Goal: Information Seeking & Learning: Find specific fact

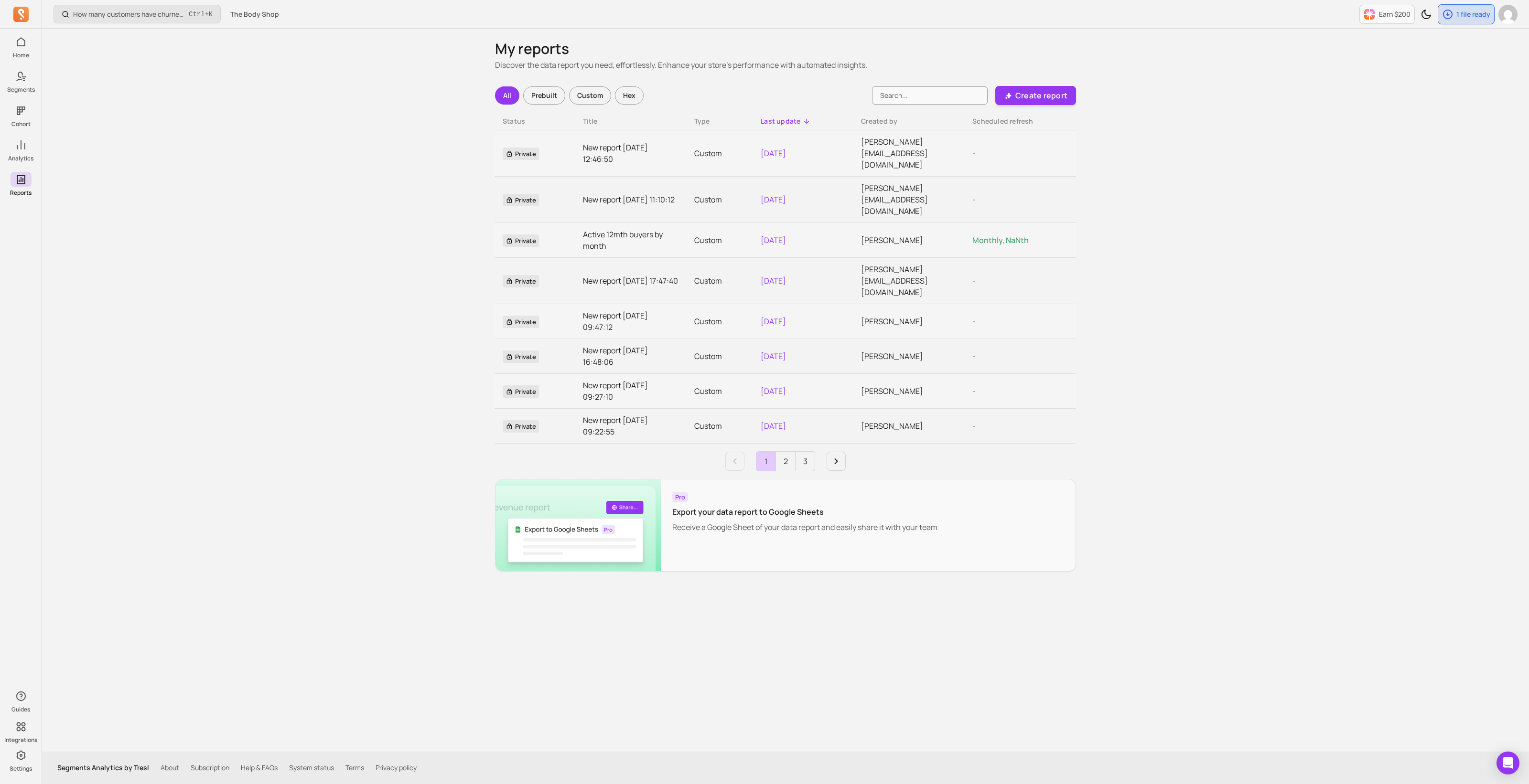
click at [254, 325] on div "How many customers have churned? Ctrl + K The Body Shop Earn $200 1 file ready …" at bounding box center [785, 392] width 1487 height 784
click at [1041, 94] on p "Create report" at bounding box center [1041, 95] width 52 height 12
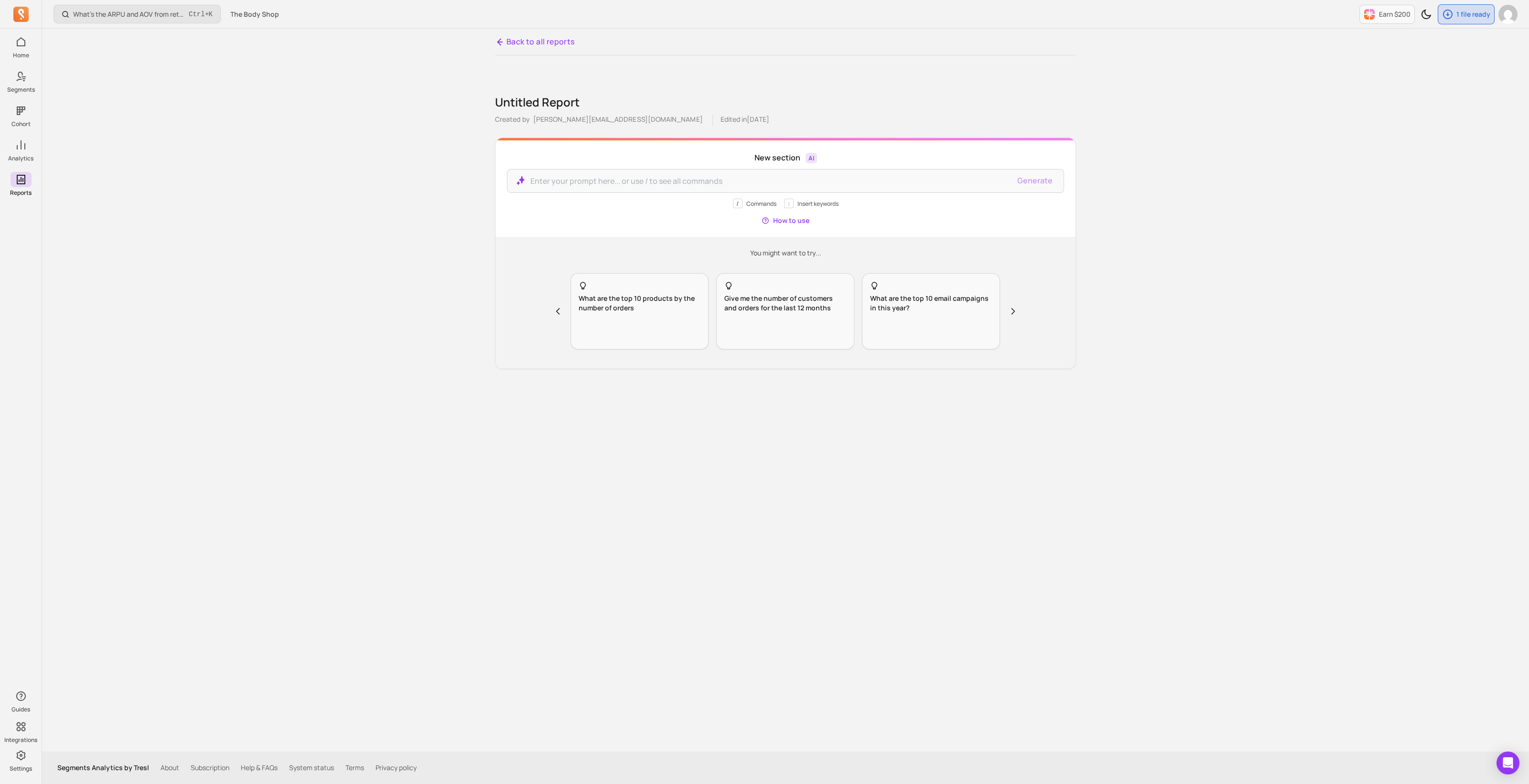
drag, startPoint x: 124, startPoint y: 225, endPoint x: 114, endPoint y: 208, distance: 19.7
click at [124, 225] on div "What’s the ARPU and AOV from retained customers? Ctrl + K The Body Shop Earn $2…" at bounding box center [785, 392] width 1487 height 784
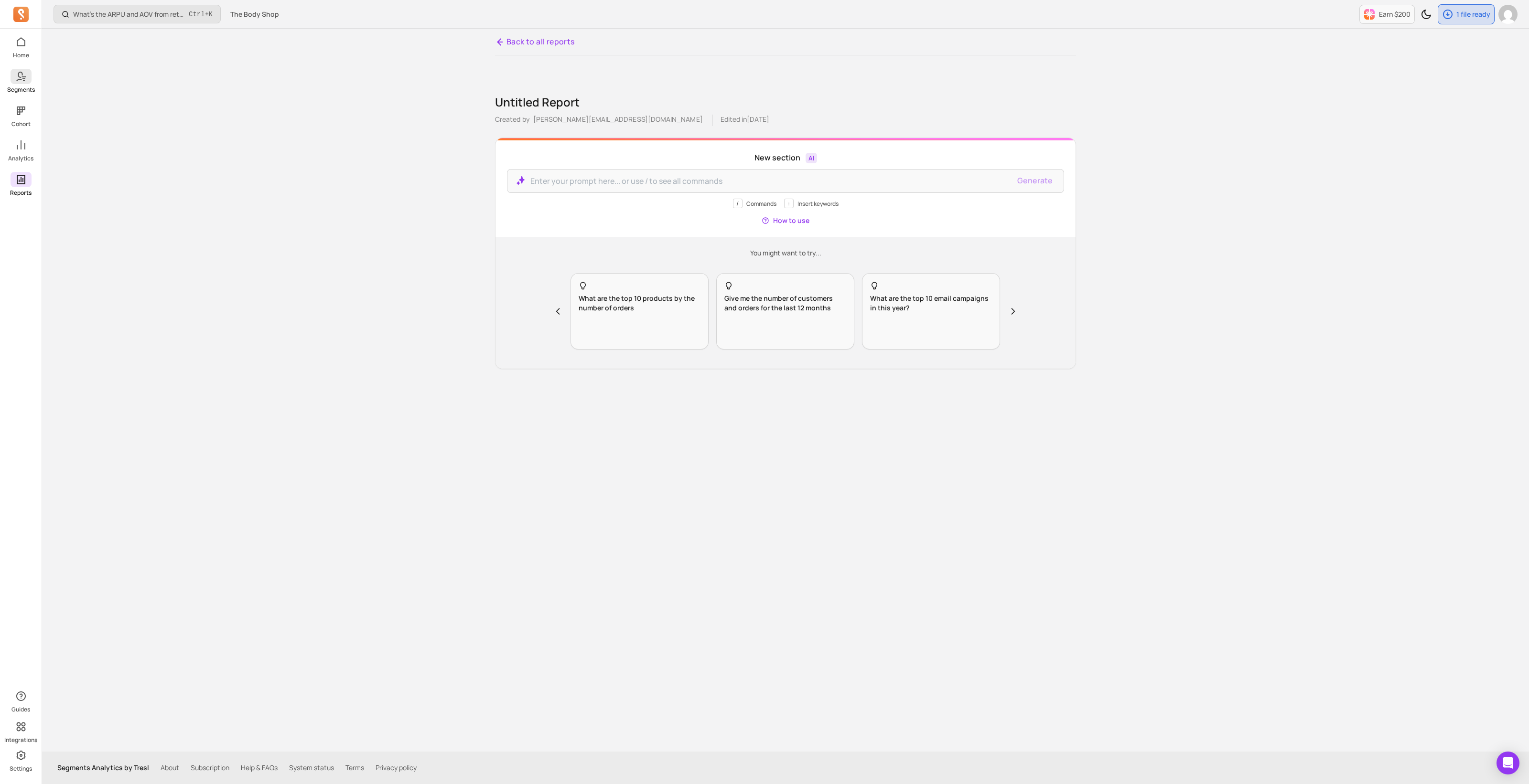
click at [23, 87] on p "Segments" at bounding box center [21, 90] width 28 height 8
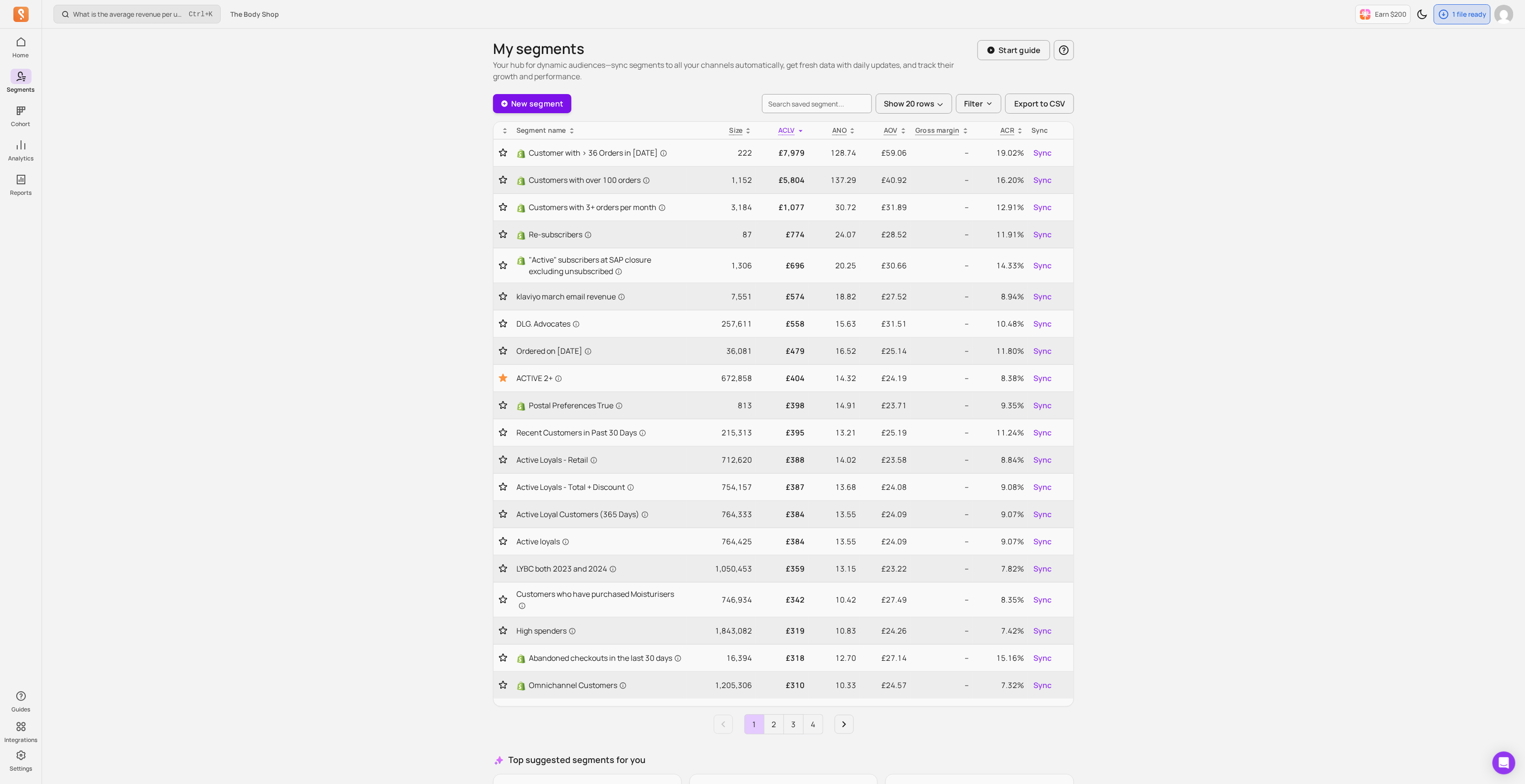
click at [533, 106] on link "New segment" at bounding box center [532, 103] width 79 height 19
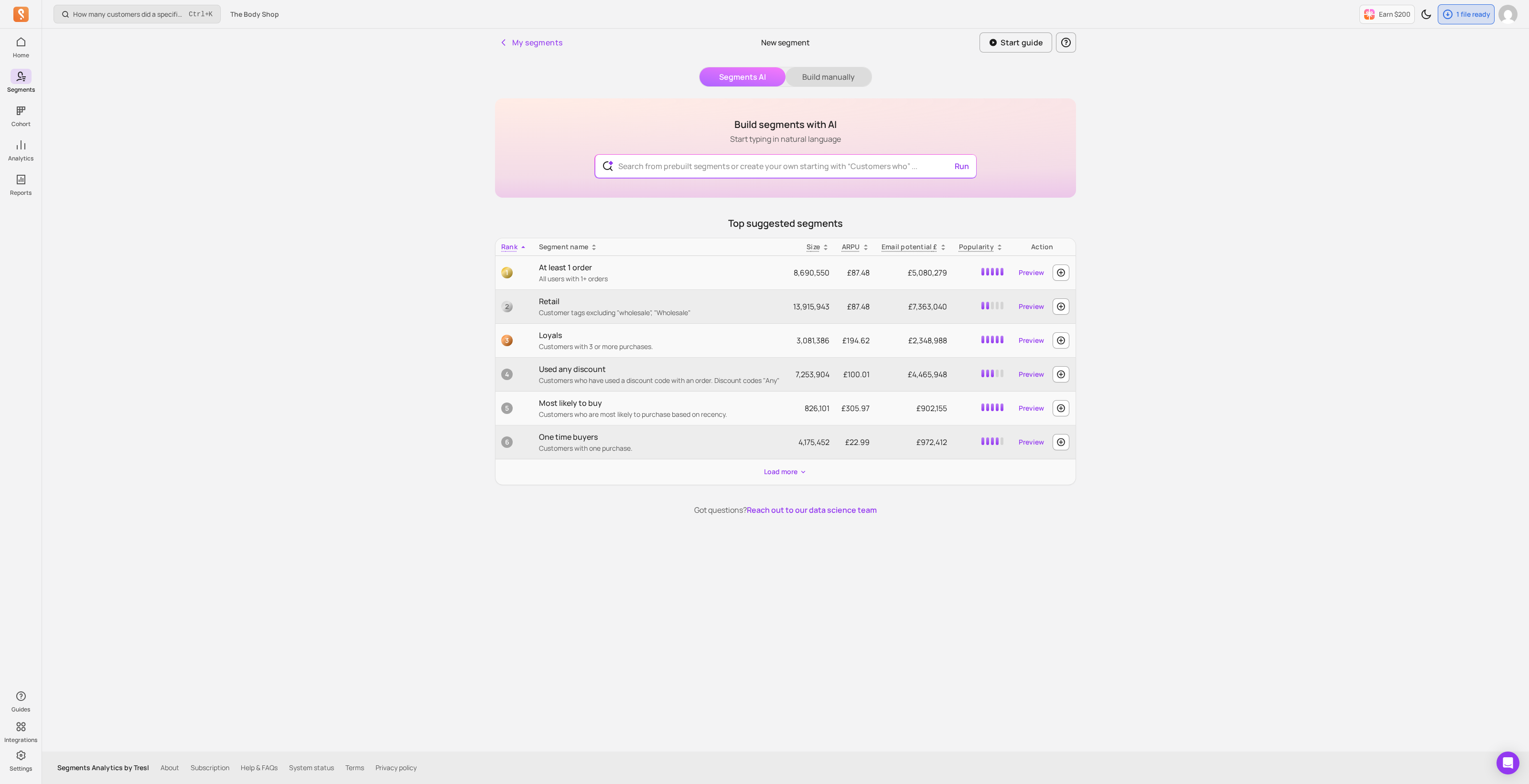
click at [839, 78] on button "Build manually" at bounding box center [829, 76] width 86 height 19
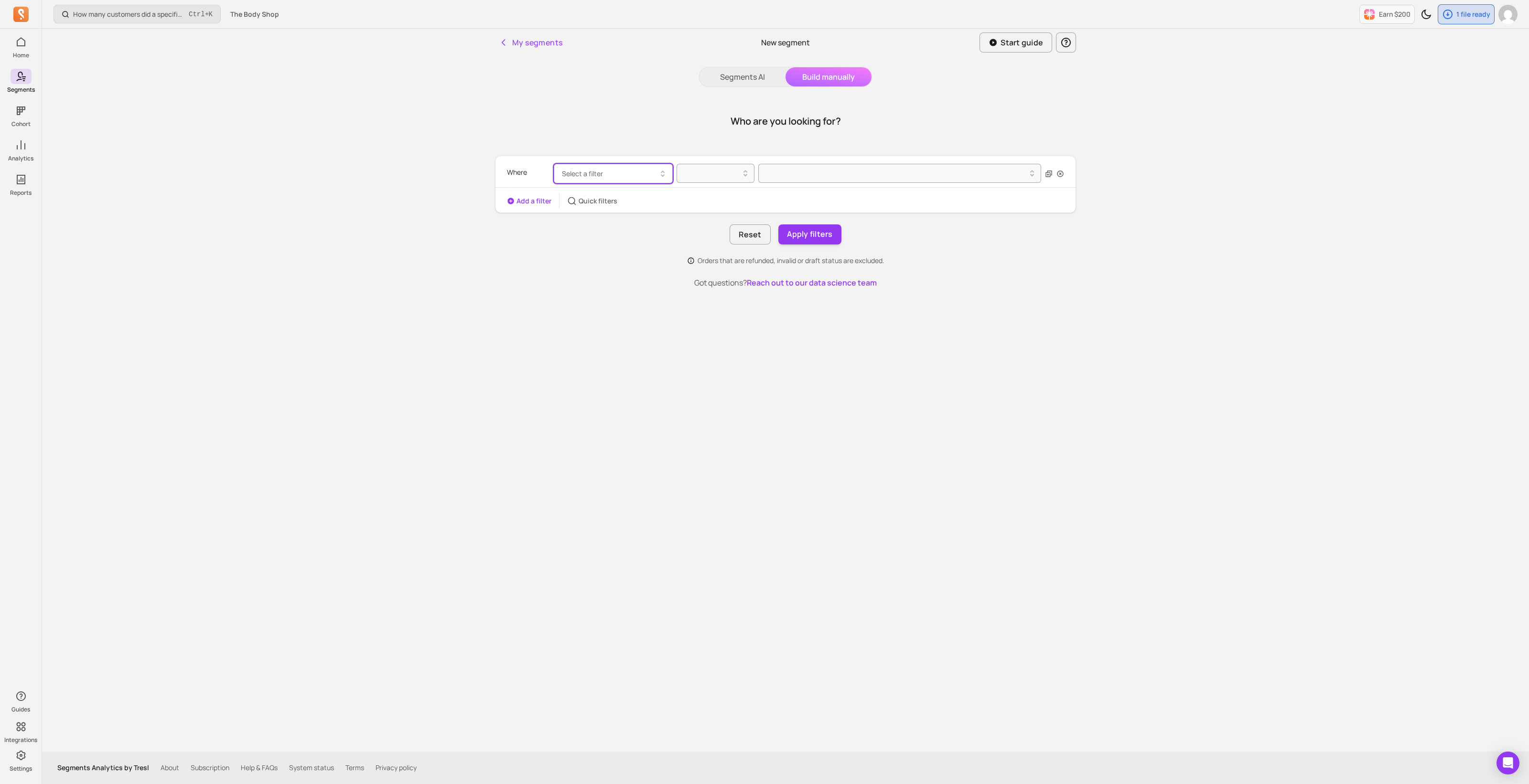
click at [599, 174] on span "Select a filter" at bounding box center [582, 173] width 41 height 9
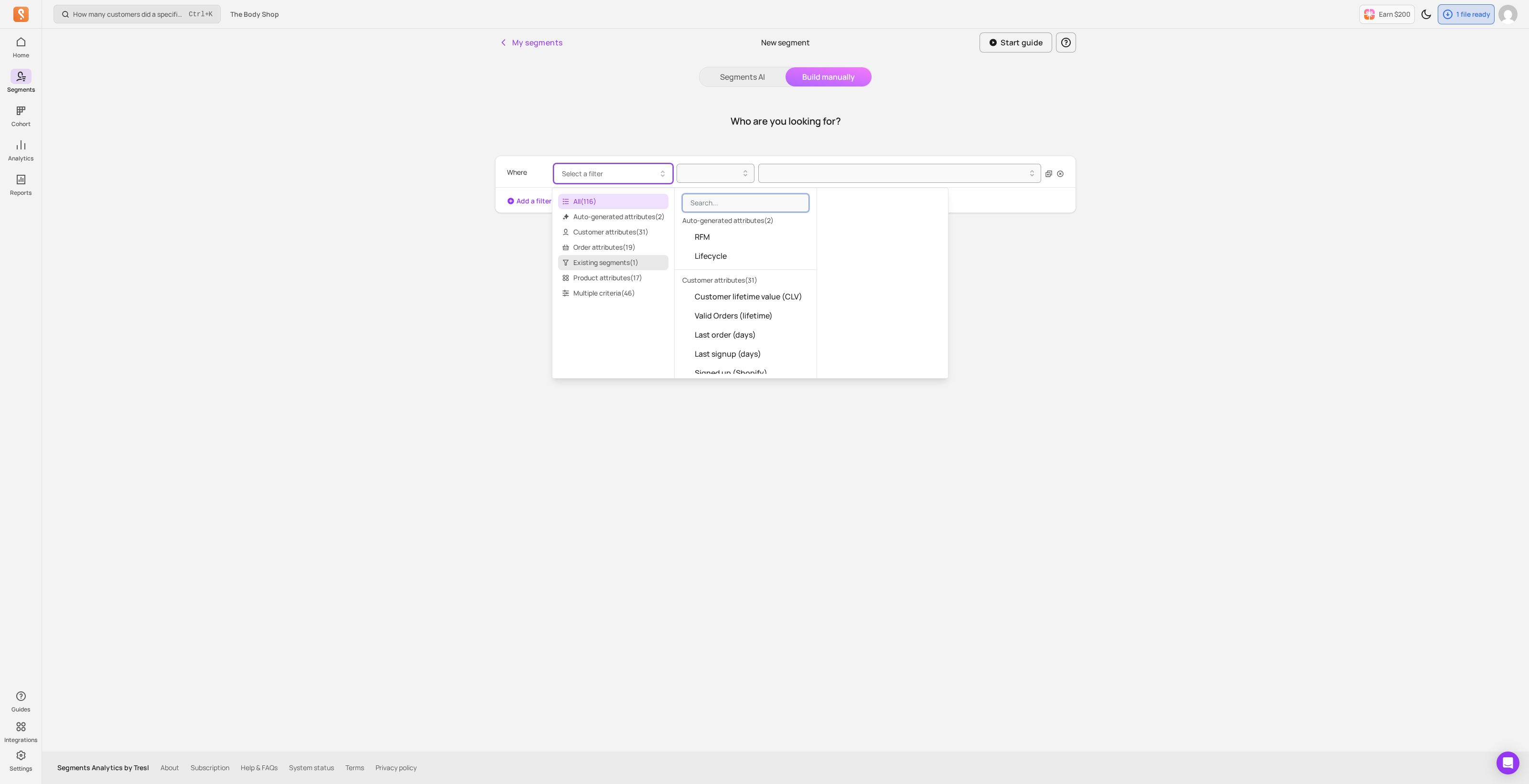
click at [595, 264] on span "Existing segments ( 1 )" at bounding box center [613, 263] width 110 height 15
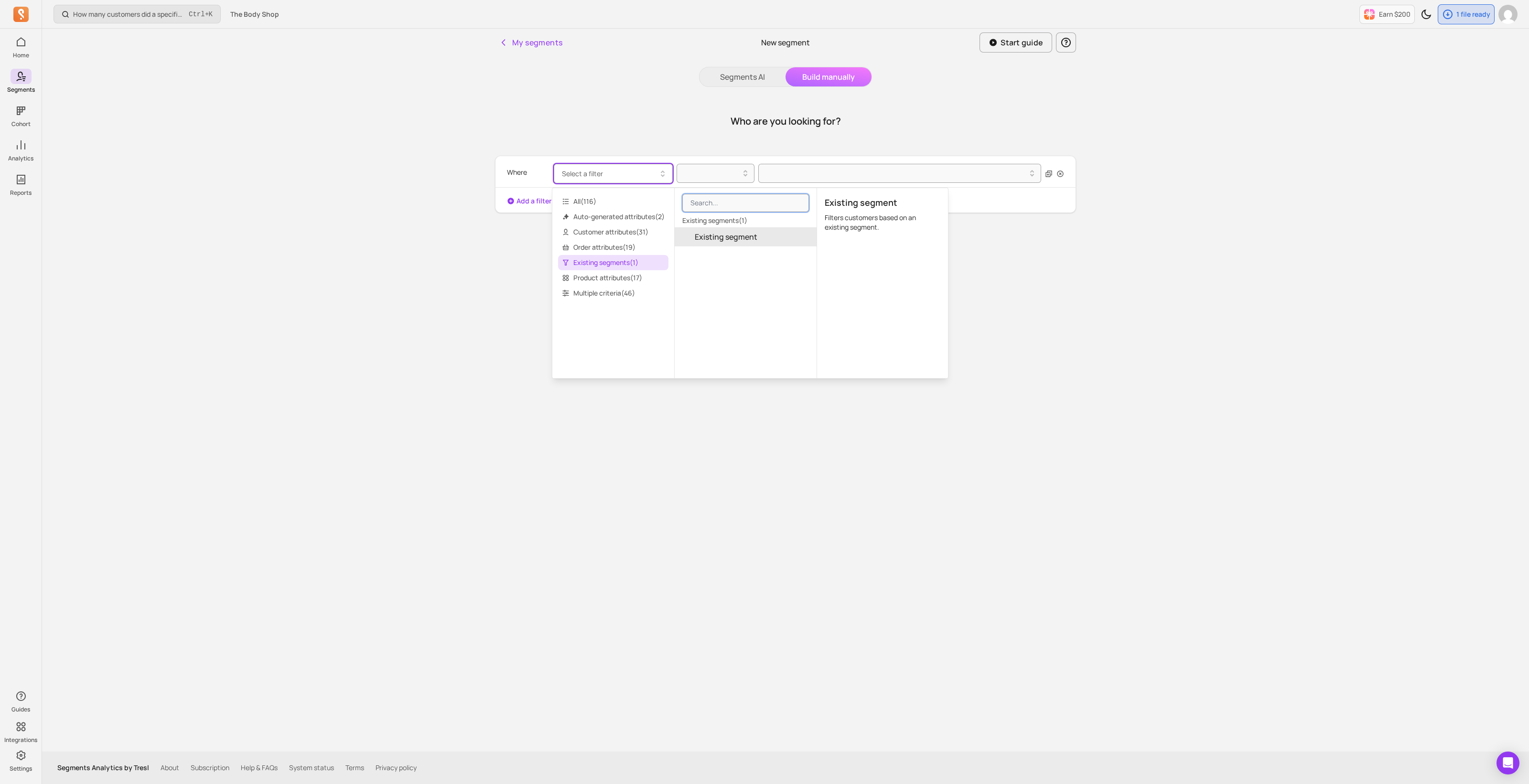
click at [732, 228] on button "Existing segment" at bounding box center [746, 237] width 142 height 19
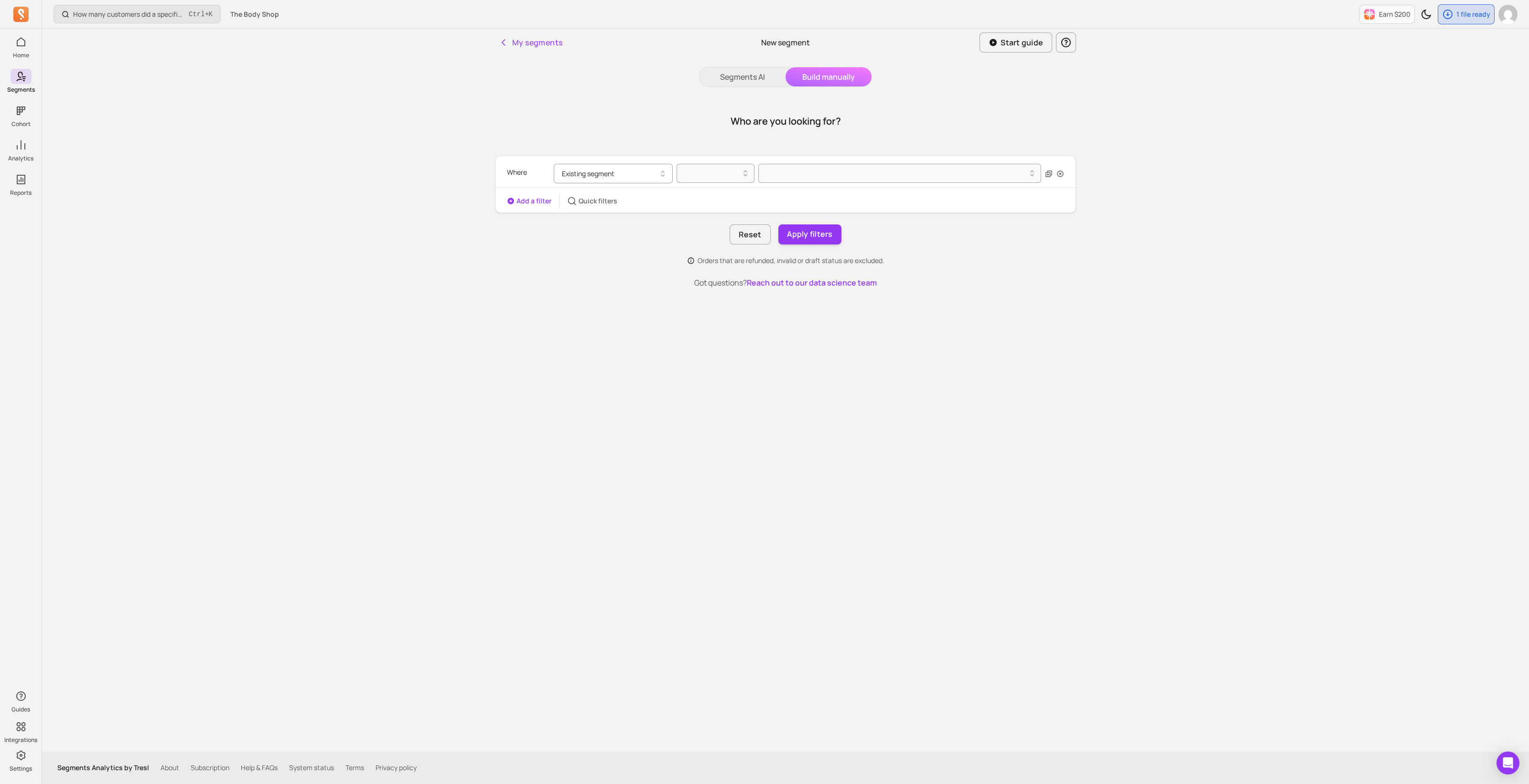
click at [634, 169] on button "Existing segment" at bounding box center [613, 173] width 119 height 19
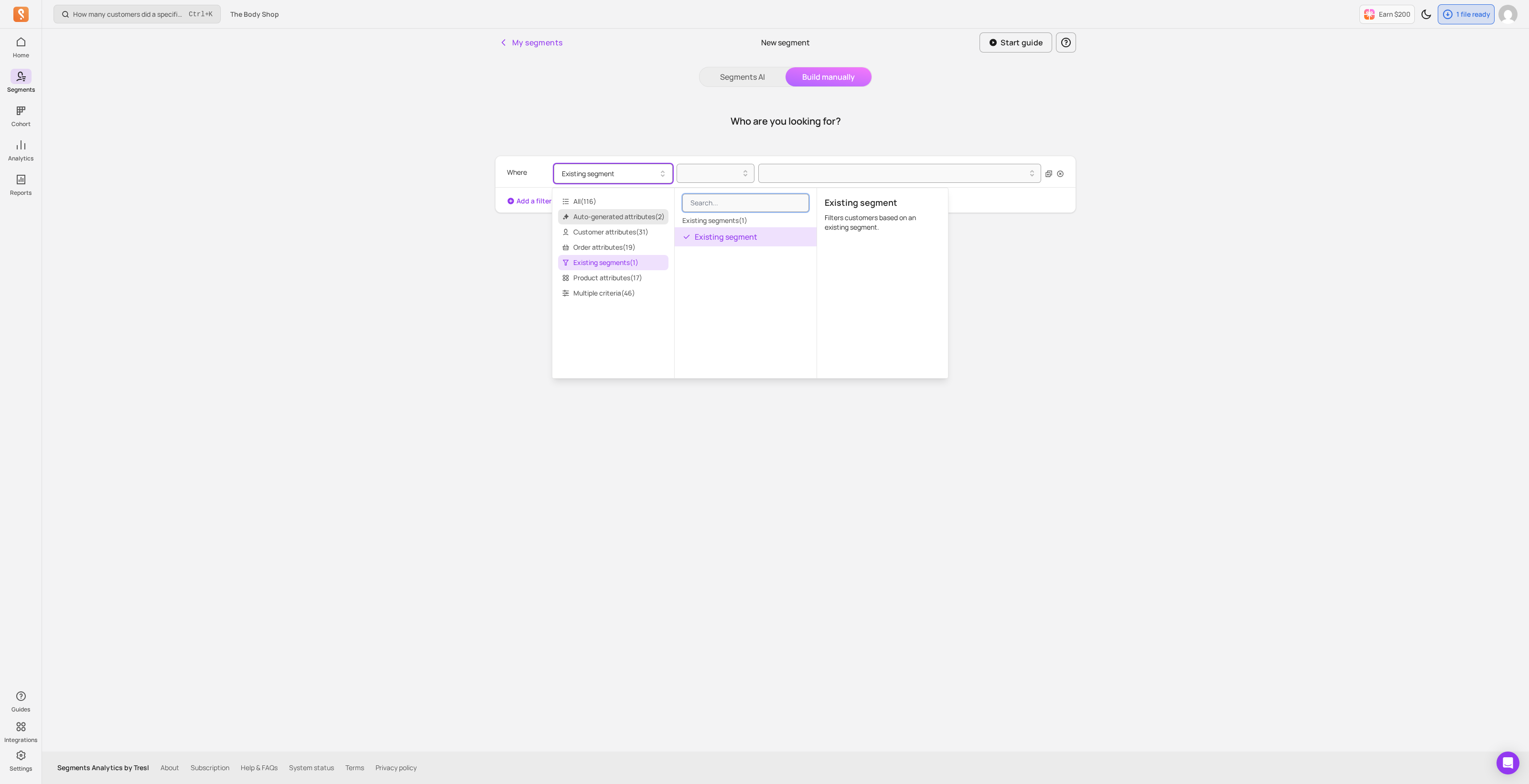
click at [587, 218] on span "Auto-generated attributes ( 2 )" at bounding box center [613, 217] width 110 height 15
click at [592, 235] on span "Customer attributes ( 31 )" at bounding box center [613, 232] width 110 height 15
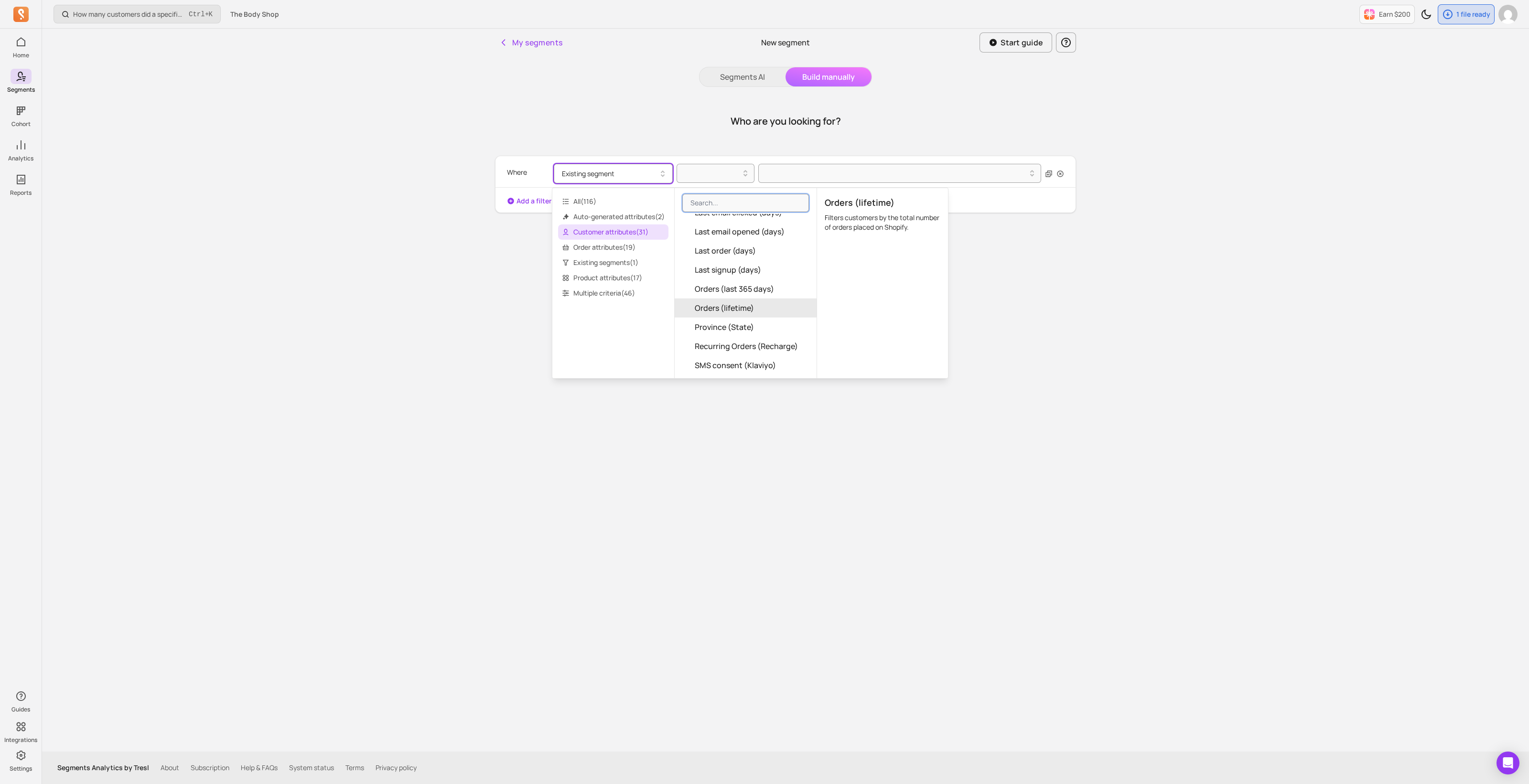
scroll to position [299, 0]
click at [750, 299] on span "Orders (lifetime)" at bounding box center [724, 294] width 59 height 12
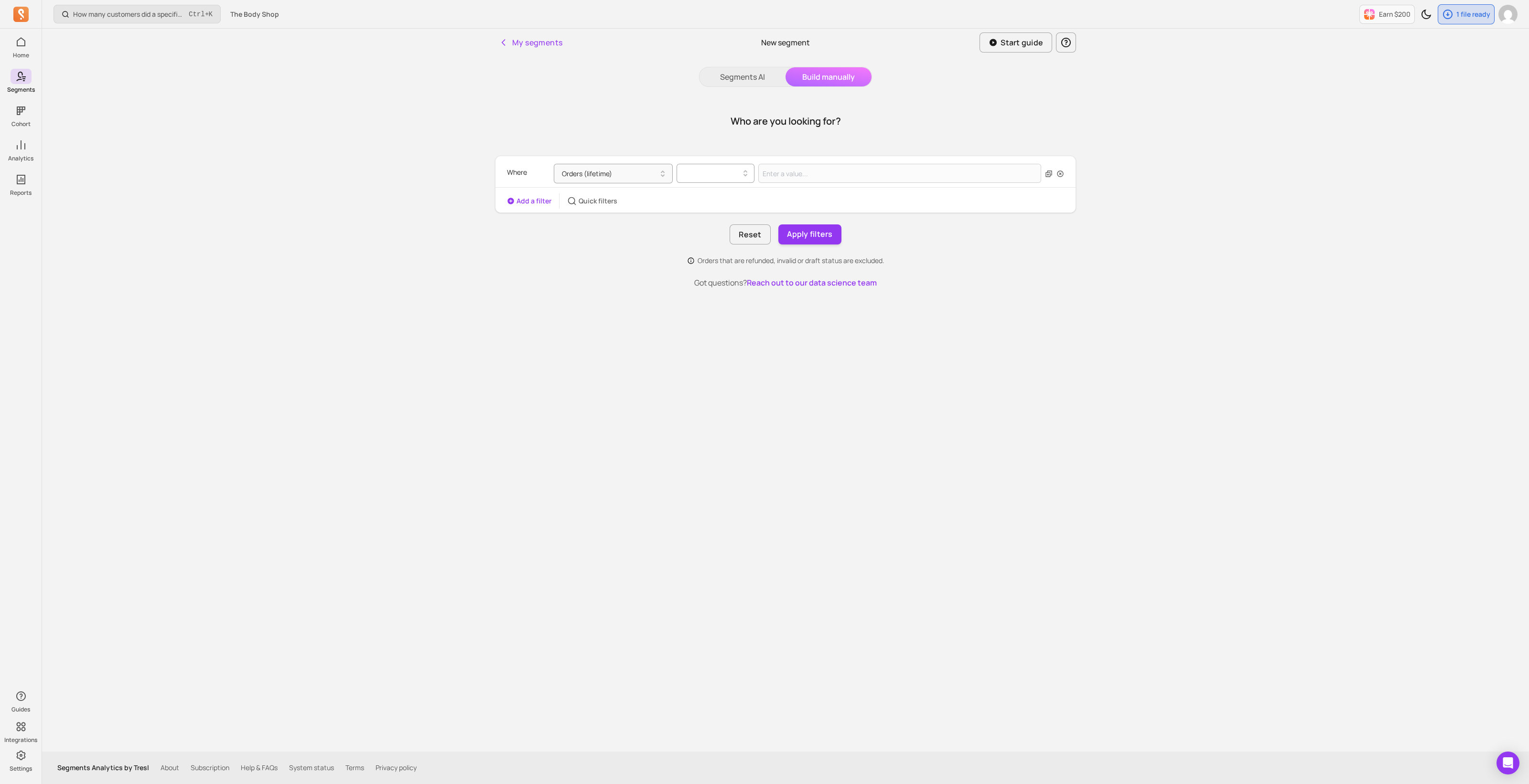
click at [733, 166] on div at bounding box center [711, 173] width 67 height 15
click at [699, 238] on div ">" at bounding box center [716, 232] width 77 height 18
click at [786, 176] on input "Value for filter clause" at bounding box center [900, 173] width 283 height 19
type input "0"
click at [814, 230] on button "Apply filters" at bounding box center [809, 234] width 63 height 20
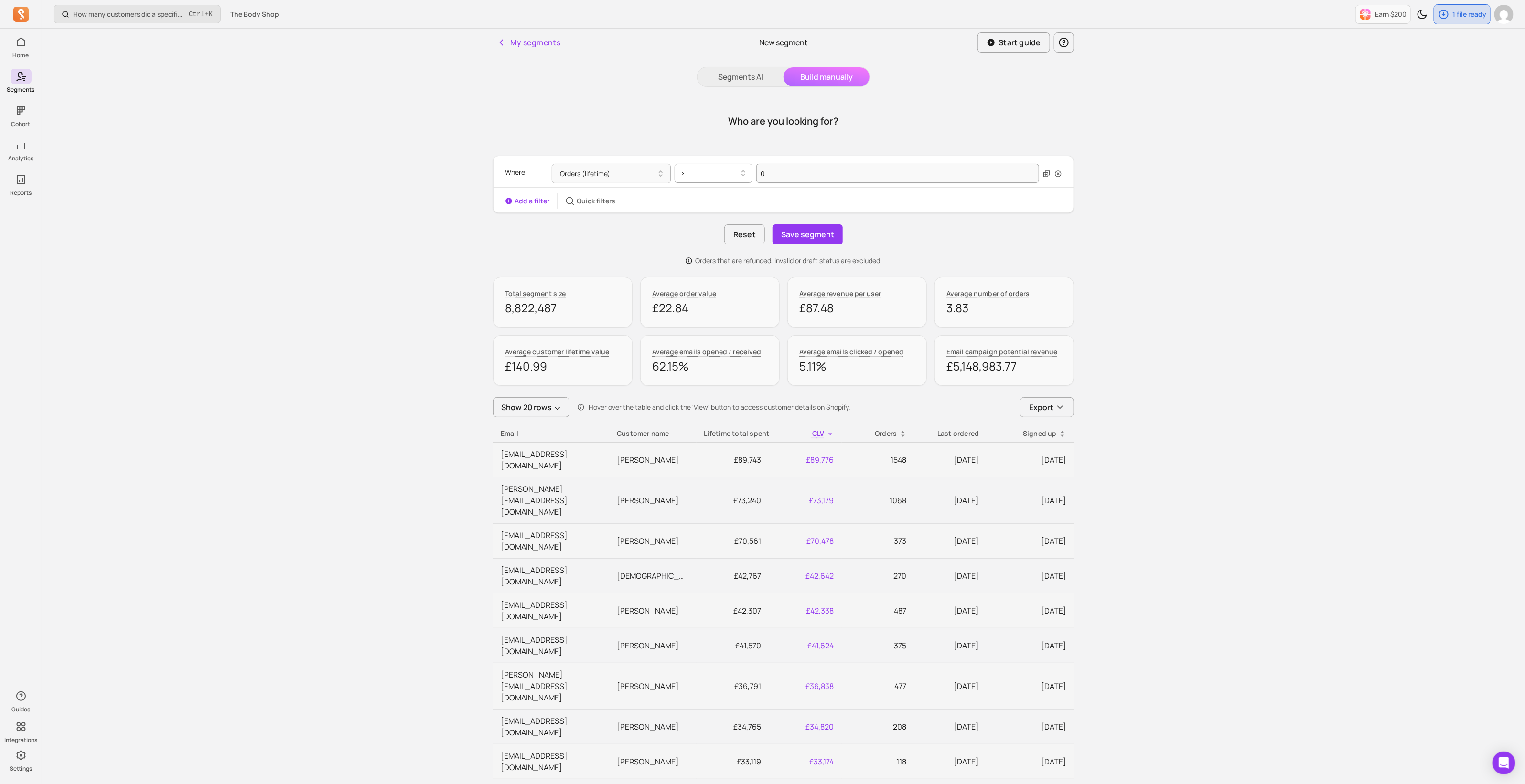
click at [703, 176] on div at bounding box center [710, 173] width 58 height 12
click at [703, 202] on div "=" at bounding box center [714, 197] width 77 height 18
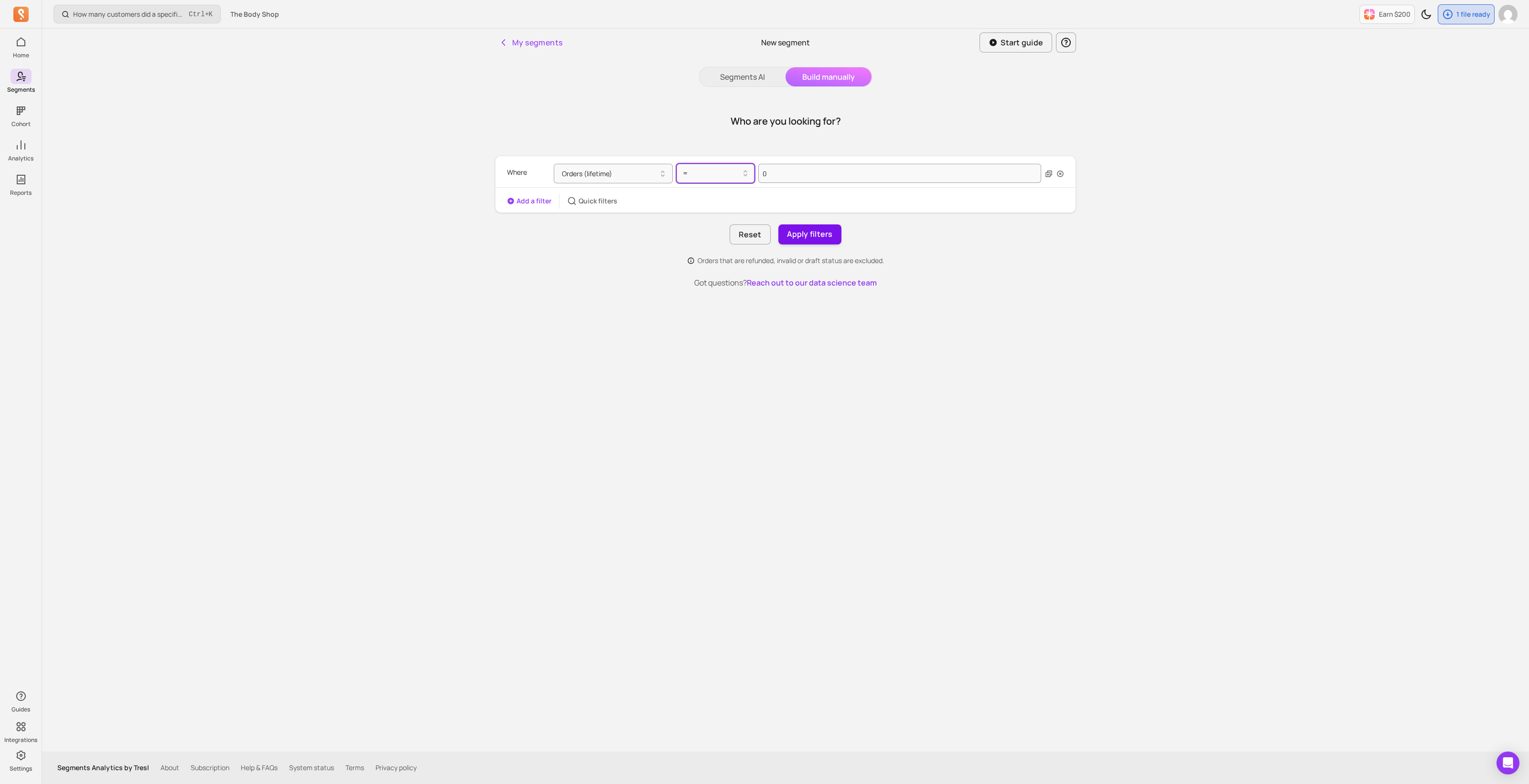
click at [810, 232] on button "Apply filters" at bounding box center [809, 234] width 63 height 20
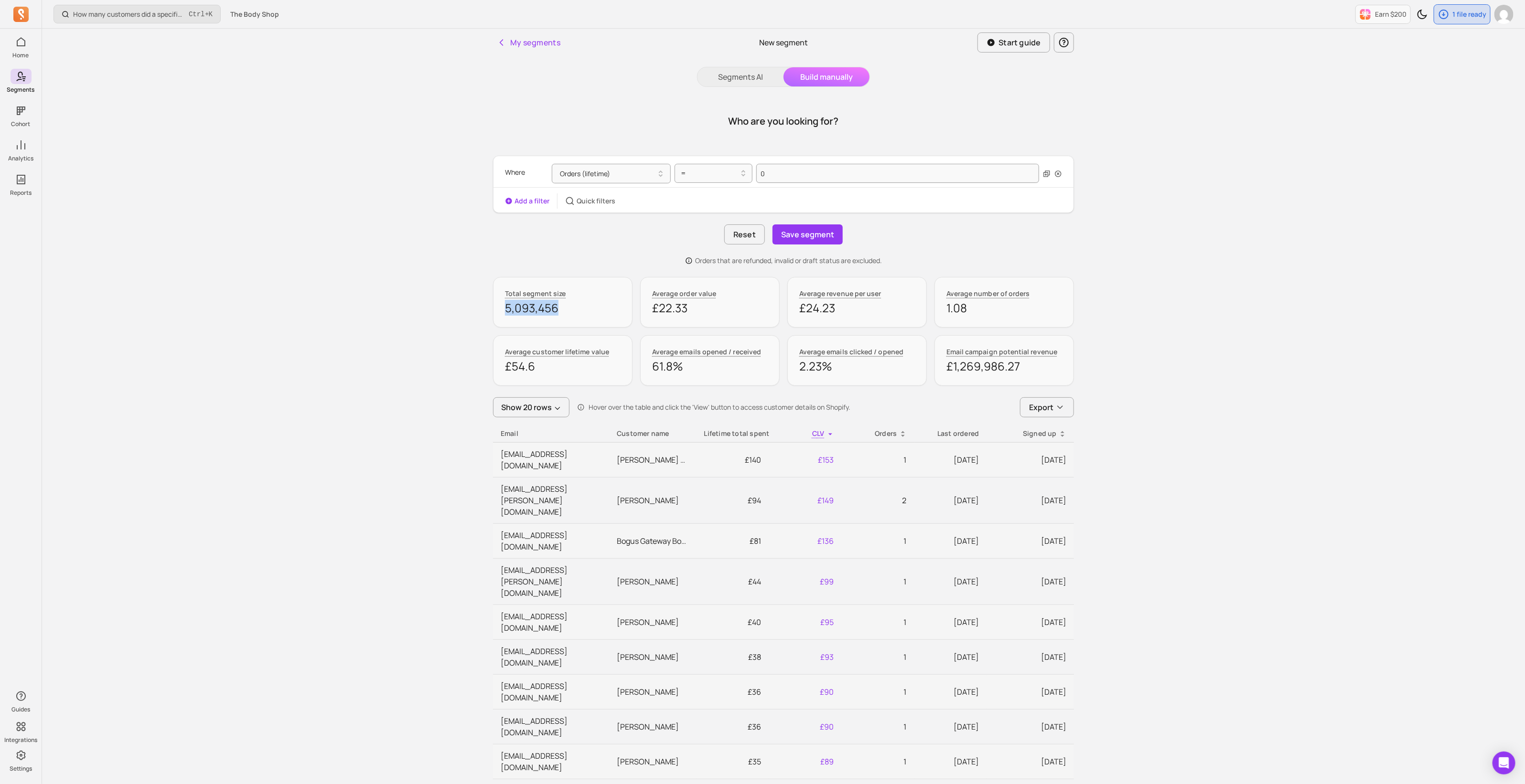
drag, startPoint x: 561, startPoint y: 308, endPoint x: 501, endPoint y: 310, distance: 60.0
click at [501, 310] on div "Total segment size 5,093,456" at bounding box center [562, 302] width 140 height 51
copy p "5,093,456"
click at [727, 173] on div at bounding box center [710, 173] width 58 height 12
click at [718, 232] on div ">" at bounding box center [714, 232] width 77 height 18
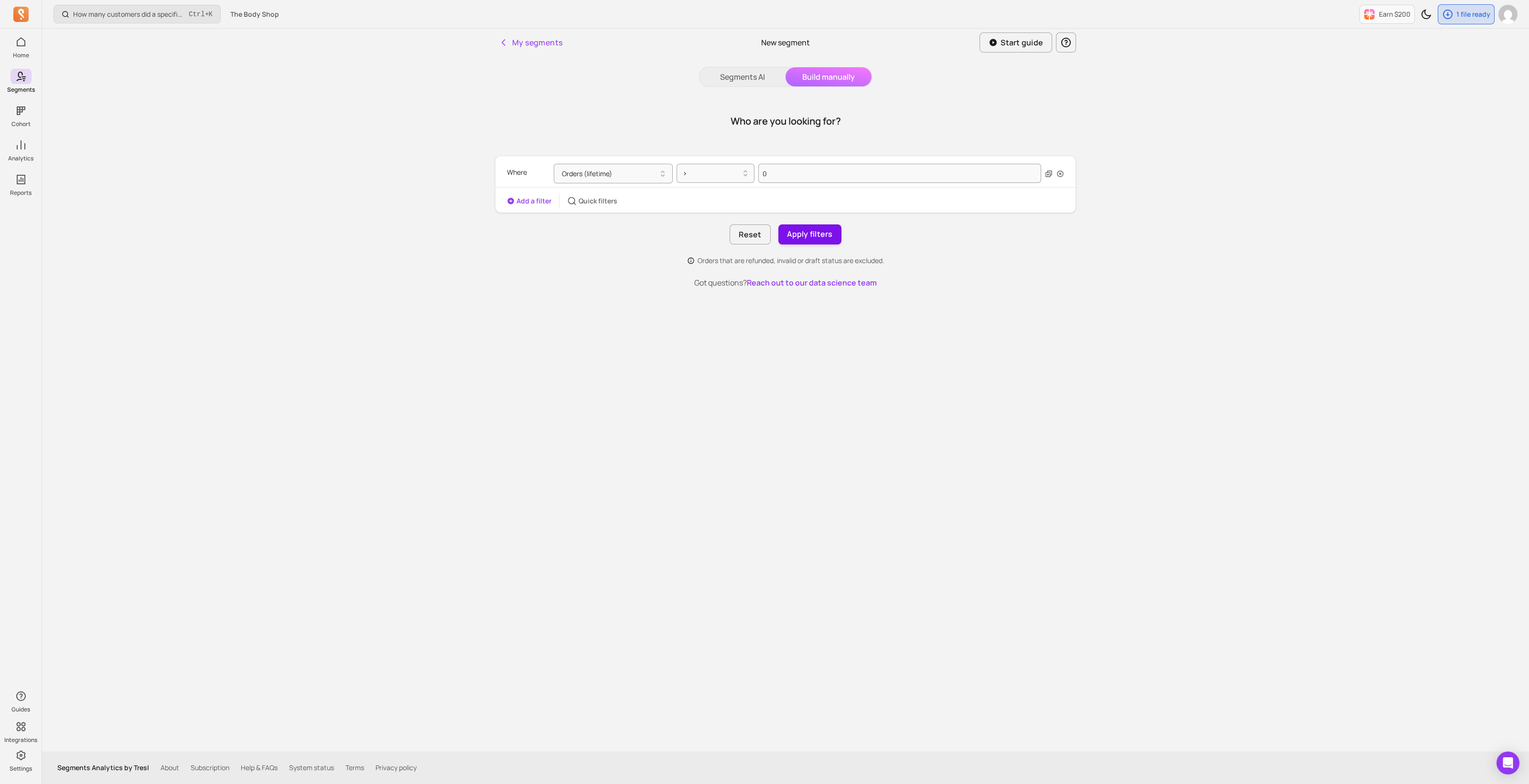
click at [822, 234] on button "Apply filters" at bounding box center [809, 234] width 63 height 20
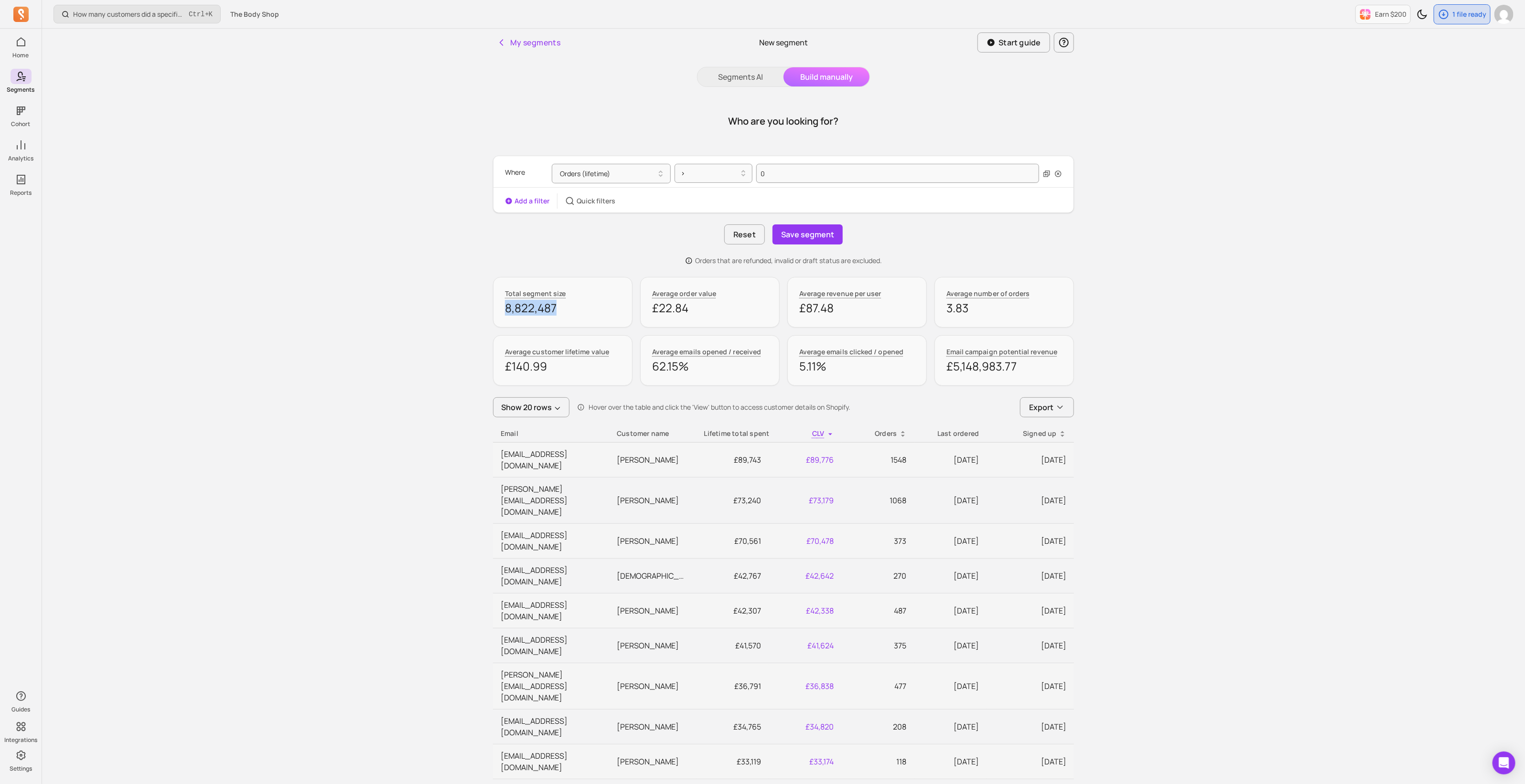
drag, startPoint x: 573, startPoint y: 307, endPoint x: 62, endPoint y: 295, distance: 511.1
click at [481, 311] on div "My segments New segment Start guide Segments AI Build manually Who are you look…" at bounding box center [783, 634] width 612 height 1212
copy p "8,822,487"
click at [650, 175] on button "Orders (lifetime)" at bounding box center [611, 173] width 119 height 19
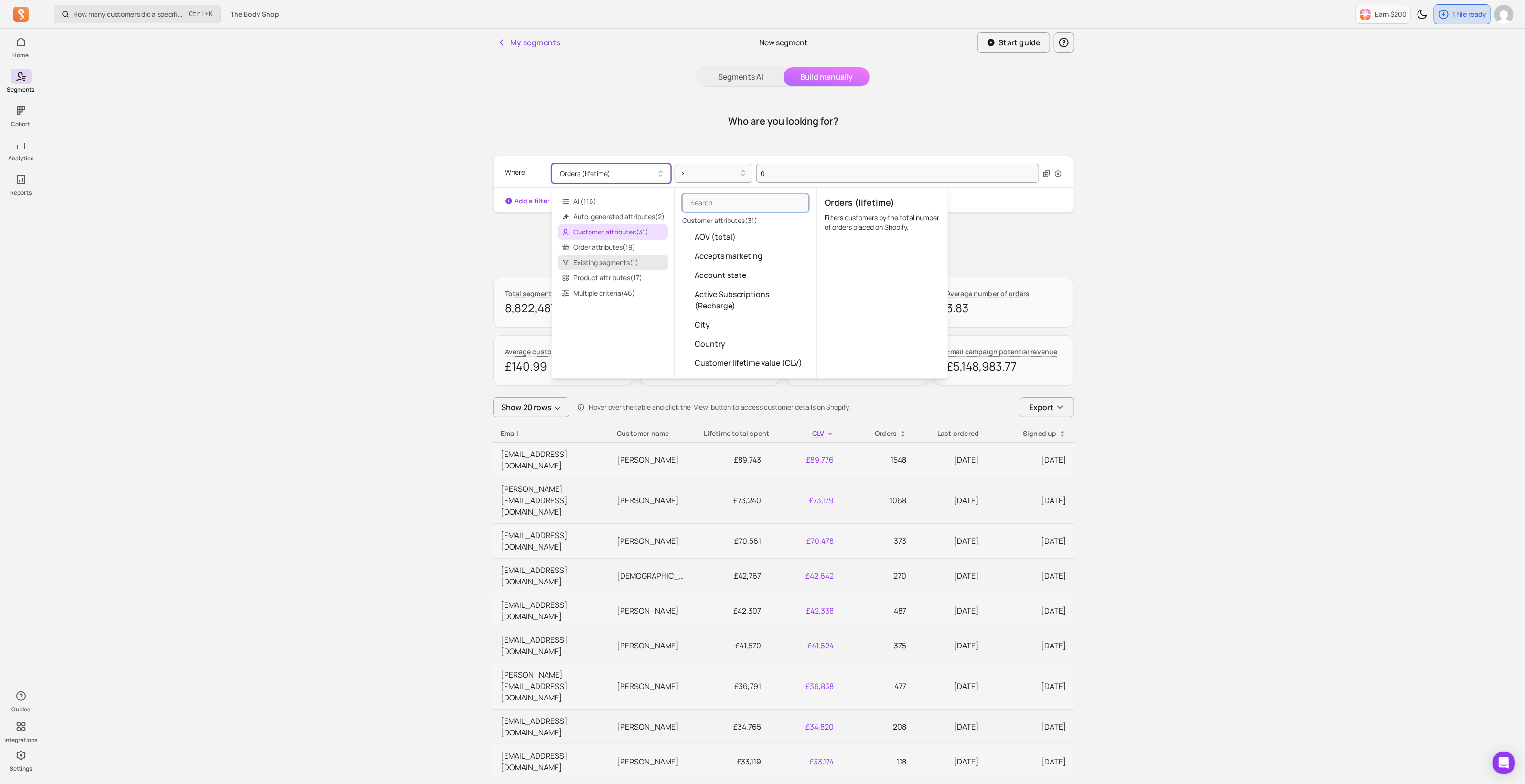
click at [632, 263] on span "Existing segments ( 1 )" at bounding box center [614, 263] width 110 height 15
click at [722, 240] on span "Existing segment" at bounding box center [726, 237] width 63 height 12
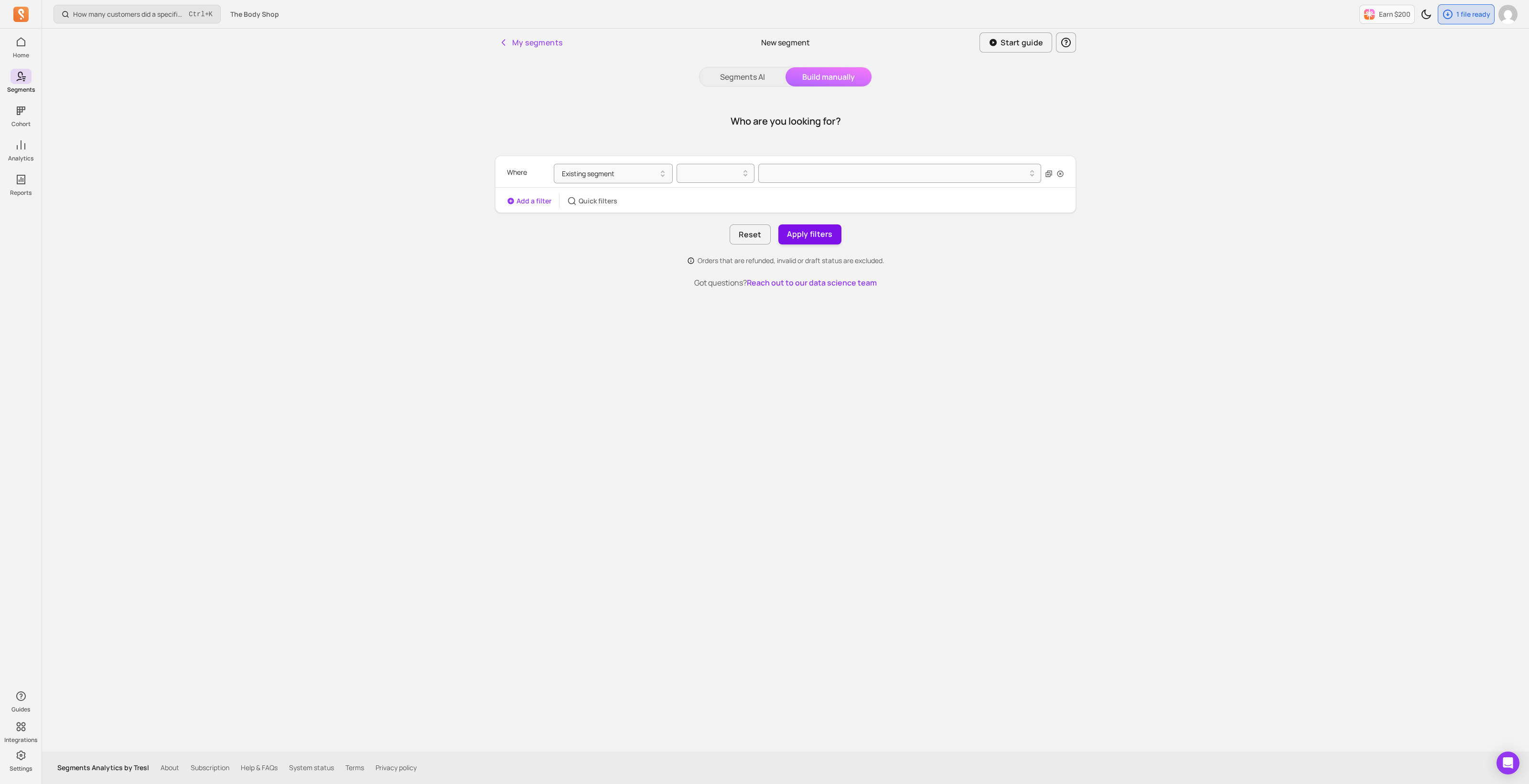
click at [805, 233] on button "Apply filters" at bounding box center [809, 234] width 63 height 20
click at [712, 173] on div at bounding box center [711, 173] width 58 height 12
click at [712, 195] on div "is" at bounding box center [716, 197] width 77 height 18
click at [781, 167] on div at bounding box center [895, 173] width 263 height 12
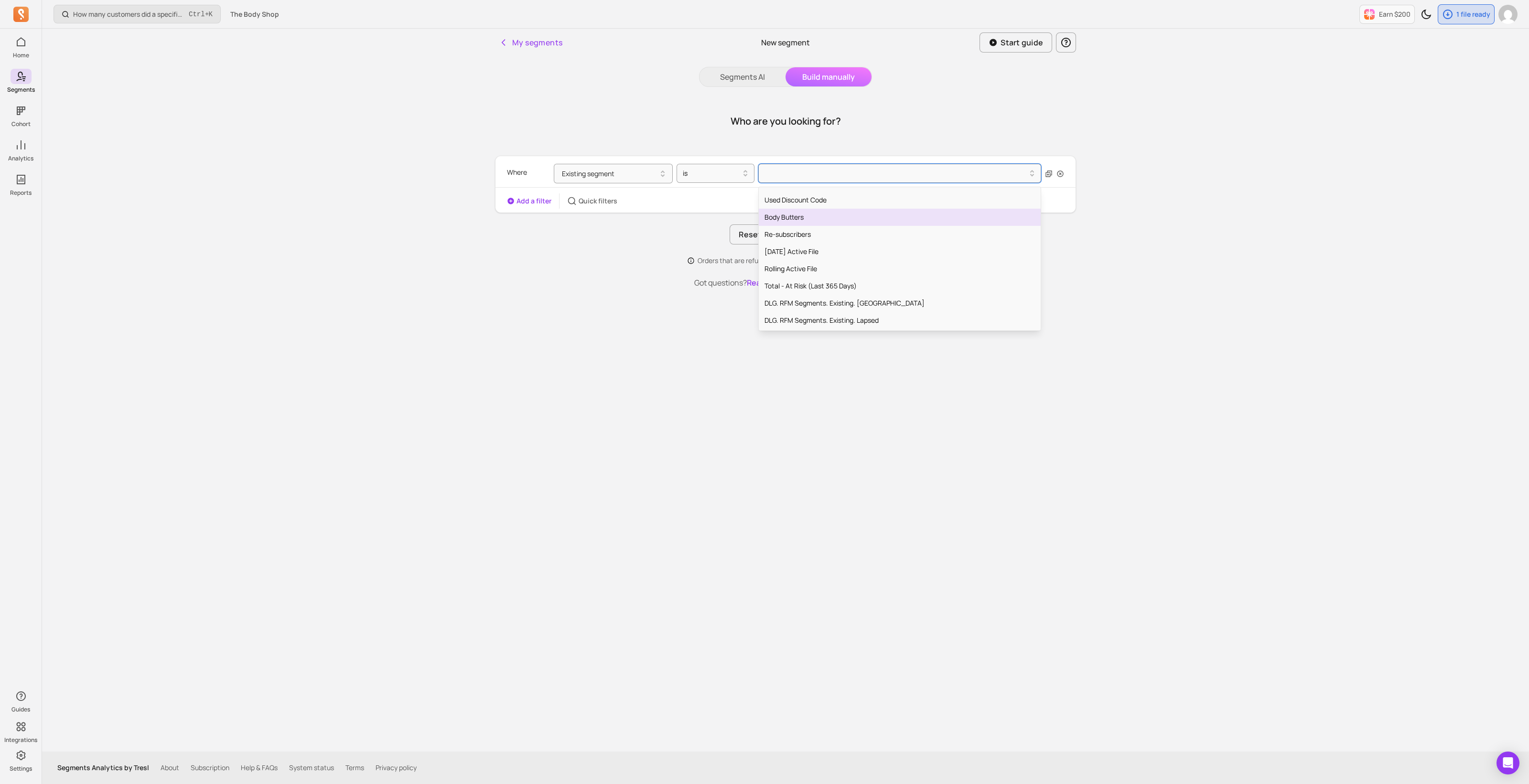
click at [781, 215] on div "Body Butters" at bounding box center [900, 217] width 282 height 18
click at [813, 235] on button "Apply filters" at bounding box center [809, 234] width 63 height 20
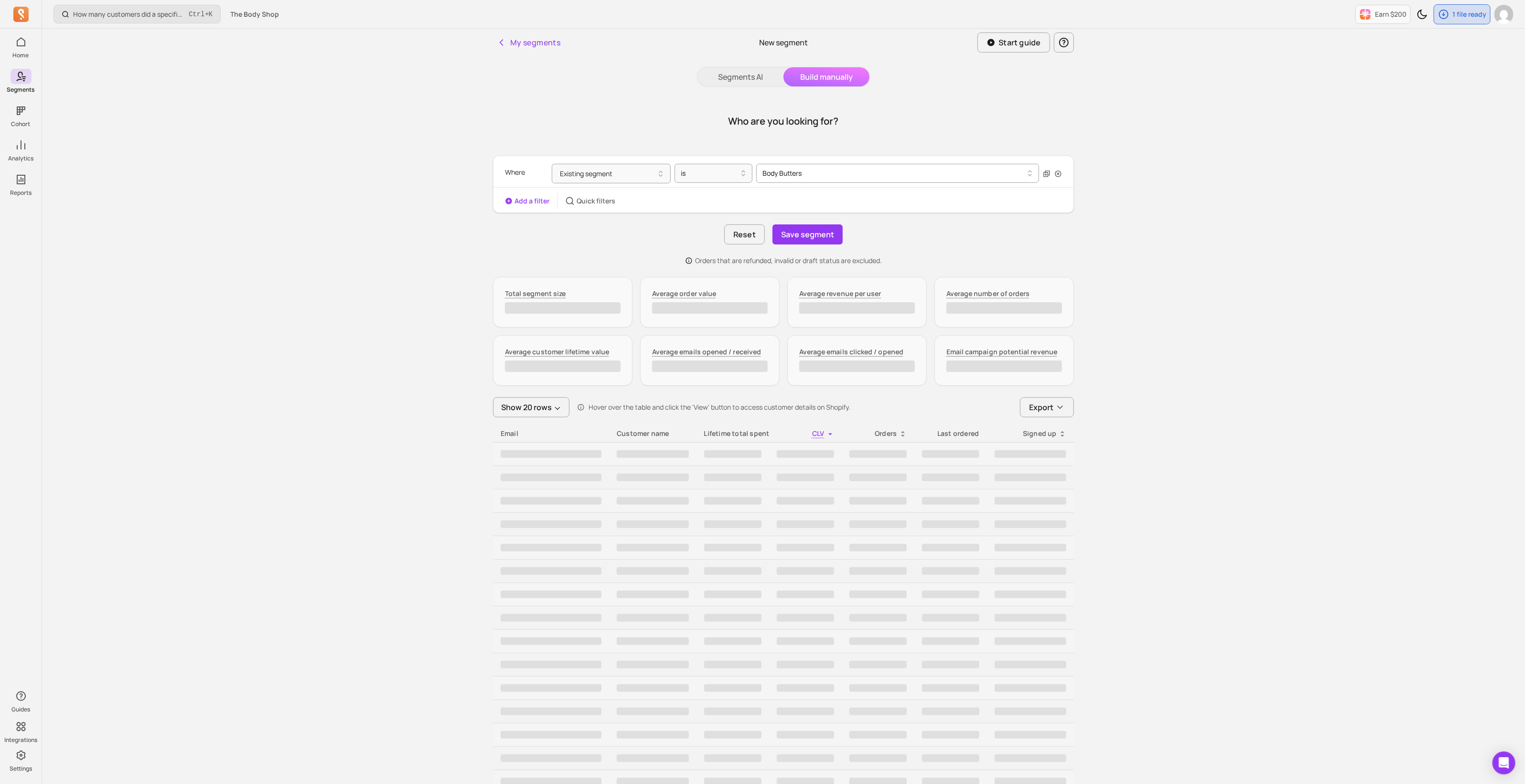
click at [805, 173] on div at bounding box center [894, 173] width 263 height 12
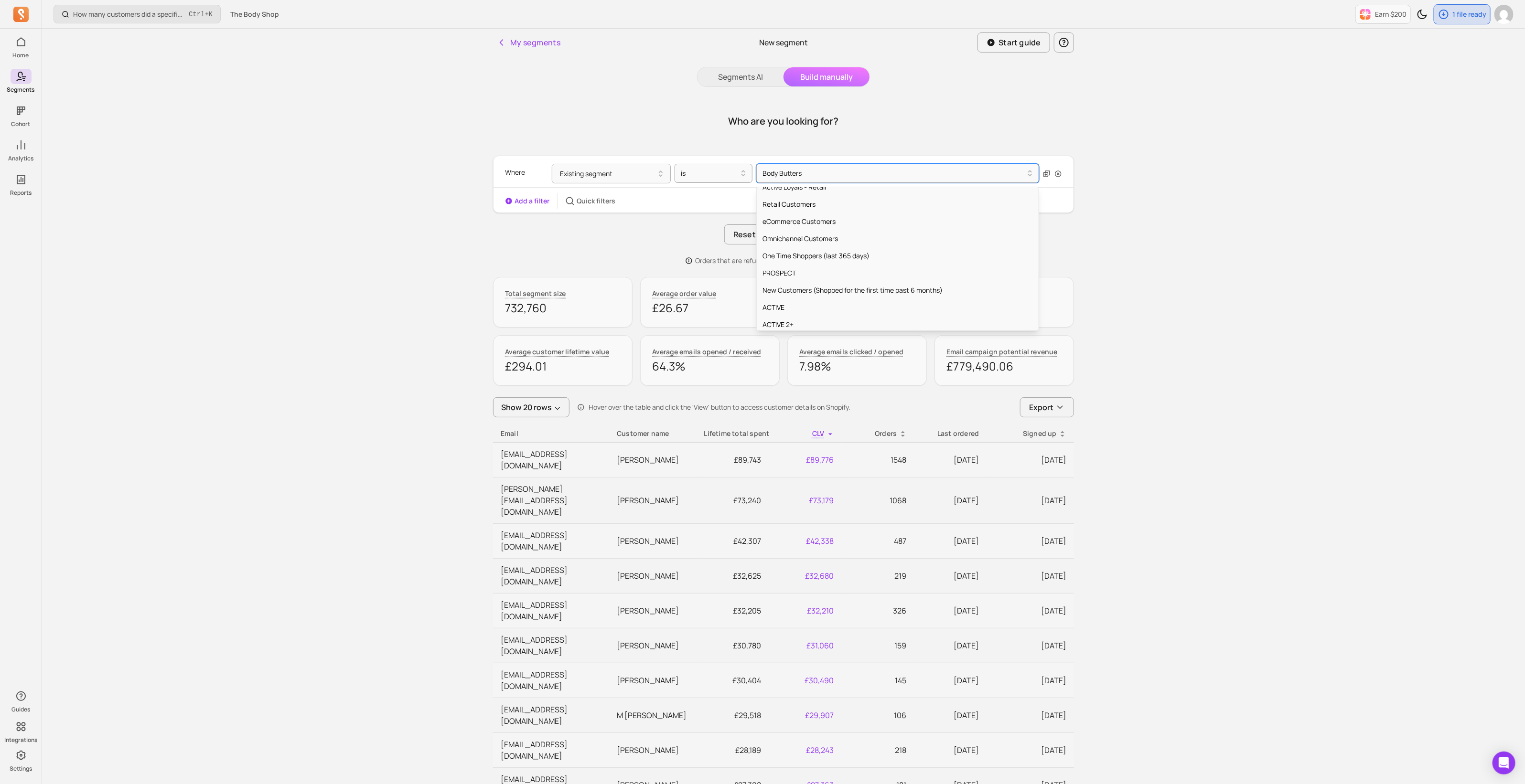
scroll to position [954, 0]
click at [870, 269] on div "PROSPECT" at bounding box center [897, 275] width 282 height 18
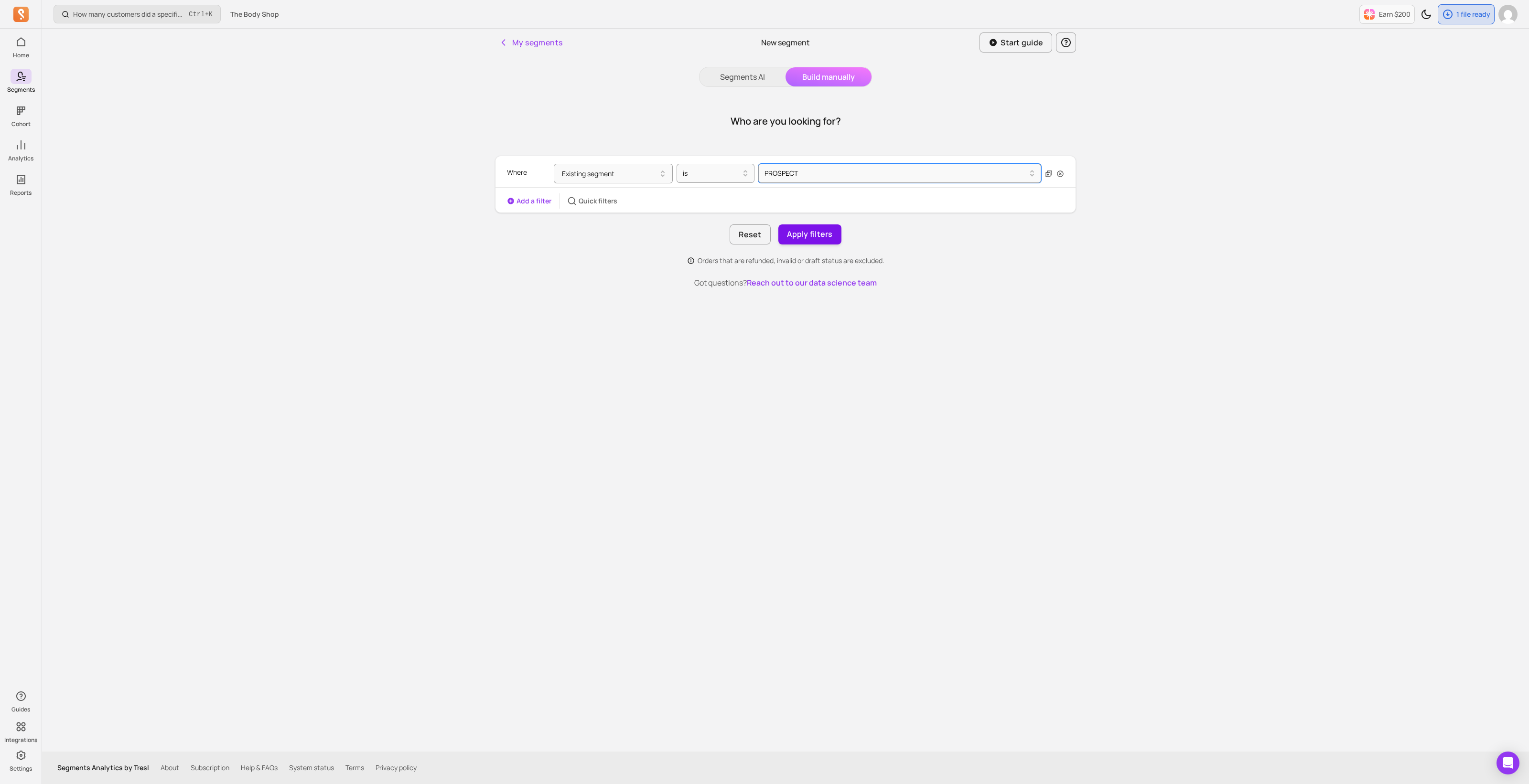
click at [813, 240] on button "Apply filters" at bounding box center [809, 234] width 63 height 20
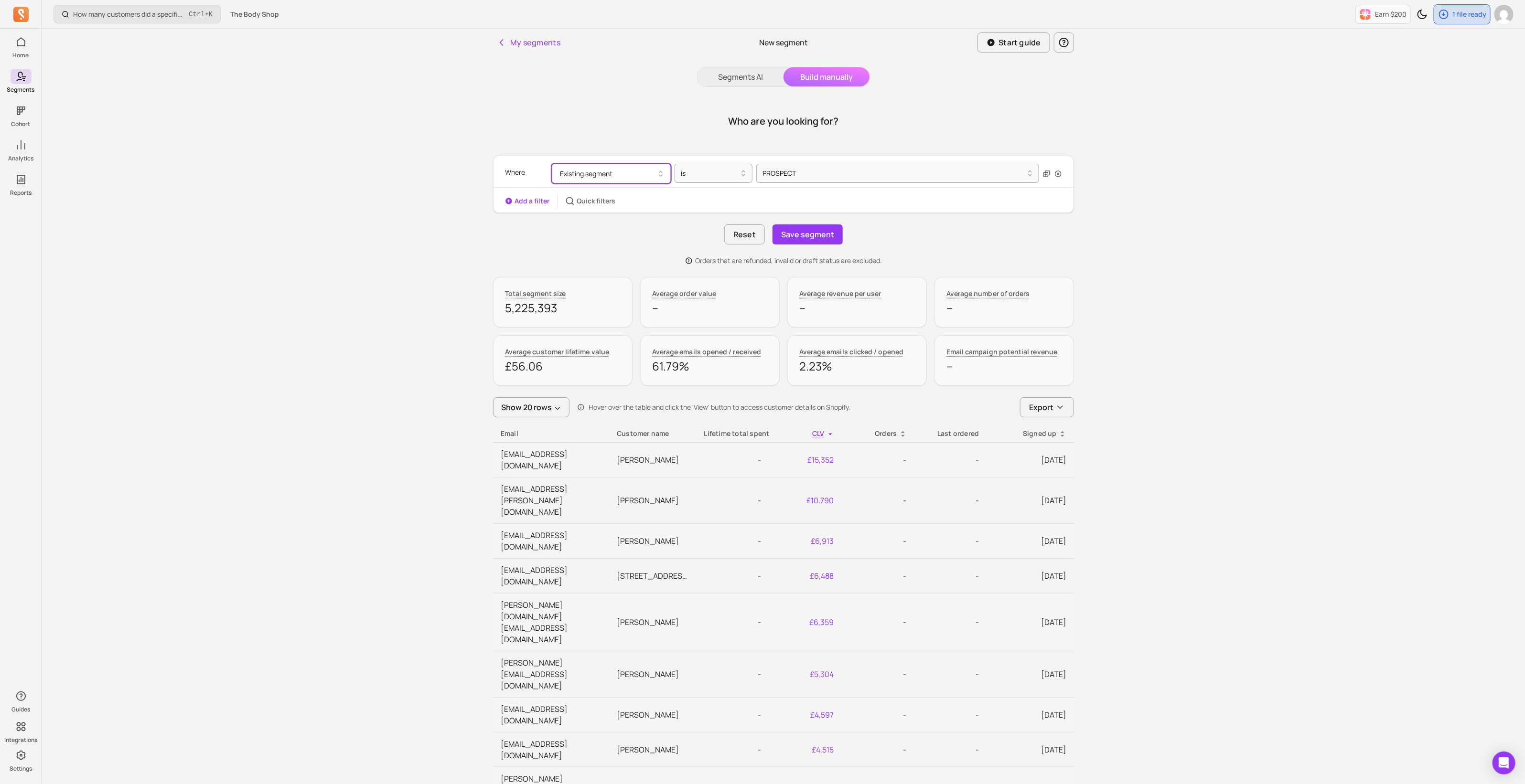
click at [608, 169] on button "Existing segment" at bounding box center [611, 173] width 119 height 19
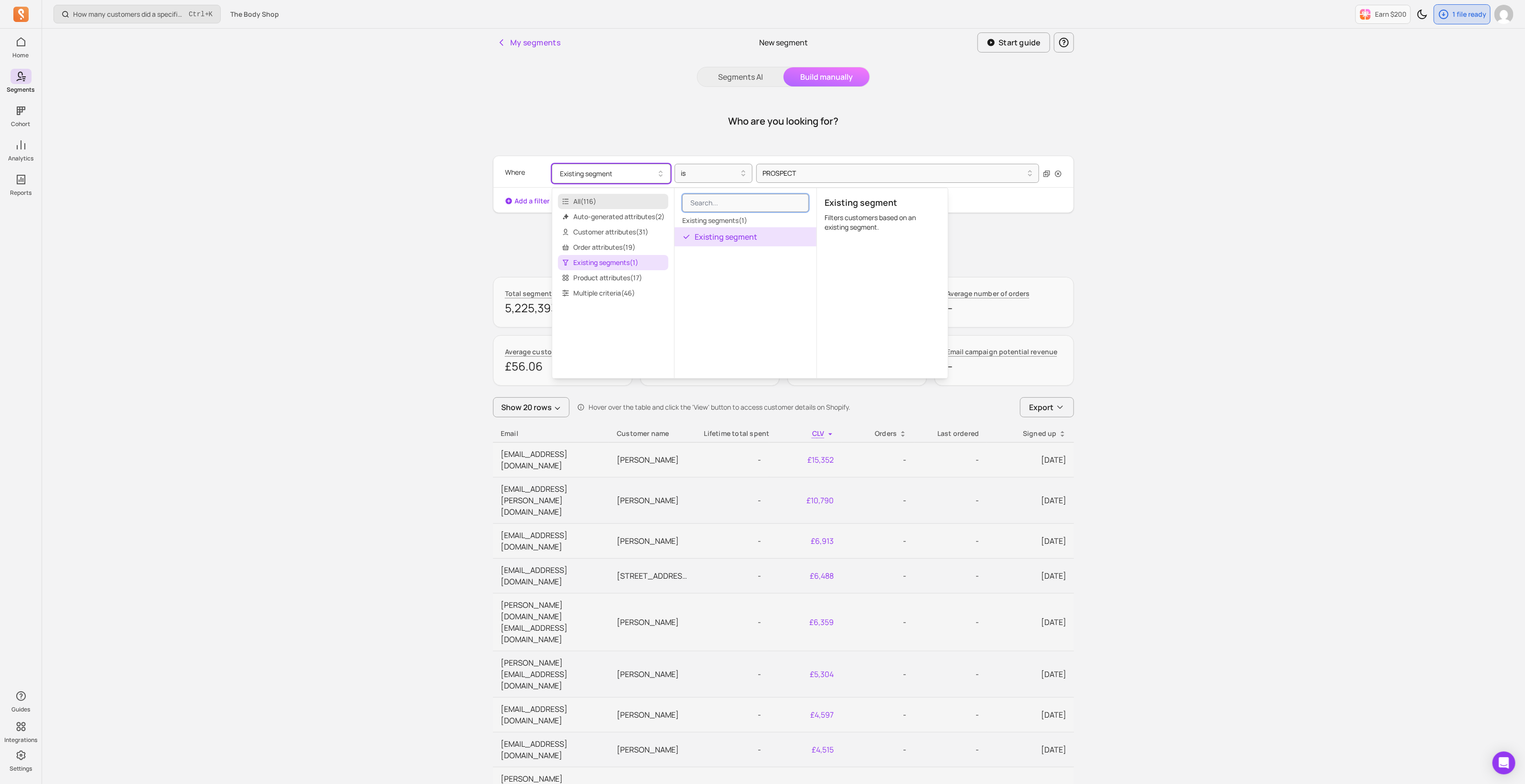
click at [603, 197] on span "All ( 116 )" at bounding box center [614, 202] width 110 height 15
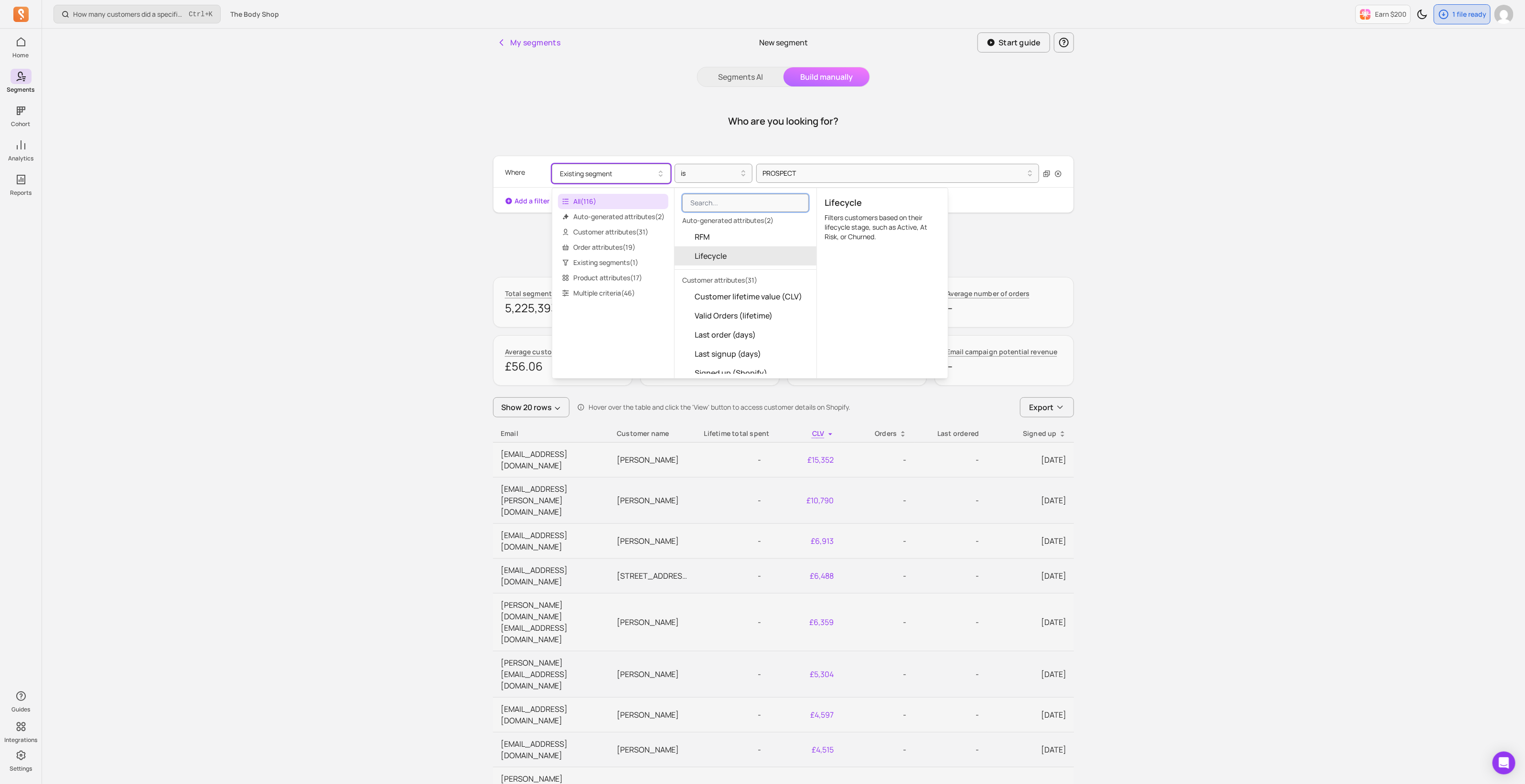
click at [985, 215] on div "Where Existing segment is PROSPECT Add a filter Quick filters Reset Save segmen…" at bounding box center [783, 210] width 581 height 110
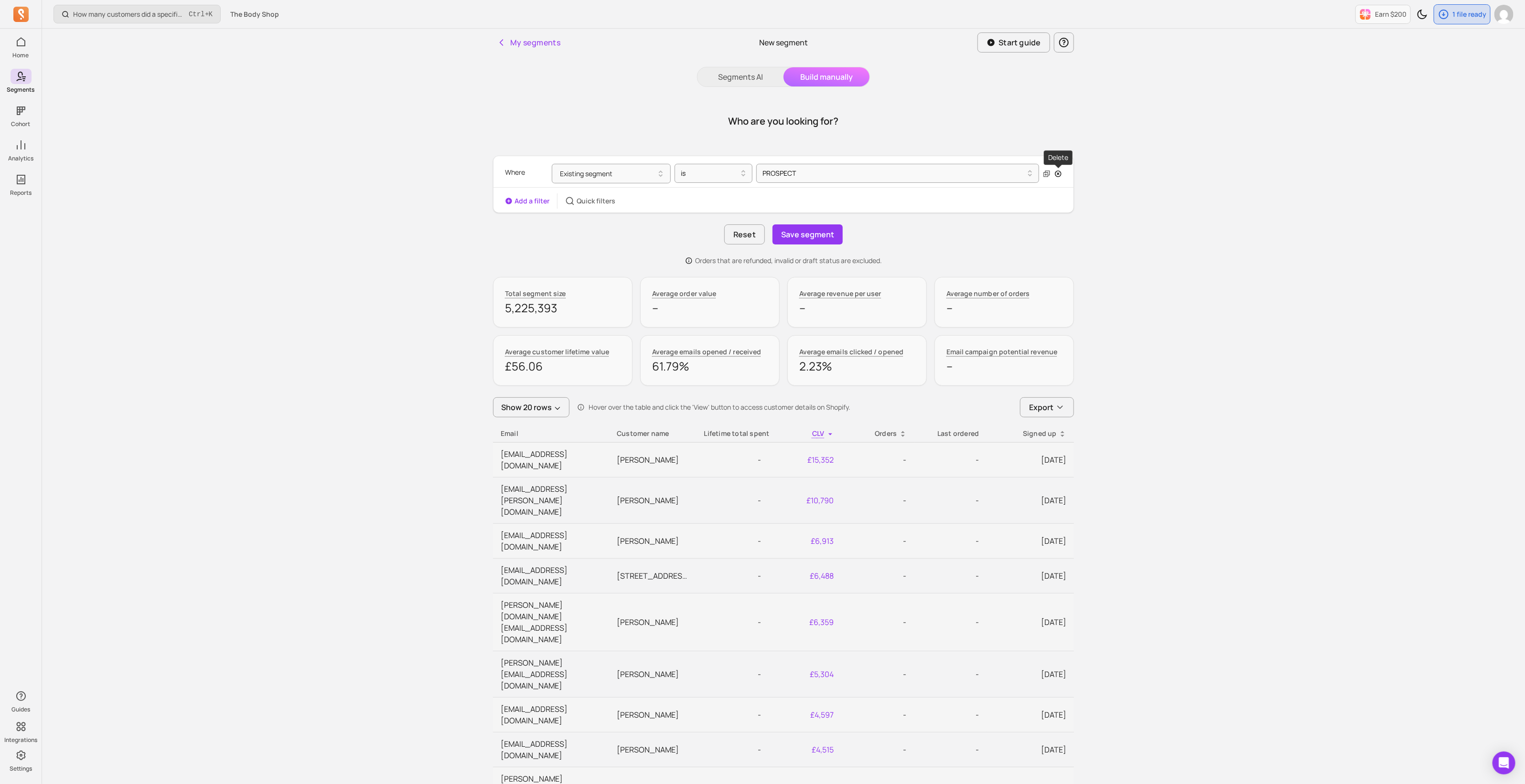
click at [1059, 173] on icon "button" at bounding box center [1058, 173] width 6 height 6
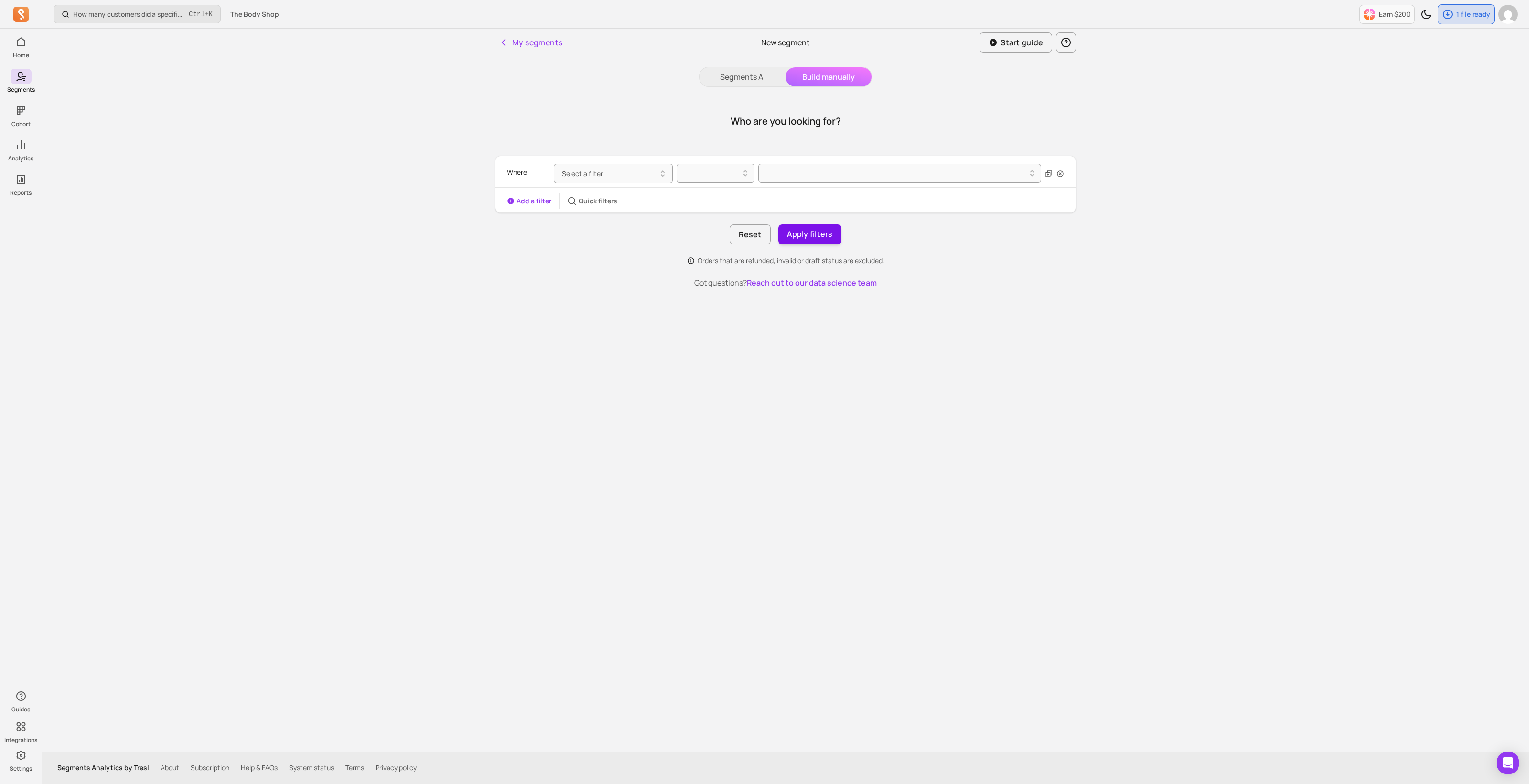
click at [797, 237] on button "Apply filters" at bounding box center [809, 234] width 63 height 20
click at [634, 162] on div "Where Select a filter Required field(s)" at bounding box center [786, 180] width 557 height 41
click at [744, 69] on button "Segments AI" at bounding box center [742, 76] width 86 height 19
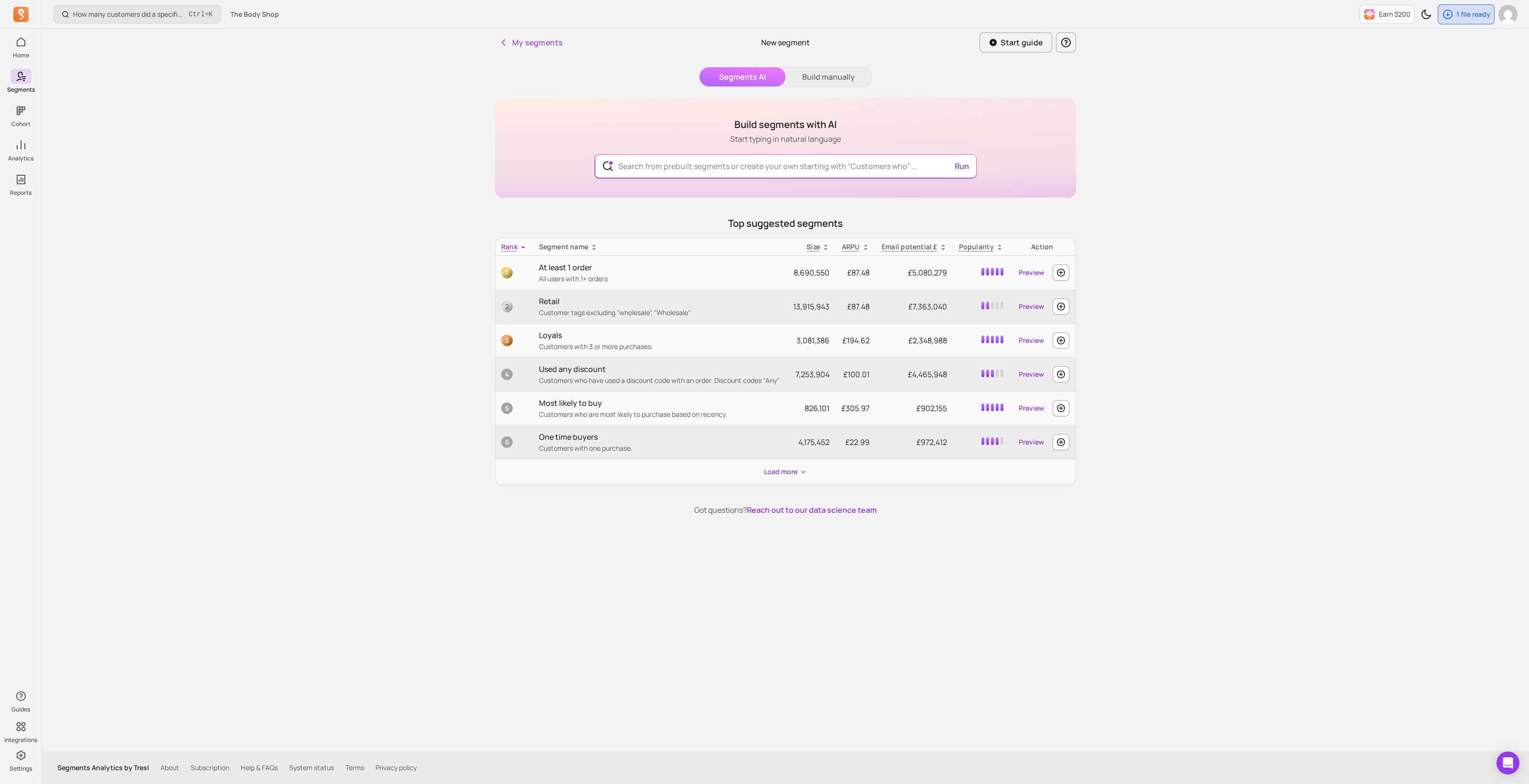
click at [797, 175] on input "text" at bounding box center [786, 166] width 350 height 23
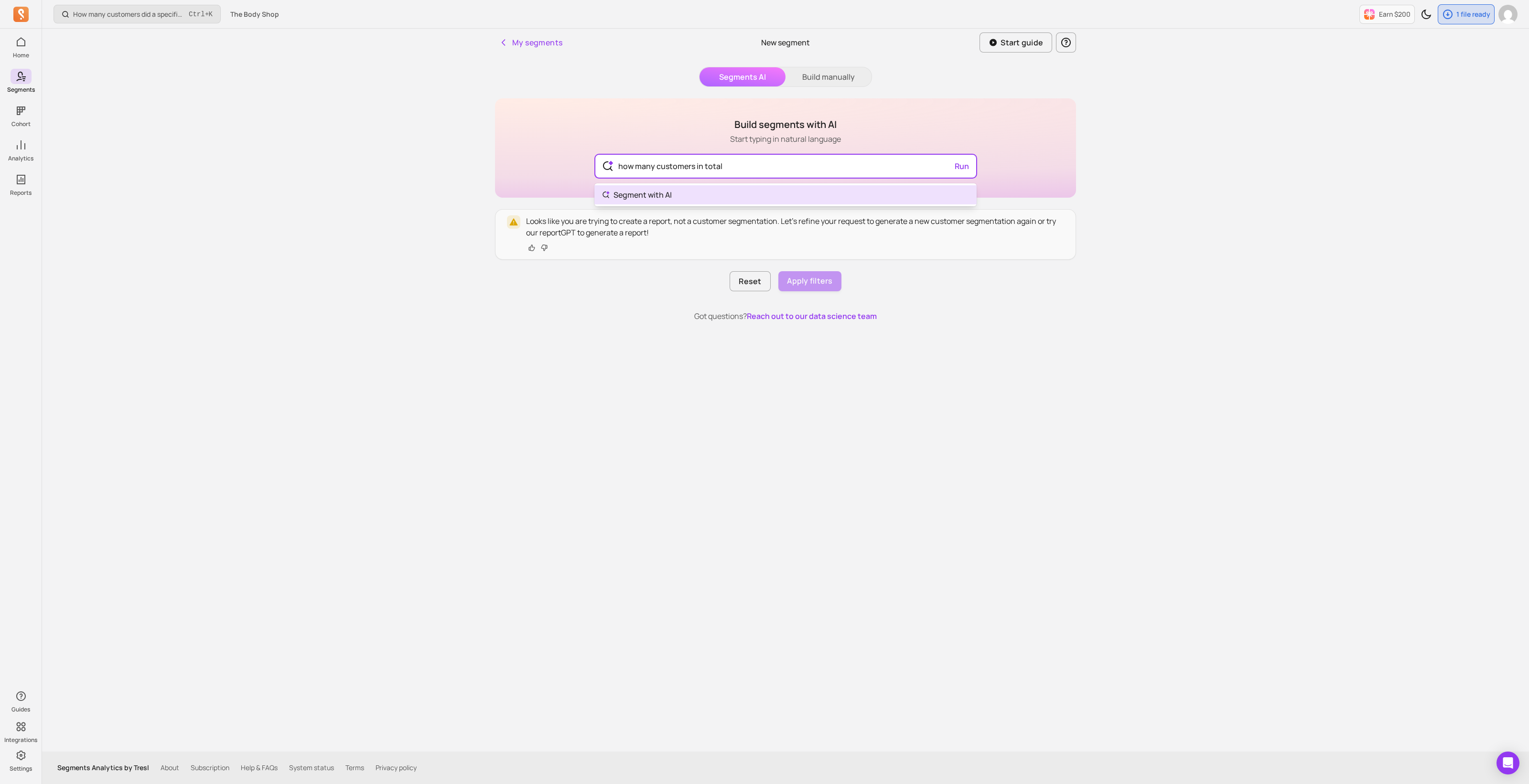
click at [708, 201] on body "Home Segments Cohort Analytics Reports Guides Integrations Settings How many cu…" at bounding box center [764, 392] width 1529 height 784
click at [964, 163] on button "Run" at bounding box center [962, 166] width 22 height 19
drag, startPoint x: 715, startPoint y: 170, endPoint x: 719, endPoint y: 169, distance: 4.1
click at [715, 170] on input "how many customers in total" at bounding box center [786, 166] width 350 height 23
drag, startPoint x: 741, startPoint y: 167, endPoint x: 563, endPoint y: 151, distance: 178.7
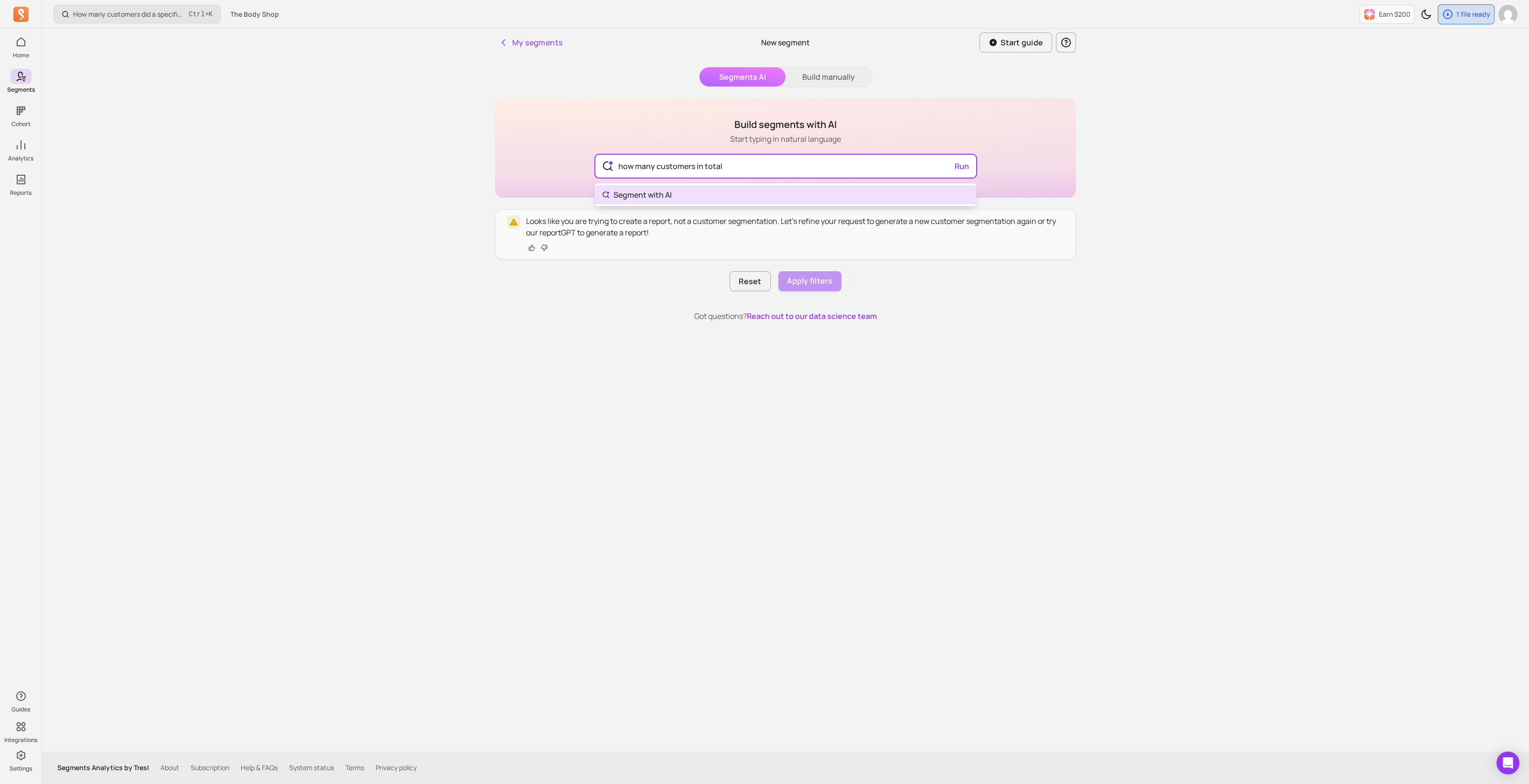
click at [563, 151] on div "Build segments with AI Start typing in natural language how many customers in t…" at bounding box center [785, 148] width 581 height 100
type input "number of customers"
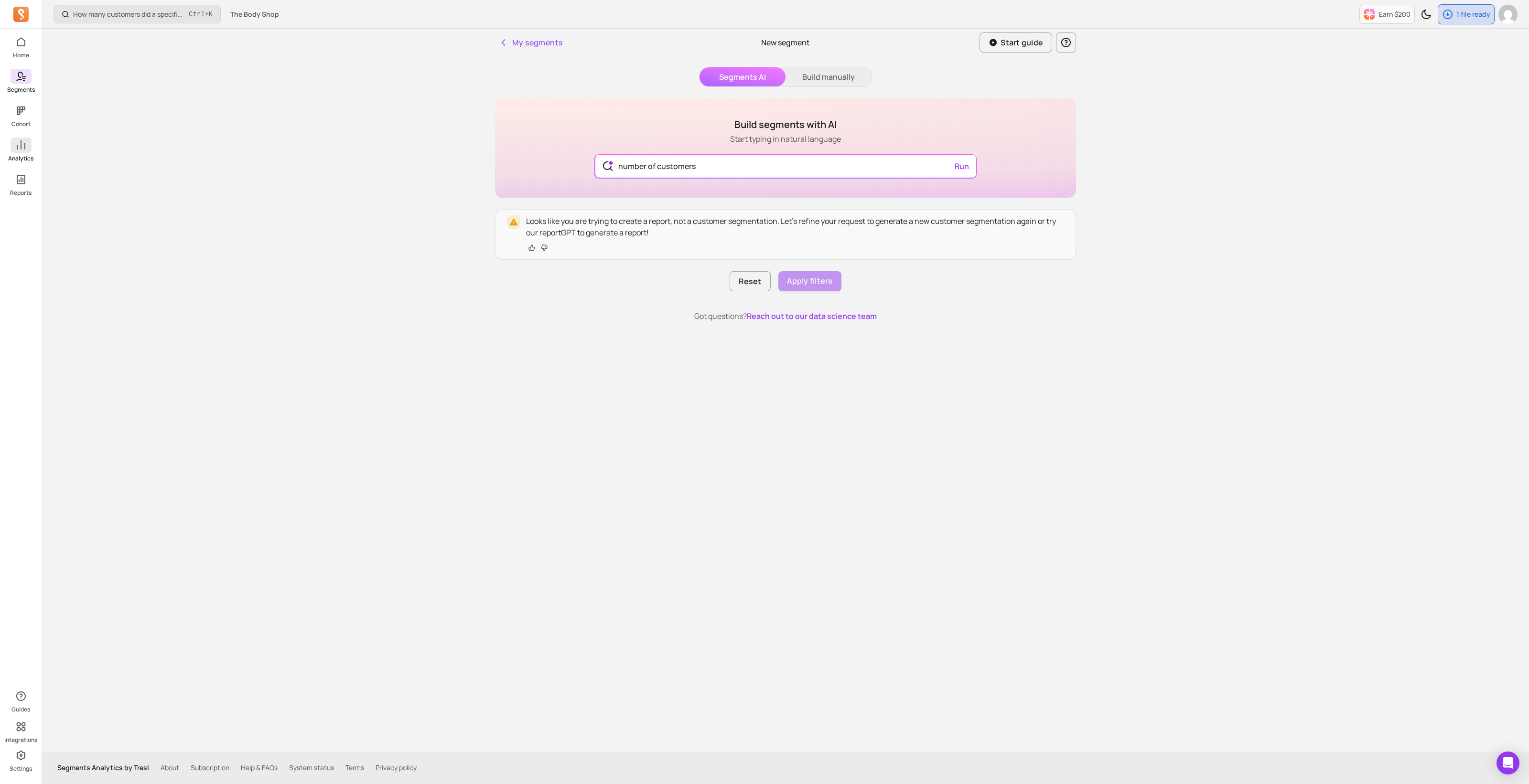
click at [24, 154] on link "Analytics" at bounding box center [21, 150] width 42 height 25
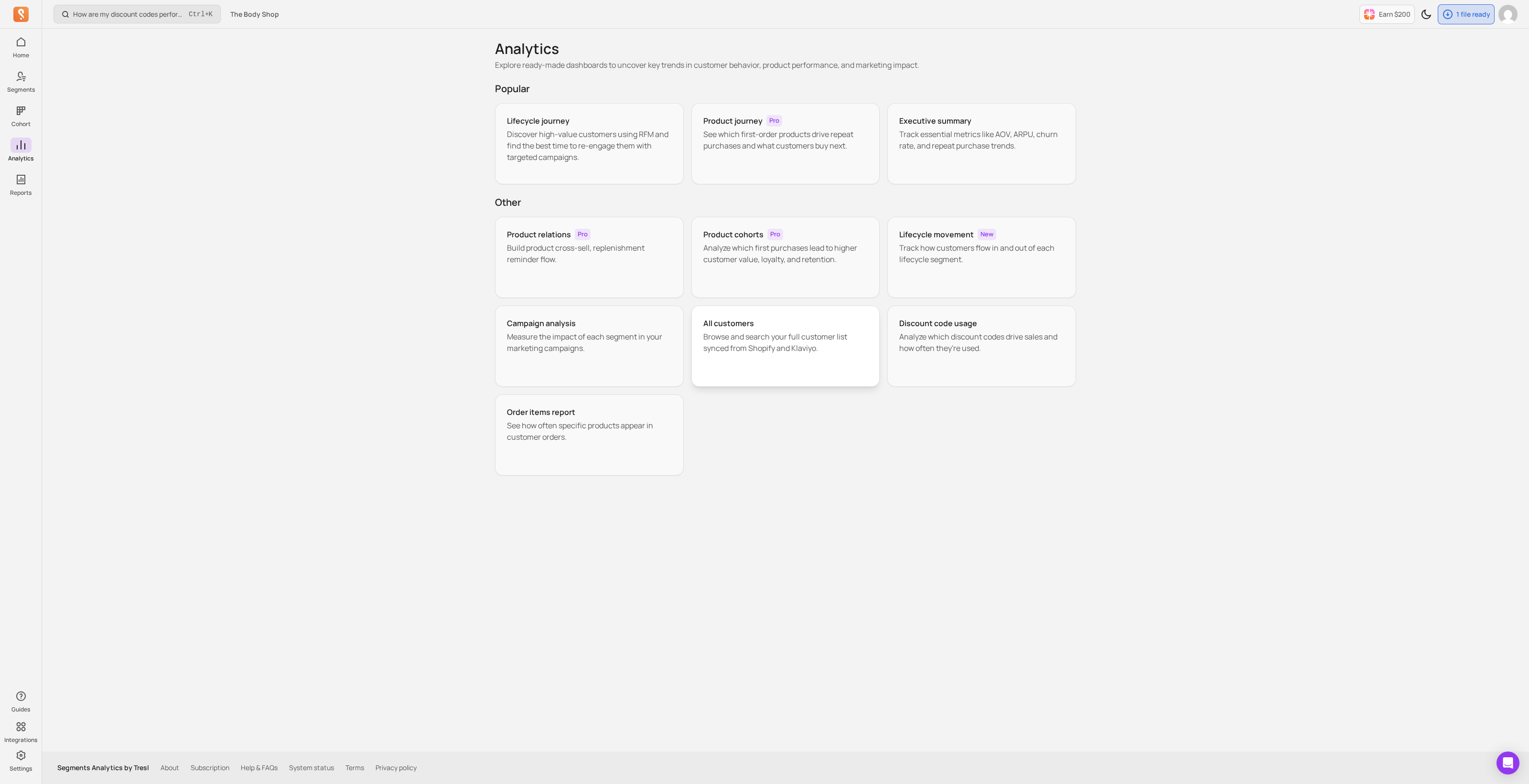
click at [730, 332] on p "Browse and search your full customer list synced from Shopify and Klaviyo." at bounding box center [785, 342] width 165 height 23
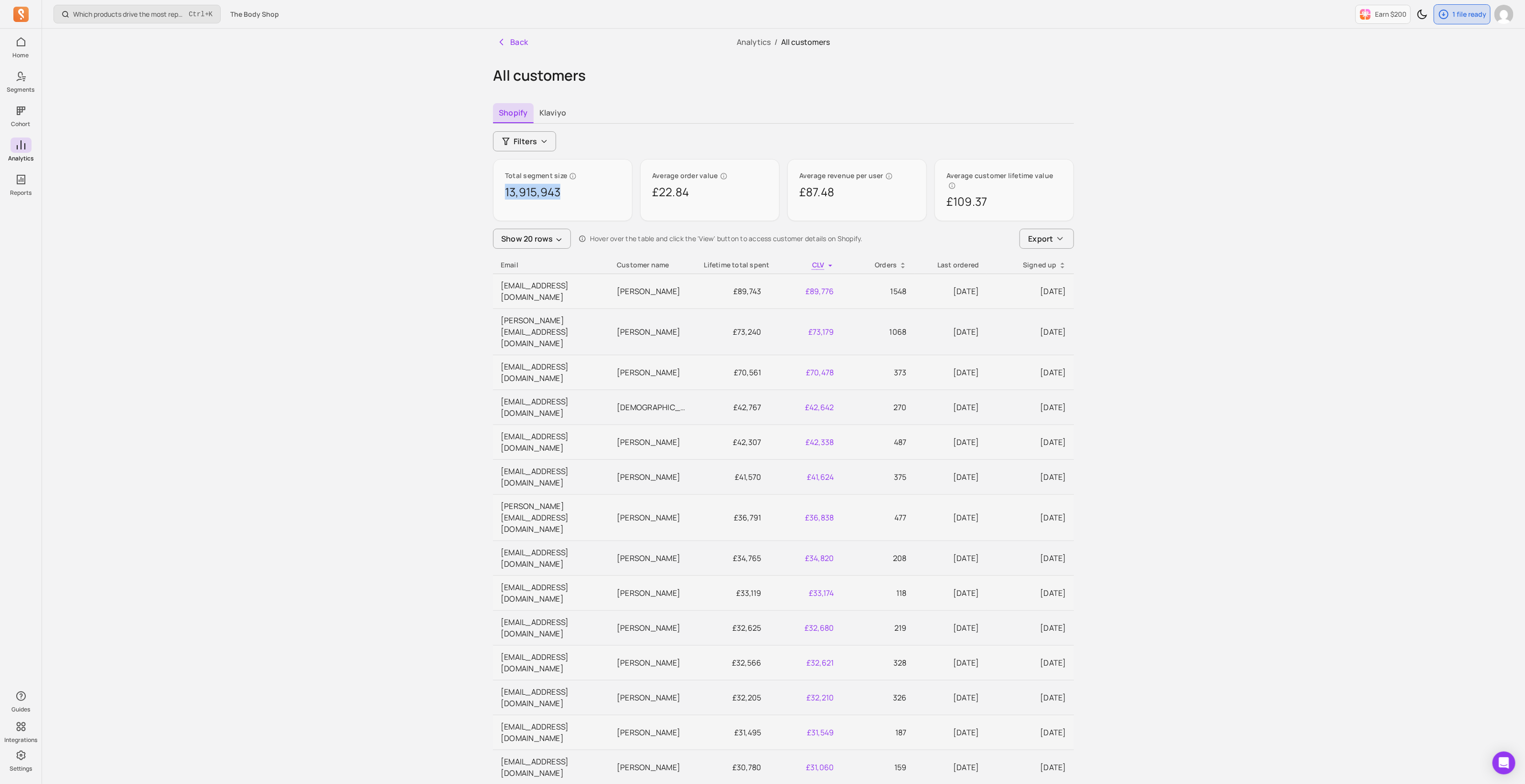
drag, startPoint x: 567, startPoint y: 197, endPoint x: 503, endPoint y: 194, distance: 64.1
click at [503, 194] on div "Total segment size 13,915,943" at bounding box center [562, 190] width 140 height 62
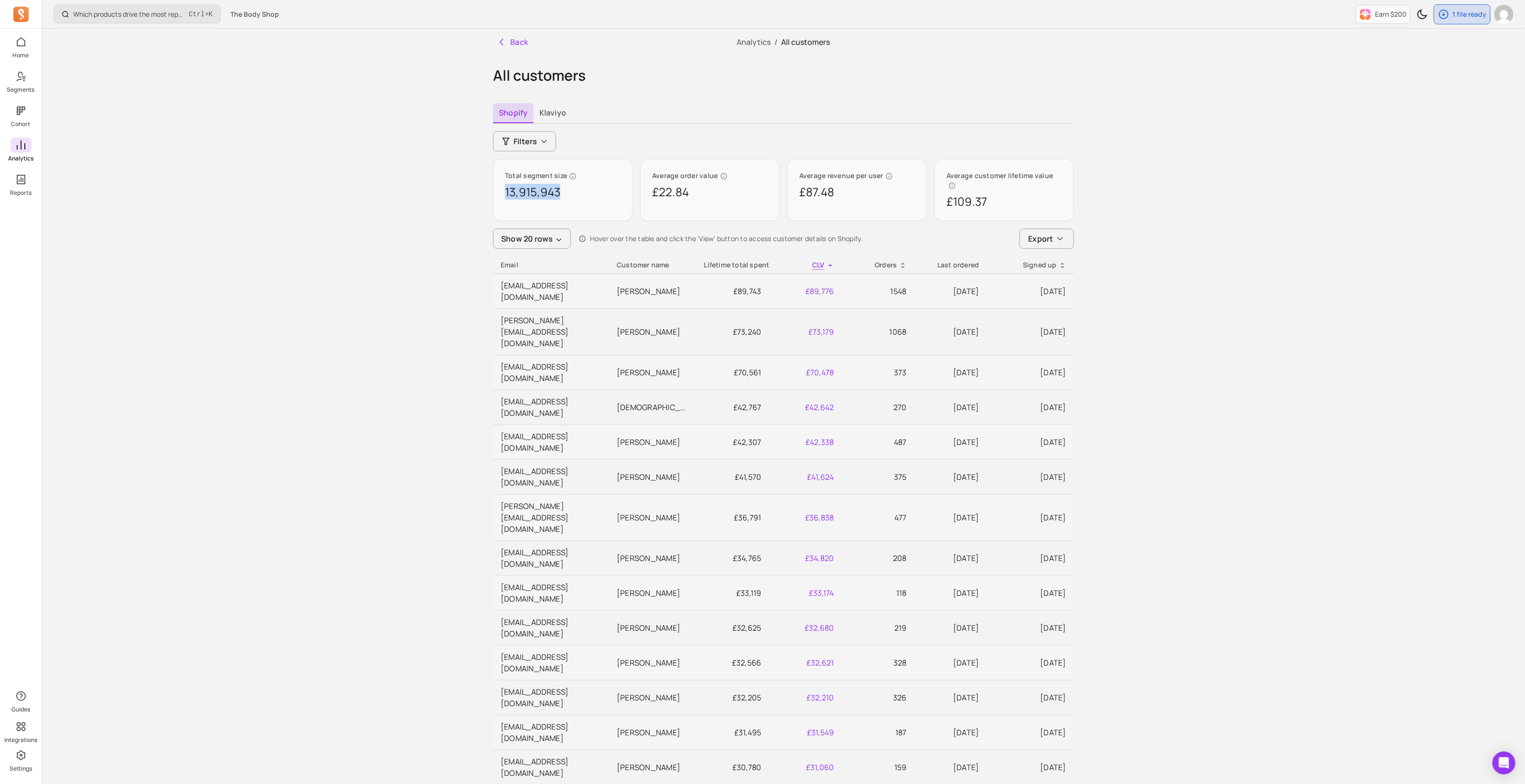
copy p "13,915,943"
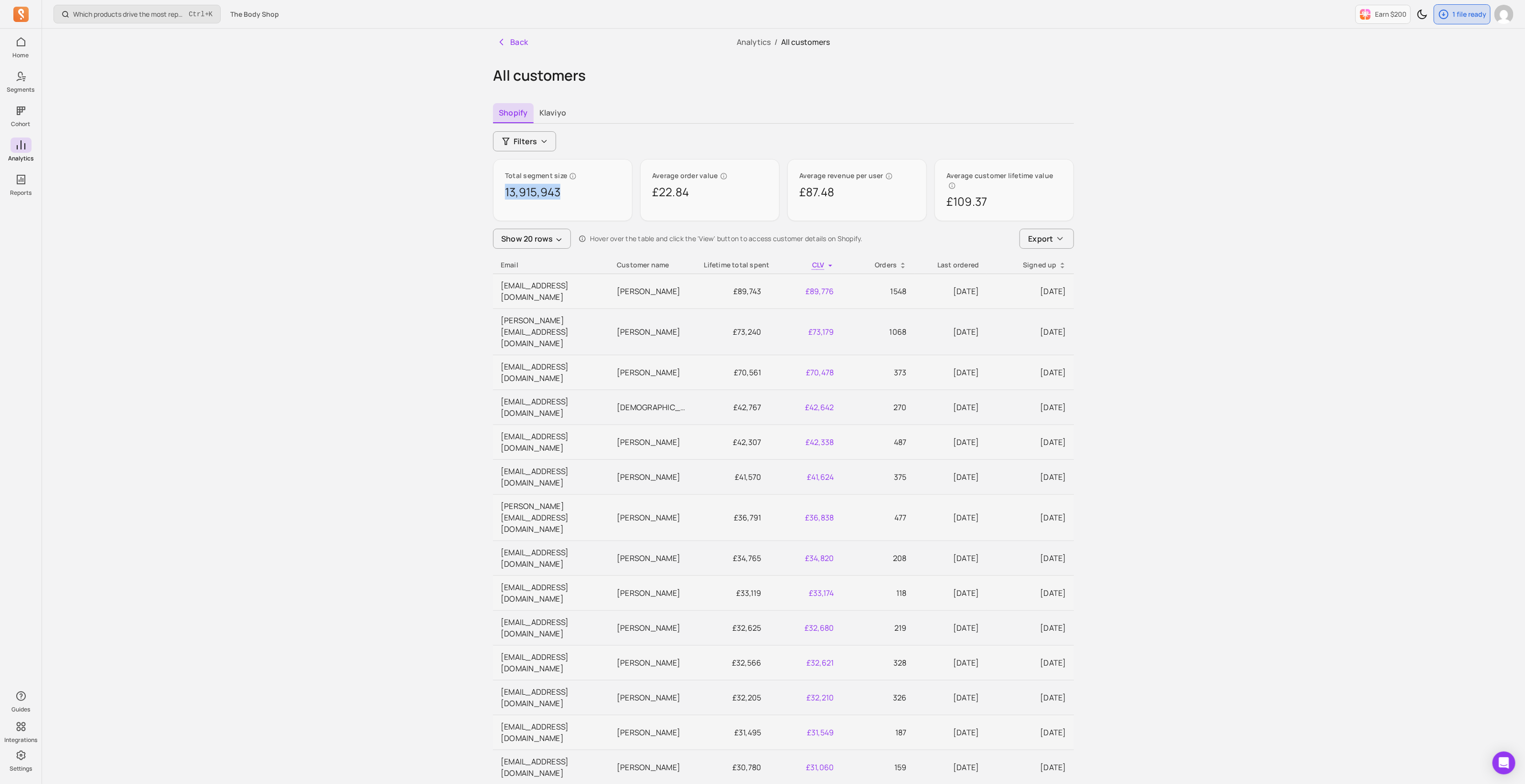
drag, startPoint x: 544, startPoint y: 144, endPoint x: 571, endPoint y: 152, distance: 28.2
click at [543, 143] on icon "button" at bounding box center [544, 141] width 8 height 8
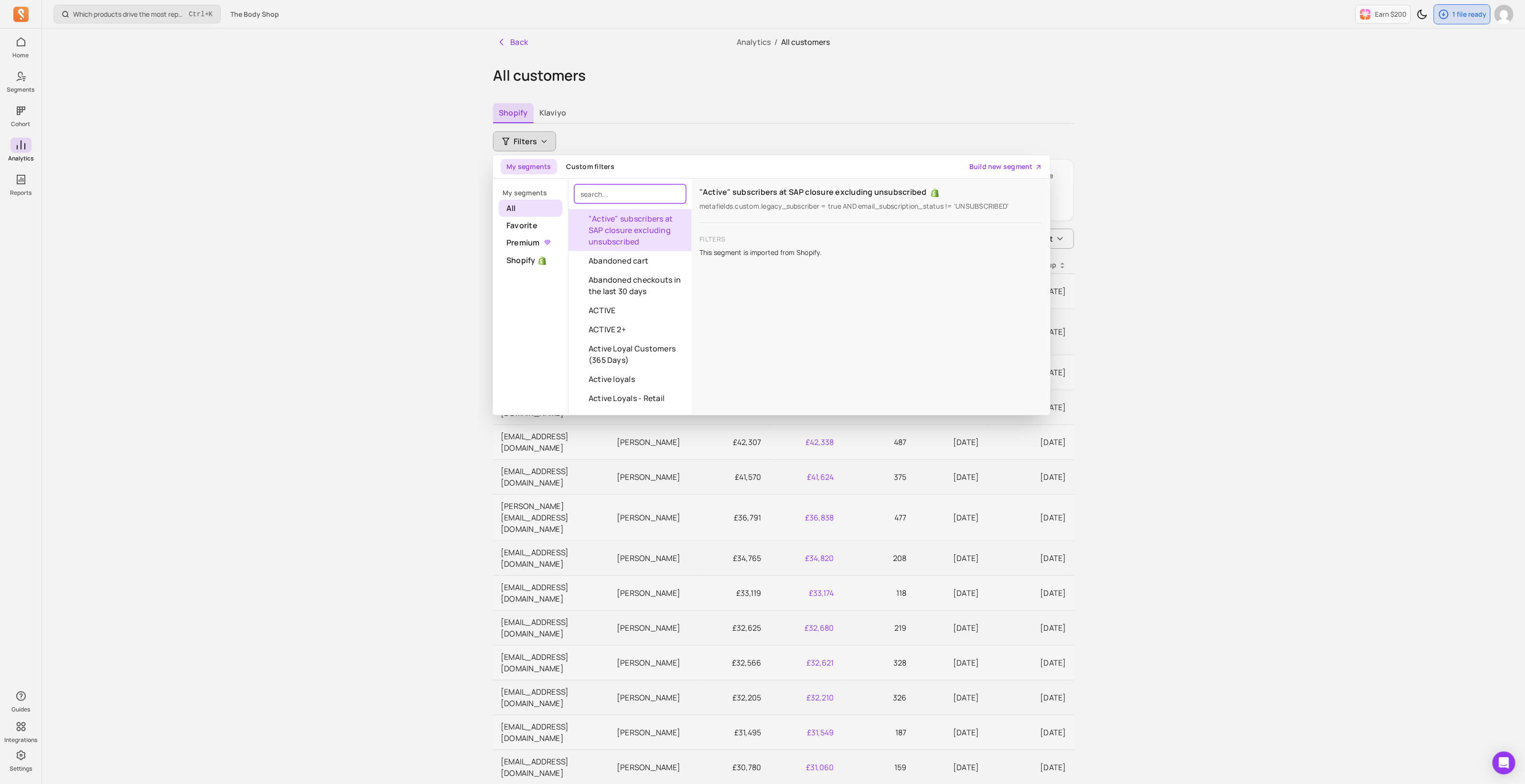
click at [621, 192] on input "search" at bounding box center [630, 193] width 112 height 19
type input "orders"
drag, startPoint x: 620, startPoint y: 190, endPoint x: 545, endPoint y: 189, distance: 75.0
click at [545, 189] on div "My segments All Favorite Premium Shopify orders All Customers (Excluding Fraudu…" at bounding box center [772, 297] width 557 height 237
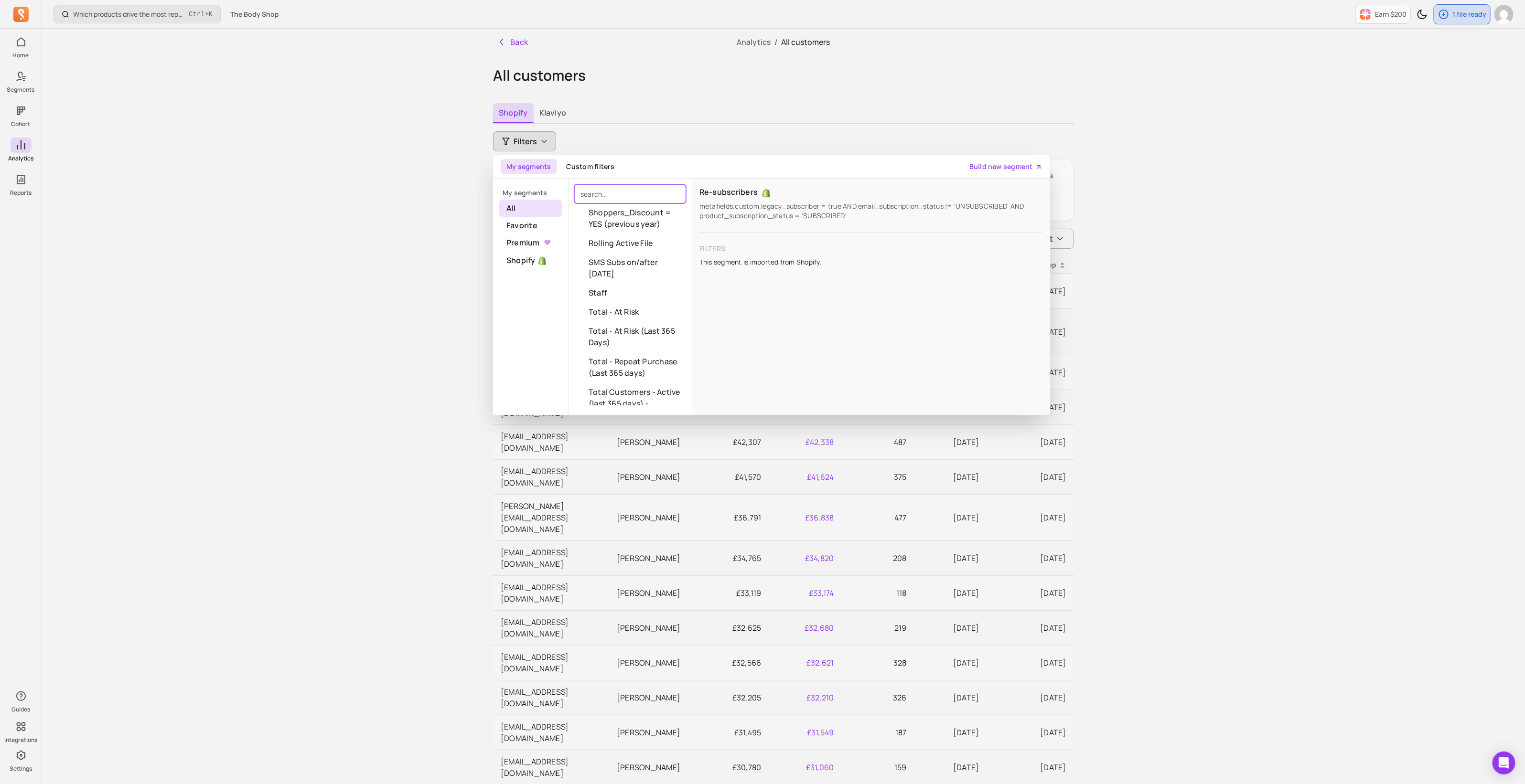
scroll to position [1924, 0]
click at [659, 358] on button "Used Discount Code" at bounding box center [629, 357] width 123 height 19
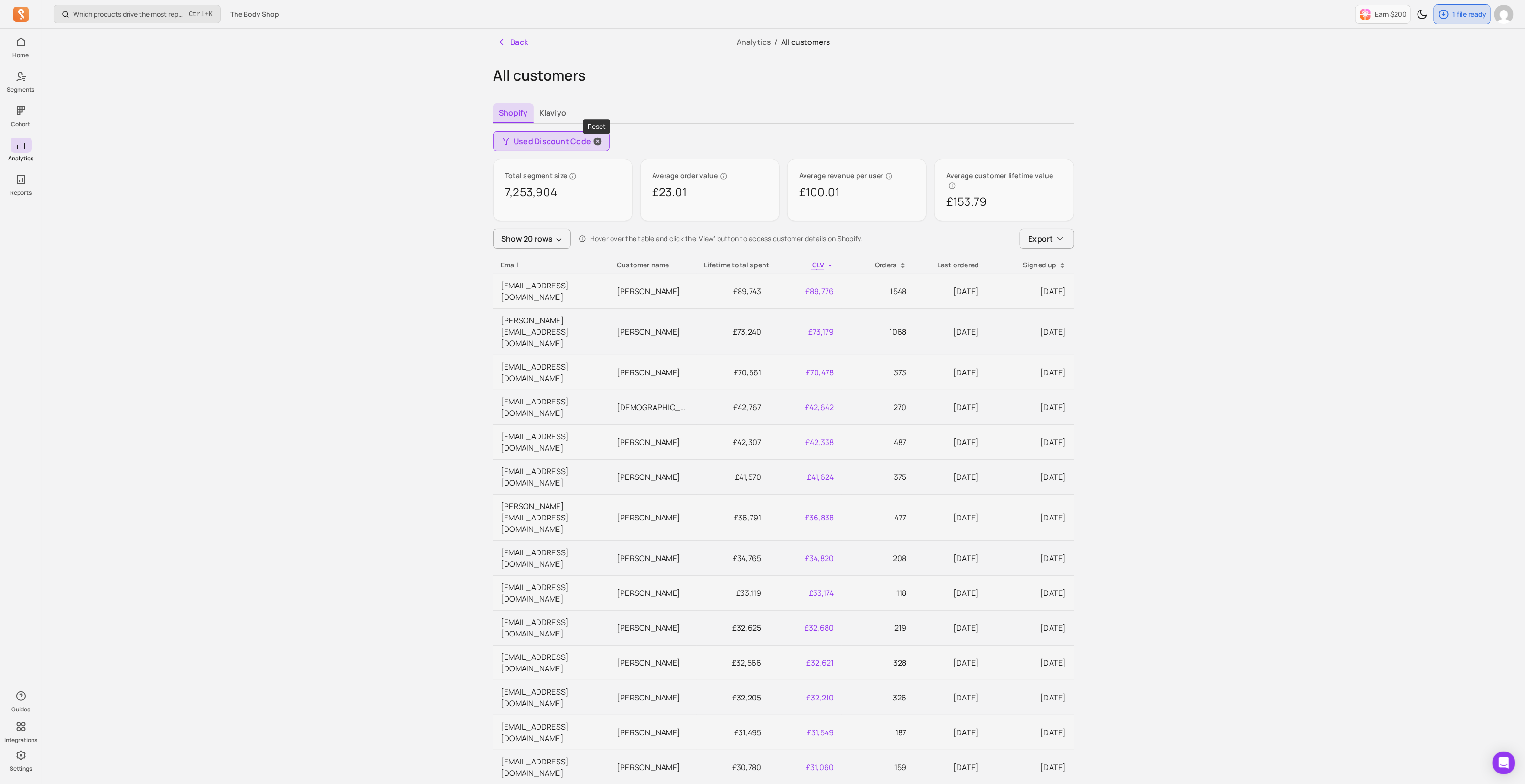
click at [593, 138] on icon "button" at bounding box center [598, 141] width 9 height 9
click at [544, 141] on icon "button" at bounding box center [544, 141] width 8 height 8
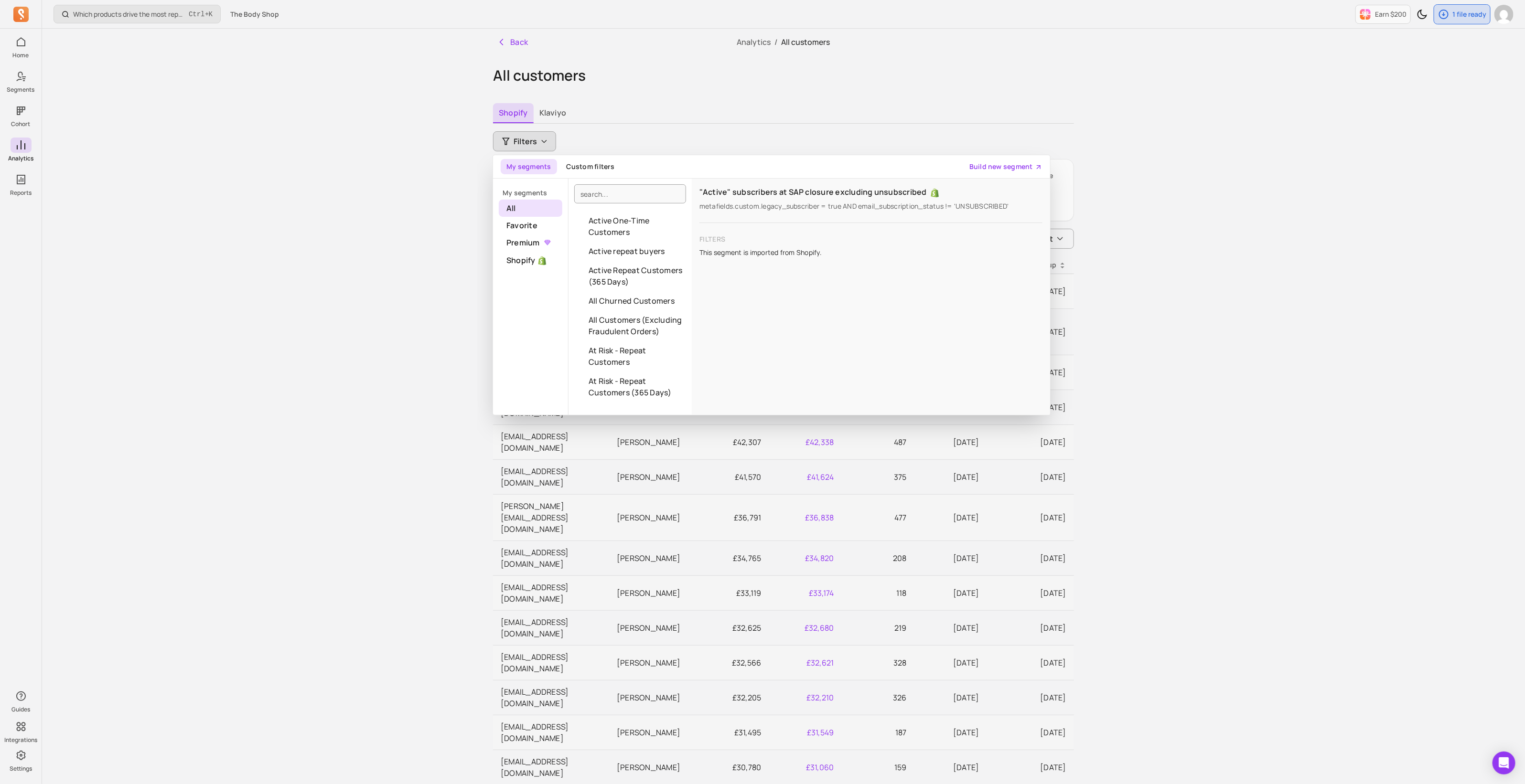
scroll to position [262, 0]
click at [629, 321] on button "All Customers (Excluding Fraudulent Orders)" at bounding box center [629, 321] width 123 height 31
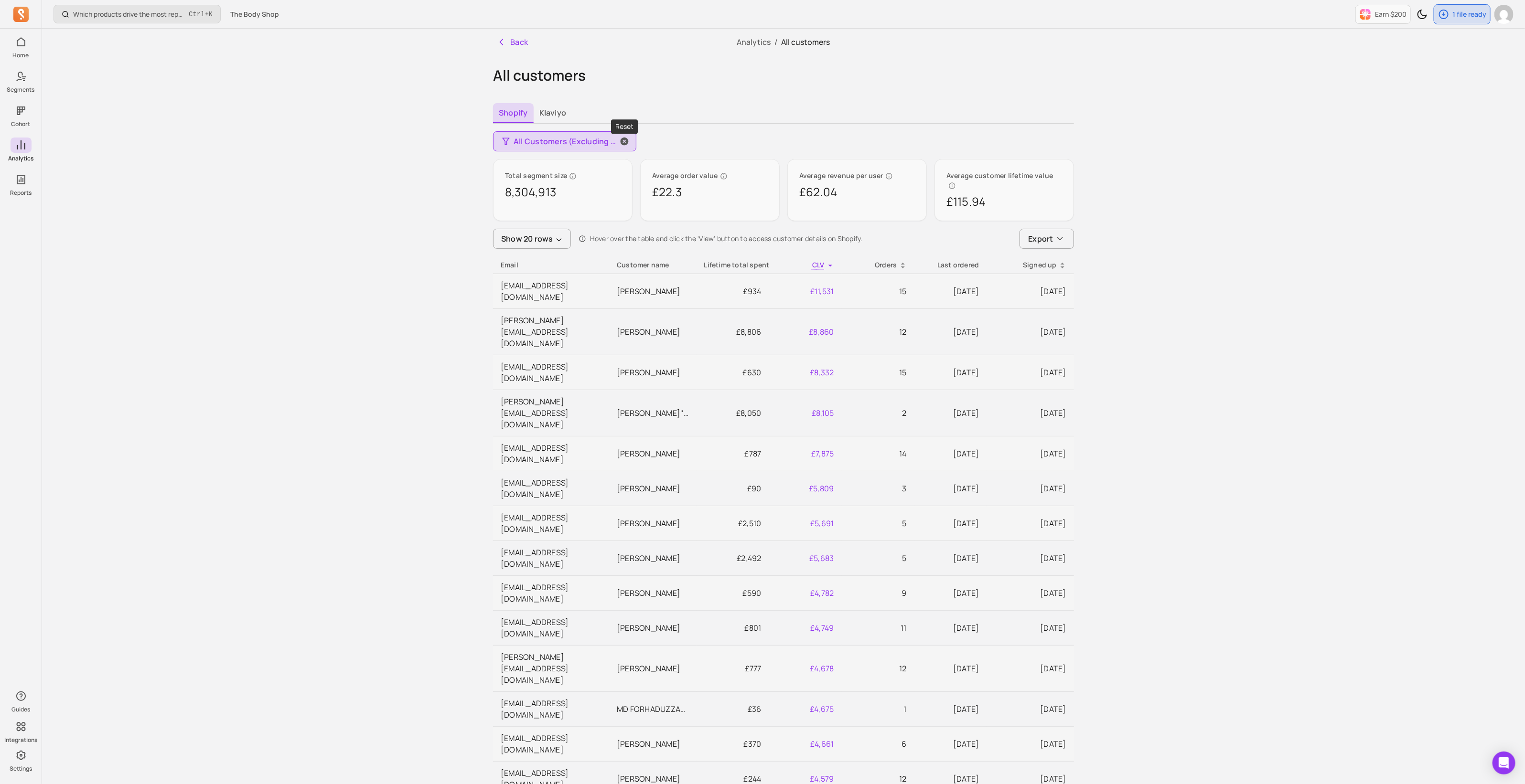
click at [624, 141] on icon "button" at bounding box center [625, 141] width 8 height 8
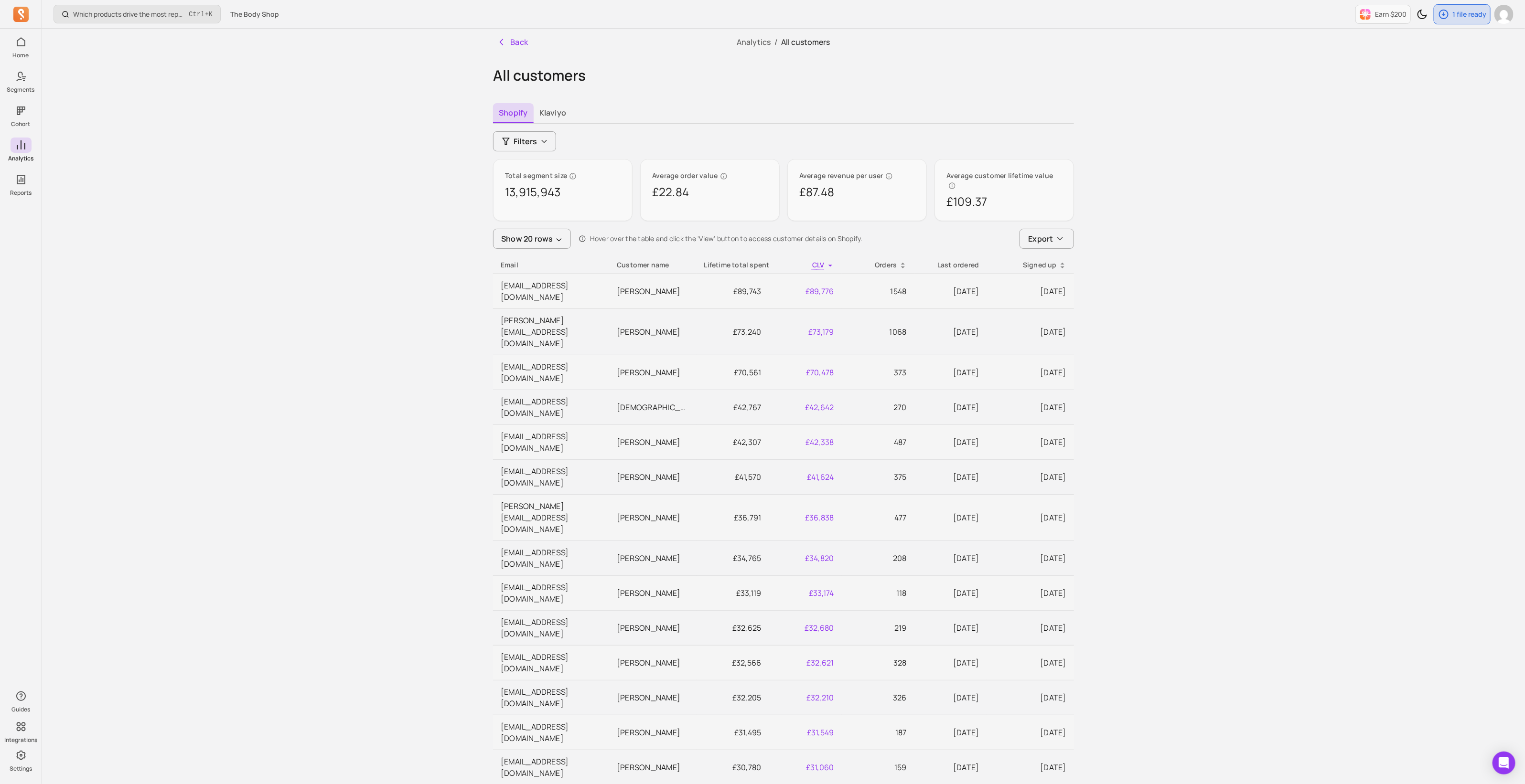
click at [905, 262] on icon at bounding box center [902, 265] width 8 height 8
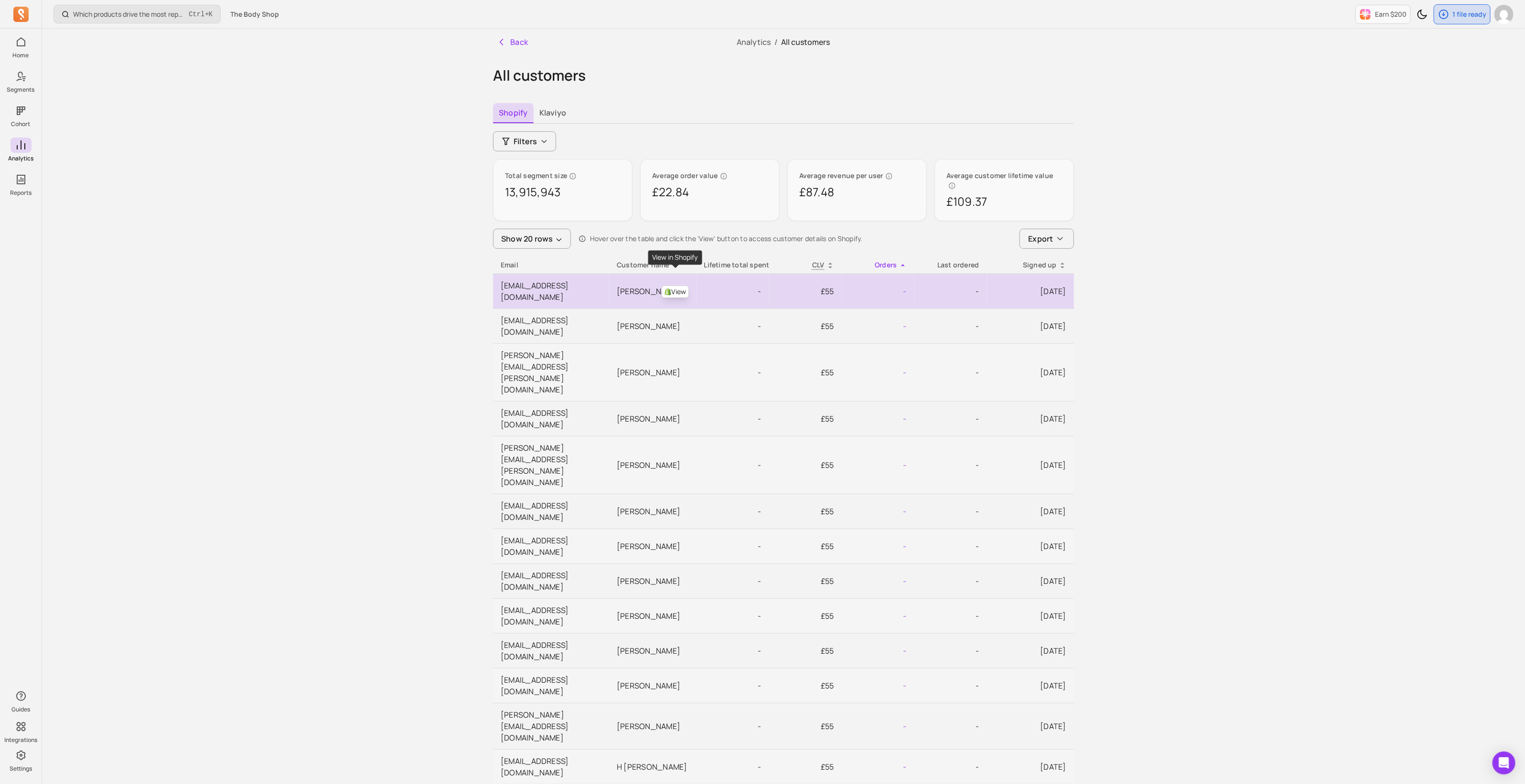
click at [682, 285] on link "View" at bounding box center [675, 291] width 28 height 13
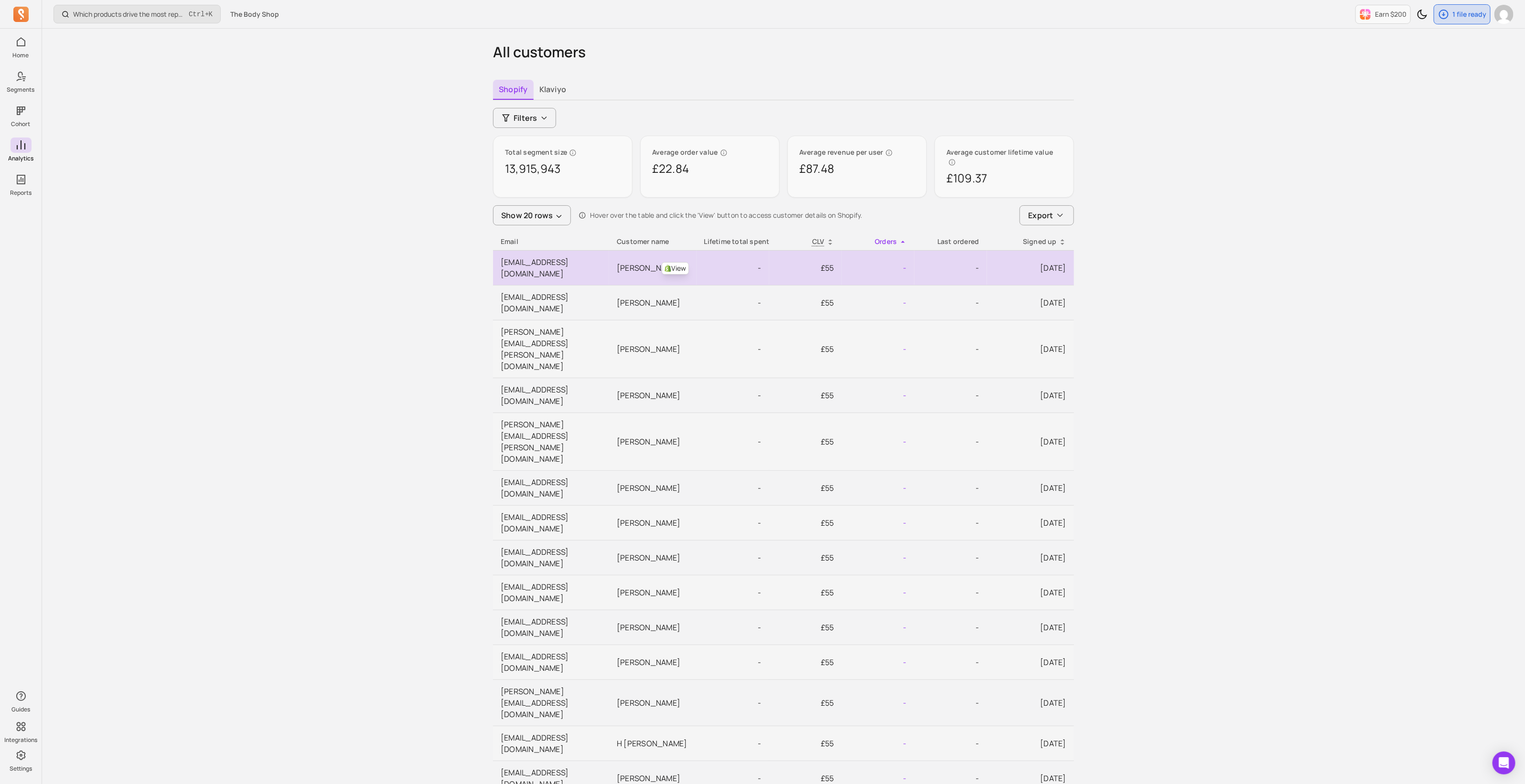
scroll to position [45, 0]
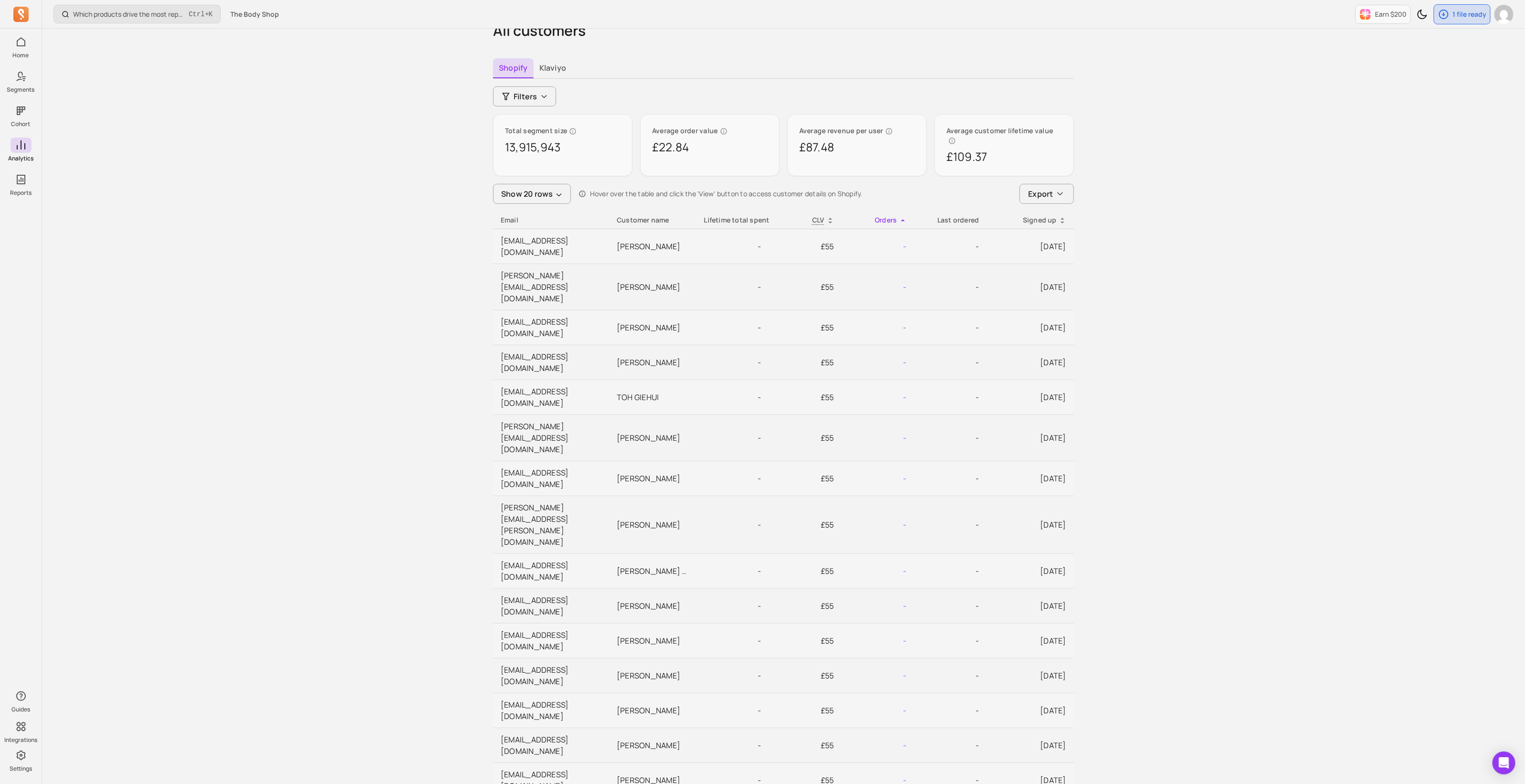
scroll to position [33, 0]
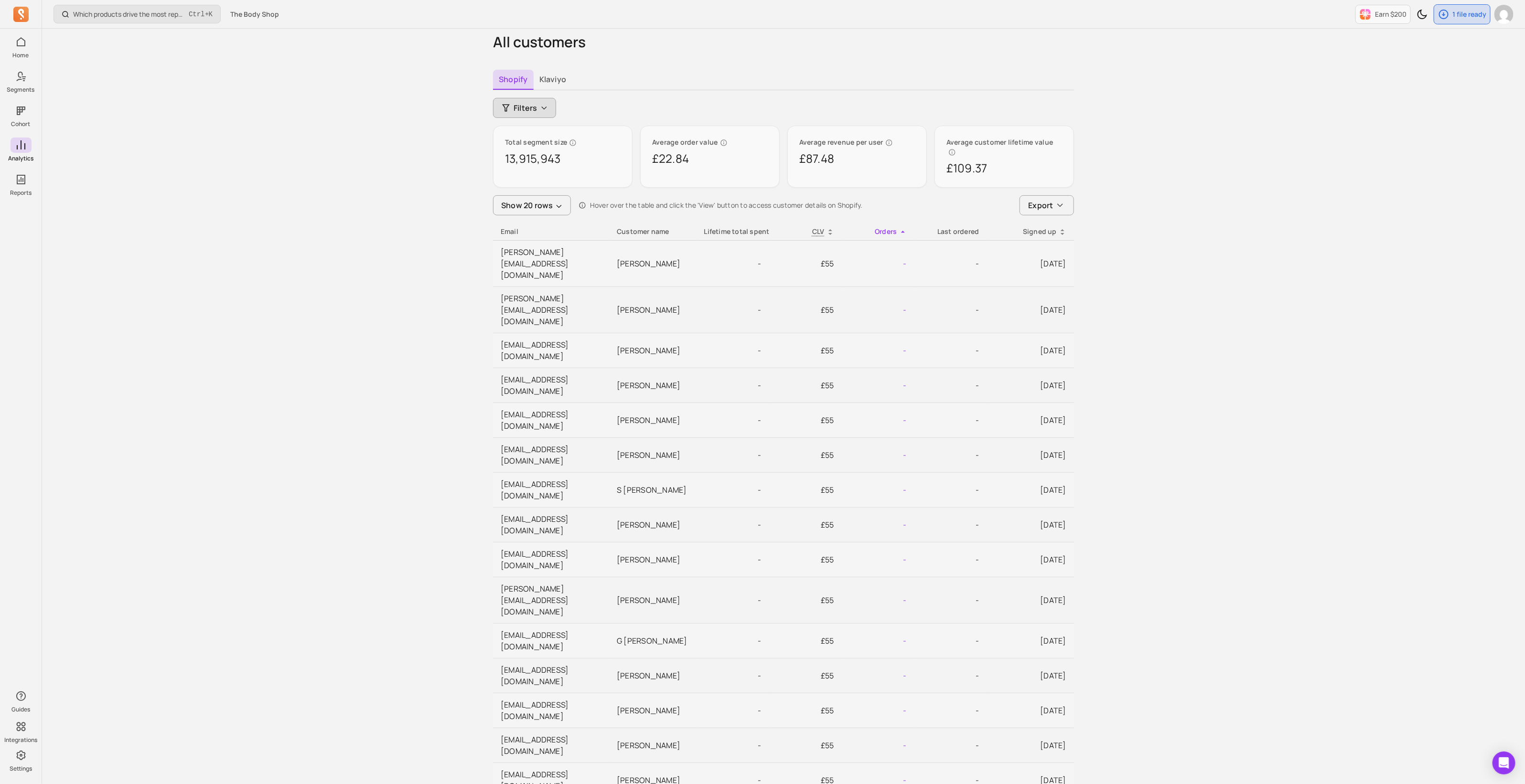
click at [526, 113] on span "Filters" at bounding box center [526, 108] width 24 height 12
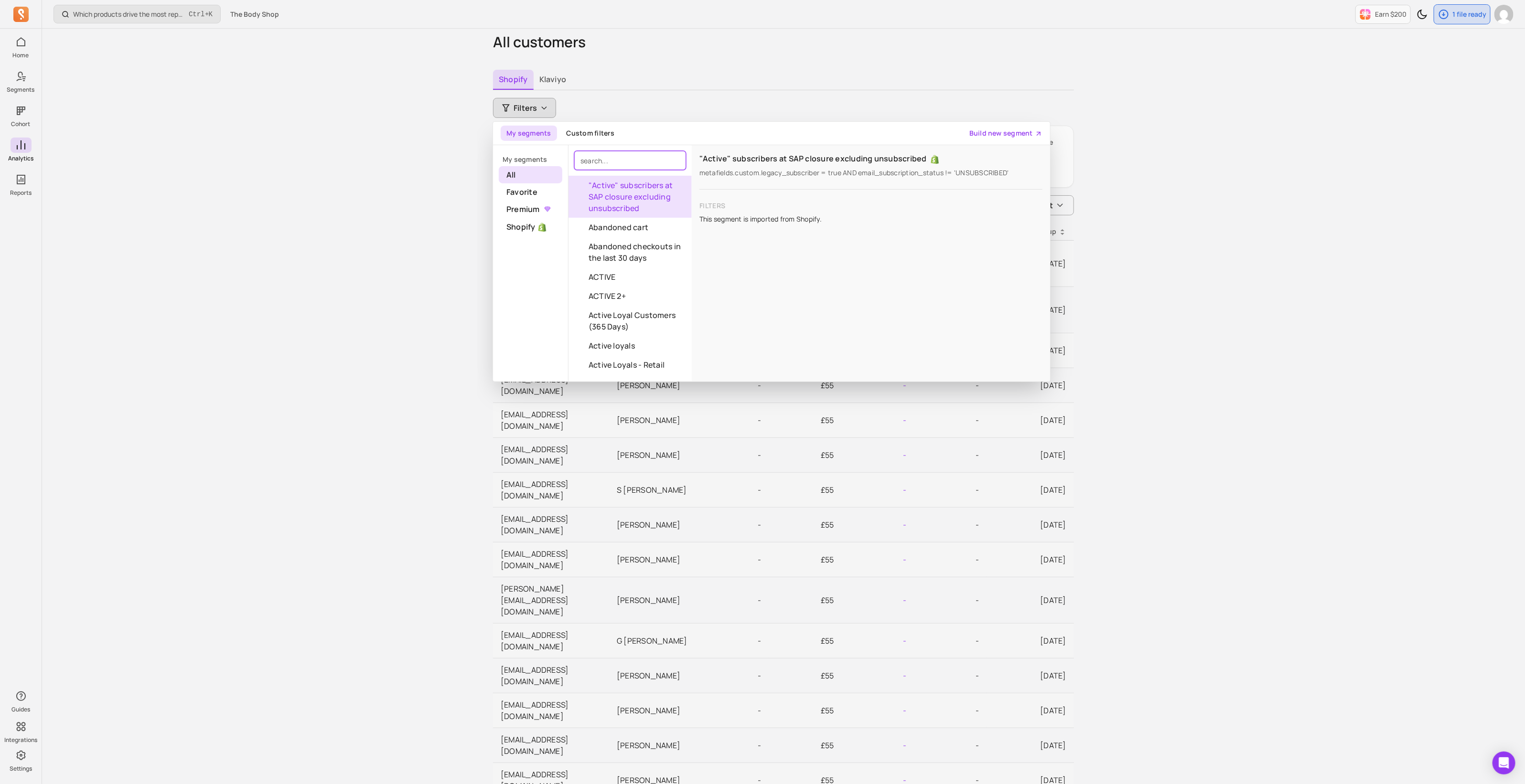
click at [614, 161] on input "search" at bounding box center [630, 160] width 112 height 19
type input "orders"
click at [675, 161] on input "orders" at bounding box center [630, 160] width 112 height 19
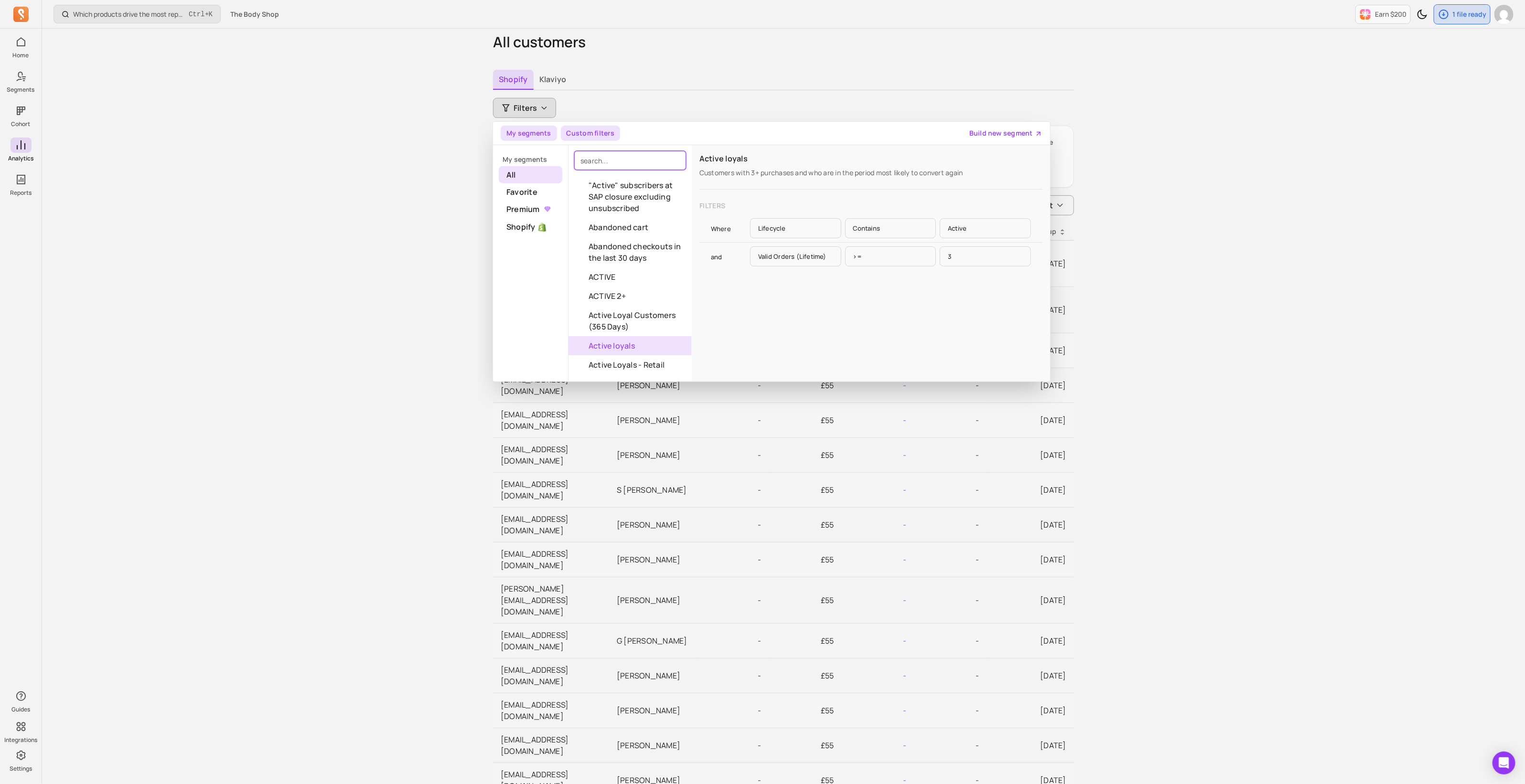
click at [584, 130] on button "Custom filters" at bounding box center [590, 133] width 59 height 15
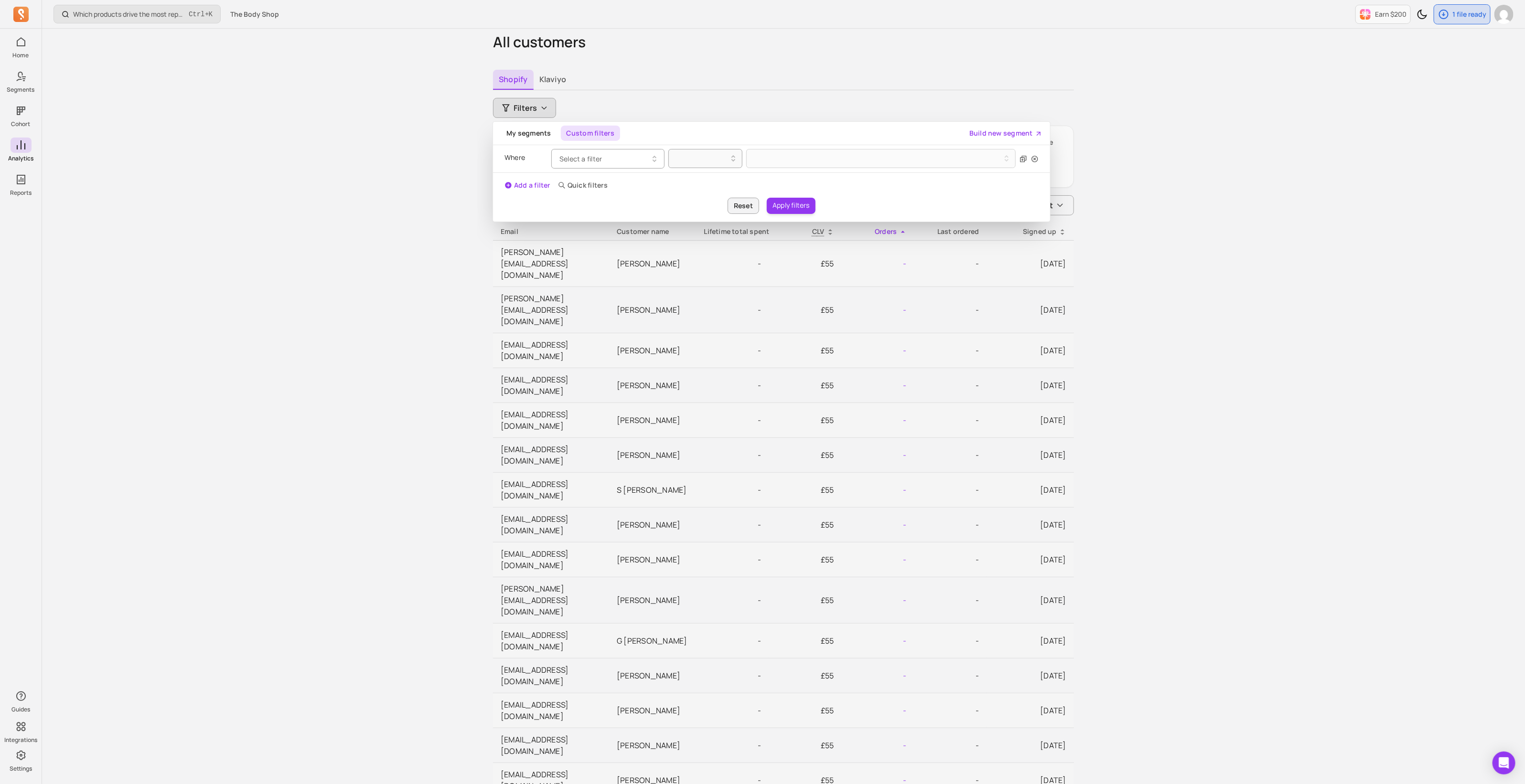
click at [616, 162] on button "Select a filter" at bounding box center [608, 158] width 113 height 19
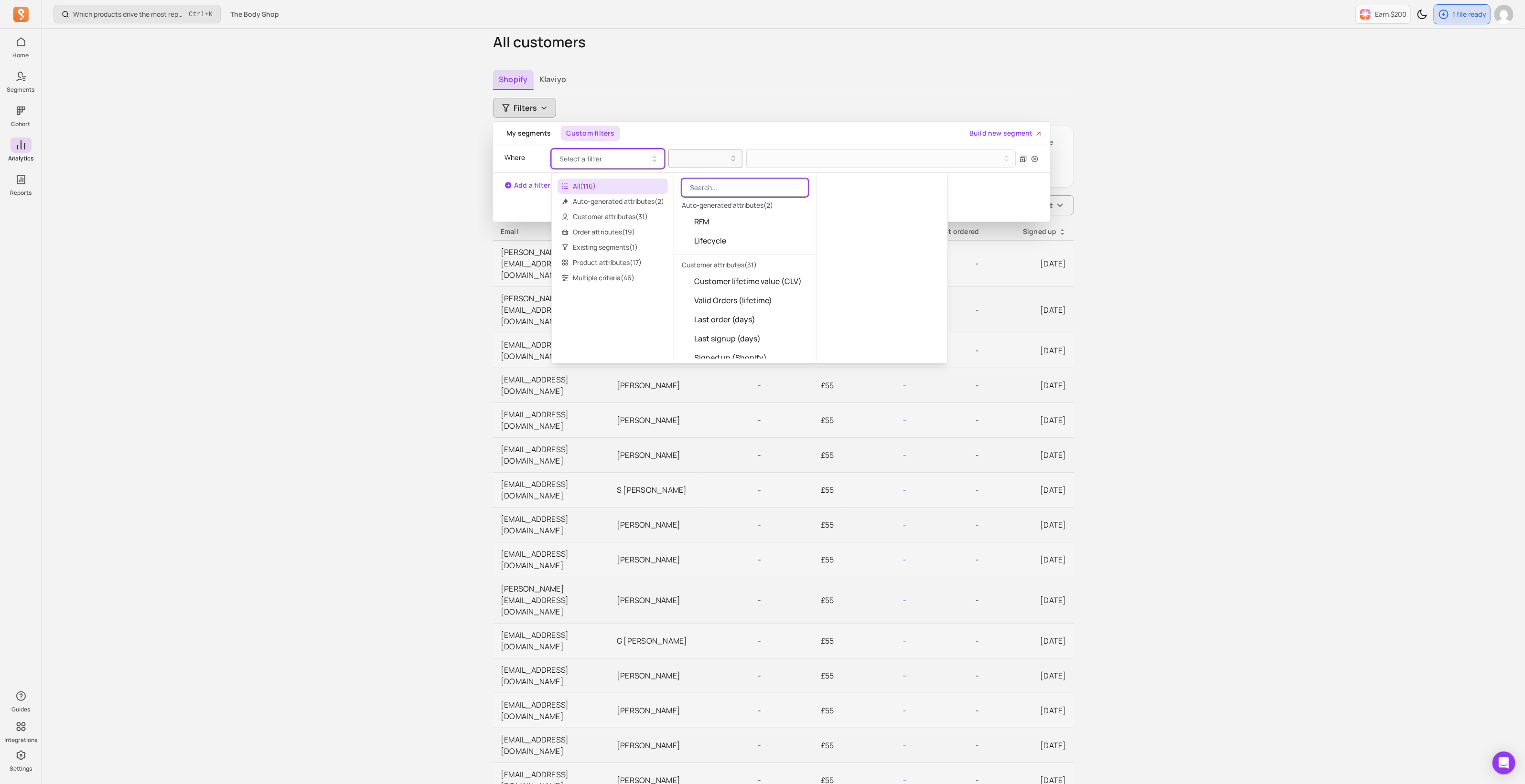
click at [699, 184] on input "search" at bounding box center [745, 188] width 126 height 18
type input "or"
click at [748, 295] on span "Or ders (lifetime)" at bounding box center [724, 300] width 59 height 12
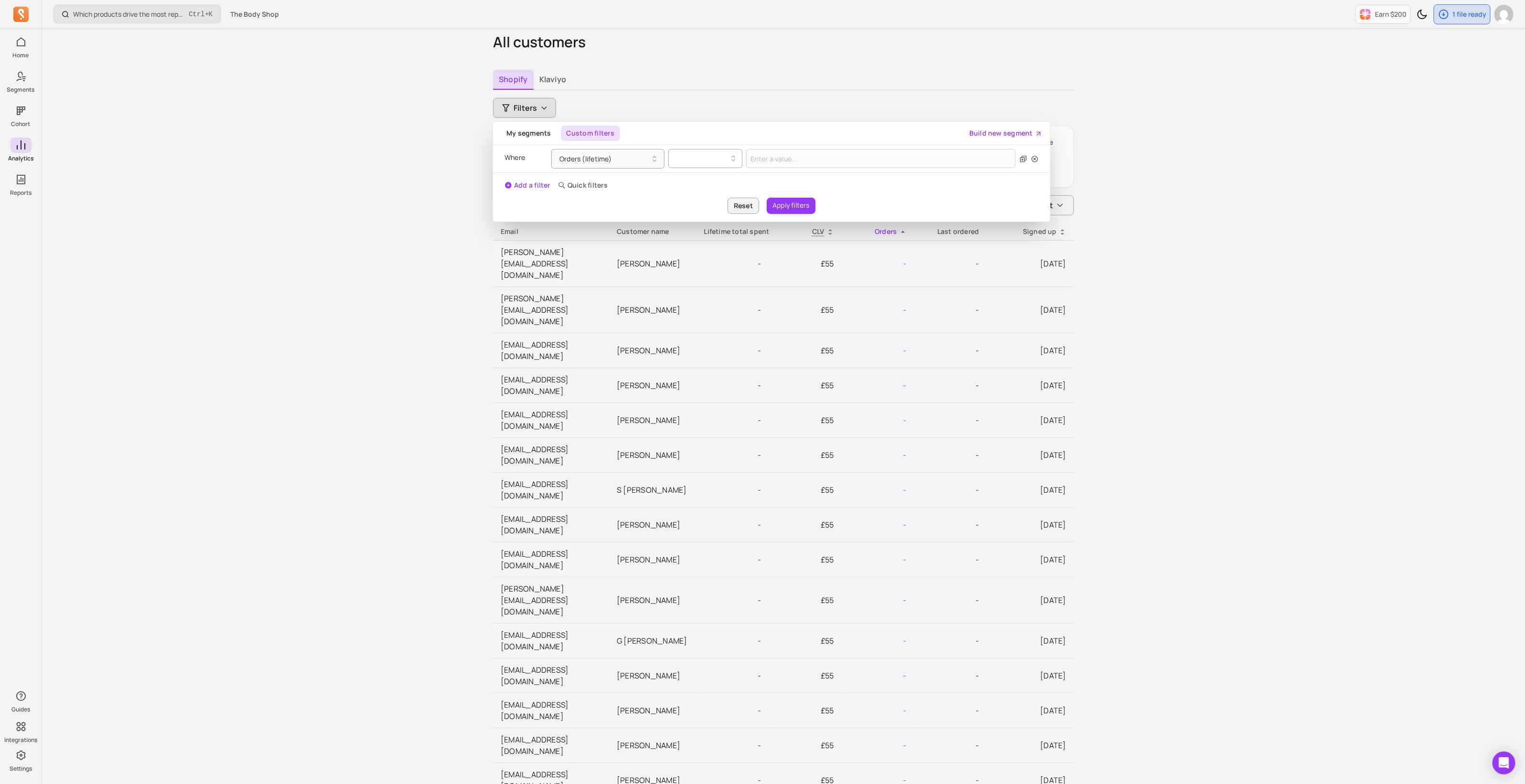
click at [719, 157] on div at bounding box center [701, 159] width 54 height 12
click at [705, 187] on div "=" at bounding box center [705, 182] width 73 height 18
click at [758, 162] on input "Value for filter clause" at bounding box center [881, 158] width 270 height 19
type input "0"
click at [787, 207] on button "Apply filters" at bounding box center [791, 205] width 49 height 16
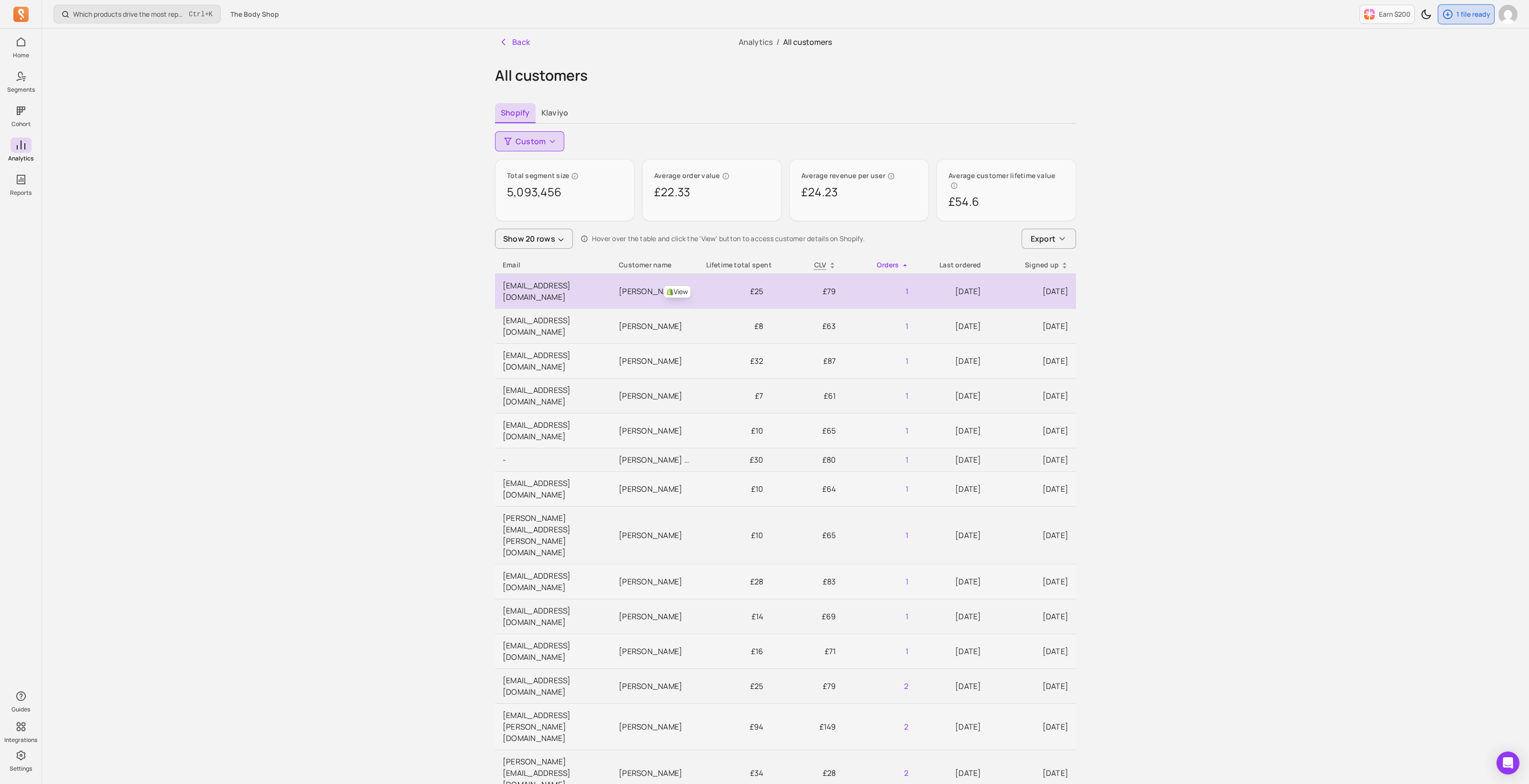
click at [674, 285] on link "View" at bounding box center [677, 291] width 28 height 13
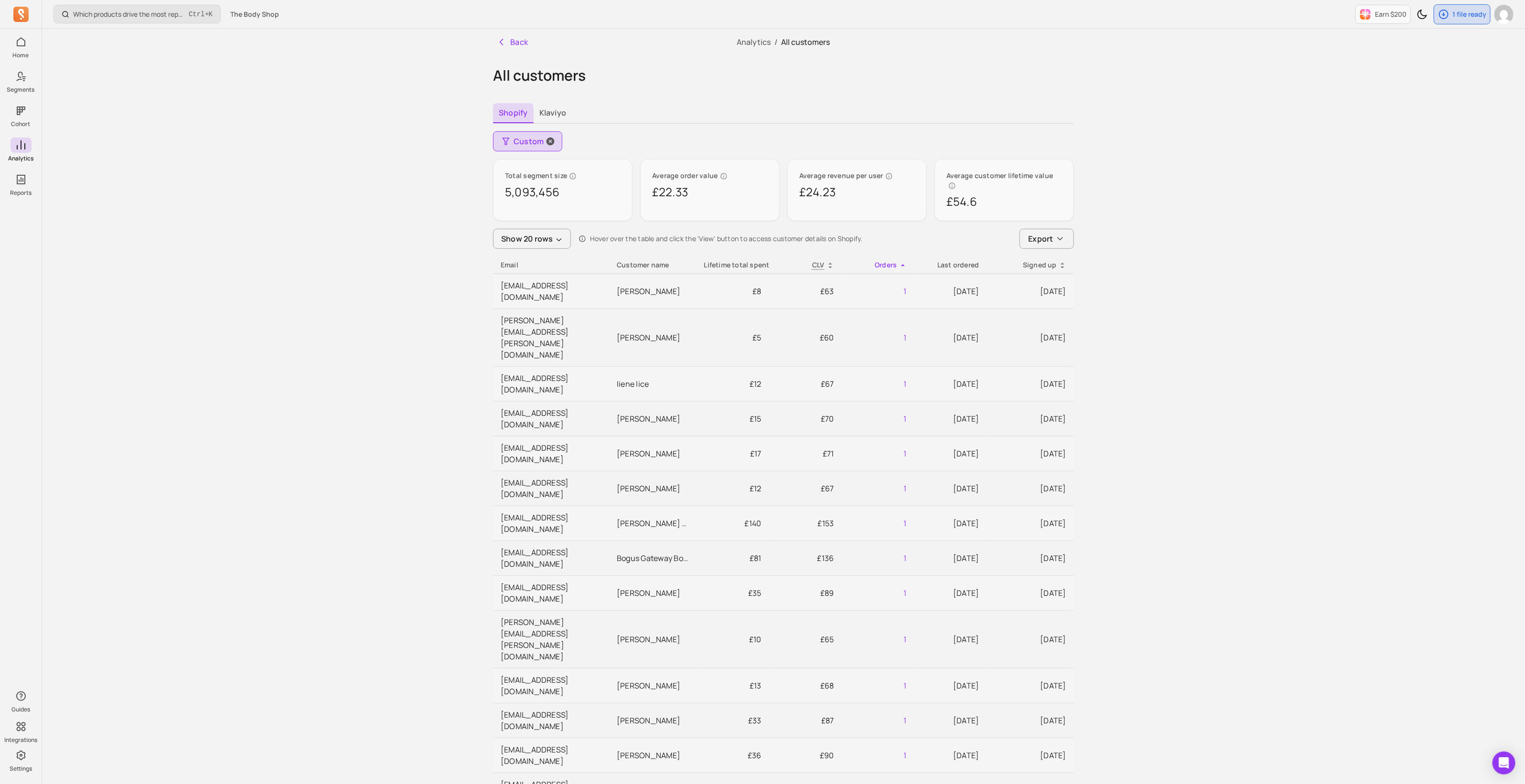
click at [524, 142] on span "Custom" at bounding box center [529, 141] width 30 height 12
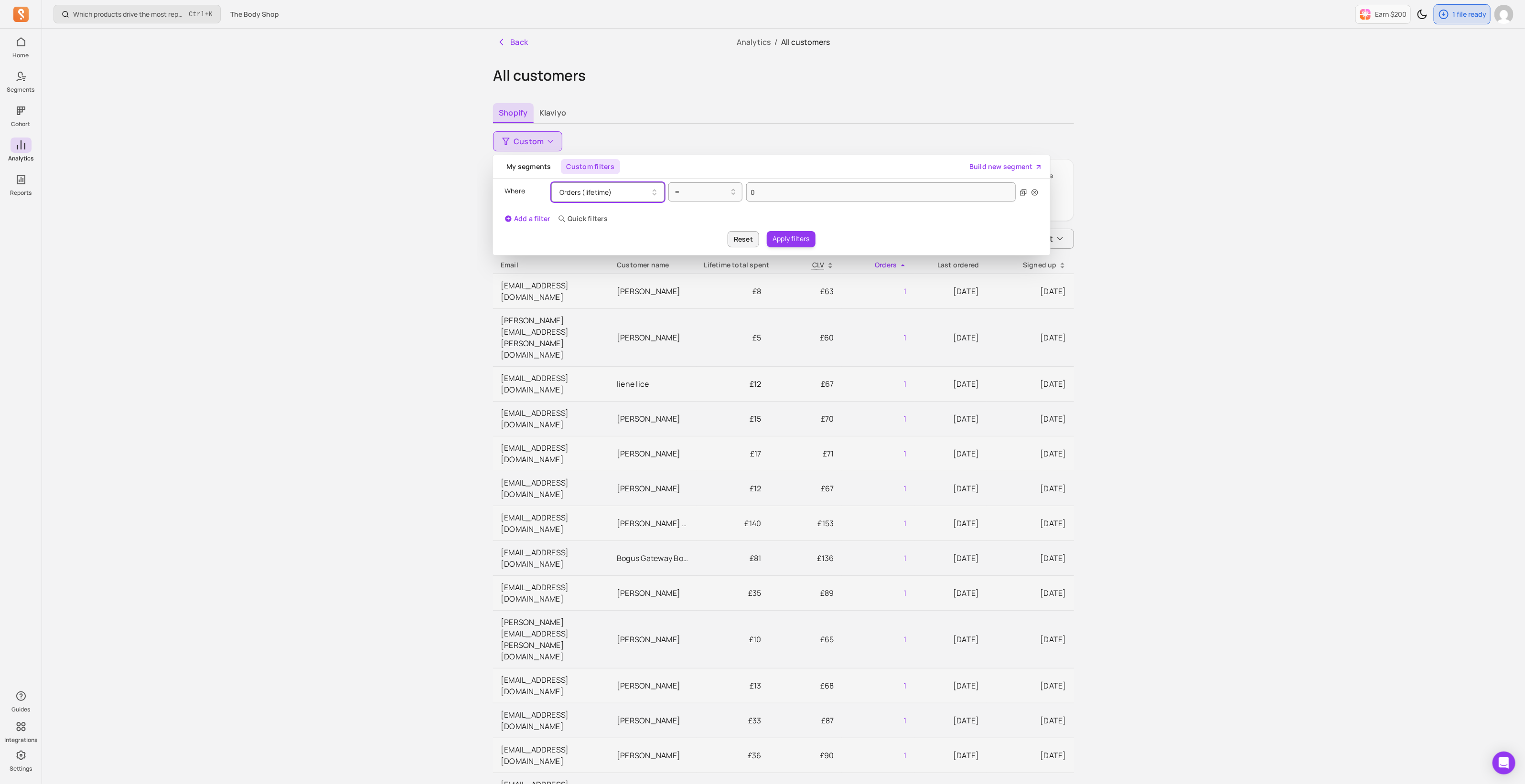
click at [599, 186] on button "Orders (lifetime)" at bounding box center [608, 192] width 113 height 19
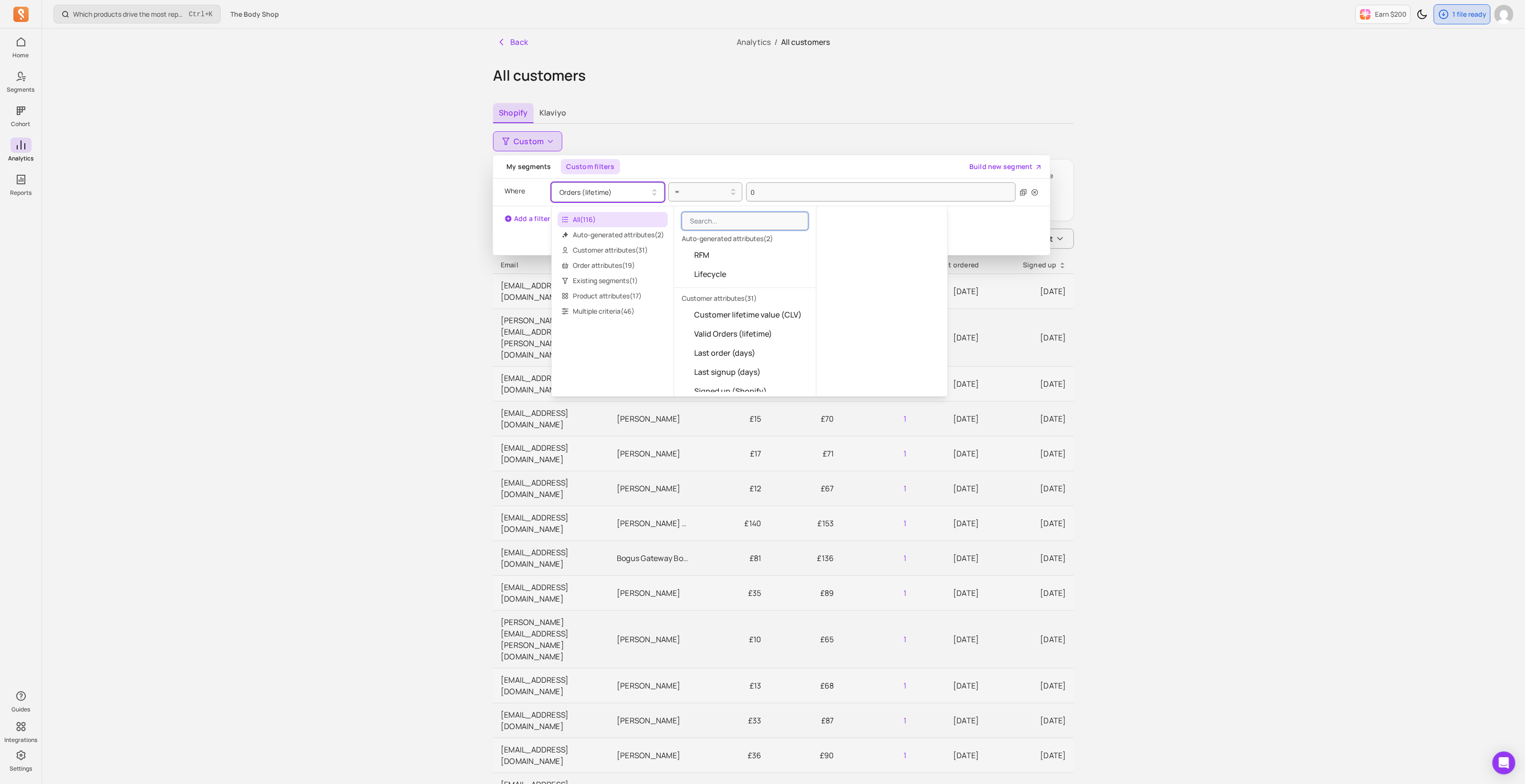
click at [711, 230] on div at bounding box center [746, 221] width 142 height 22
click at [721, 216] on input "search" at bounding box center [745, 221] width 126 height 18
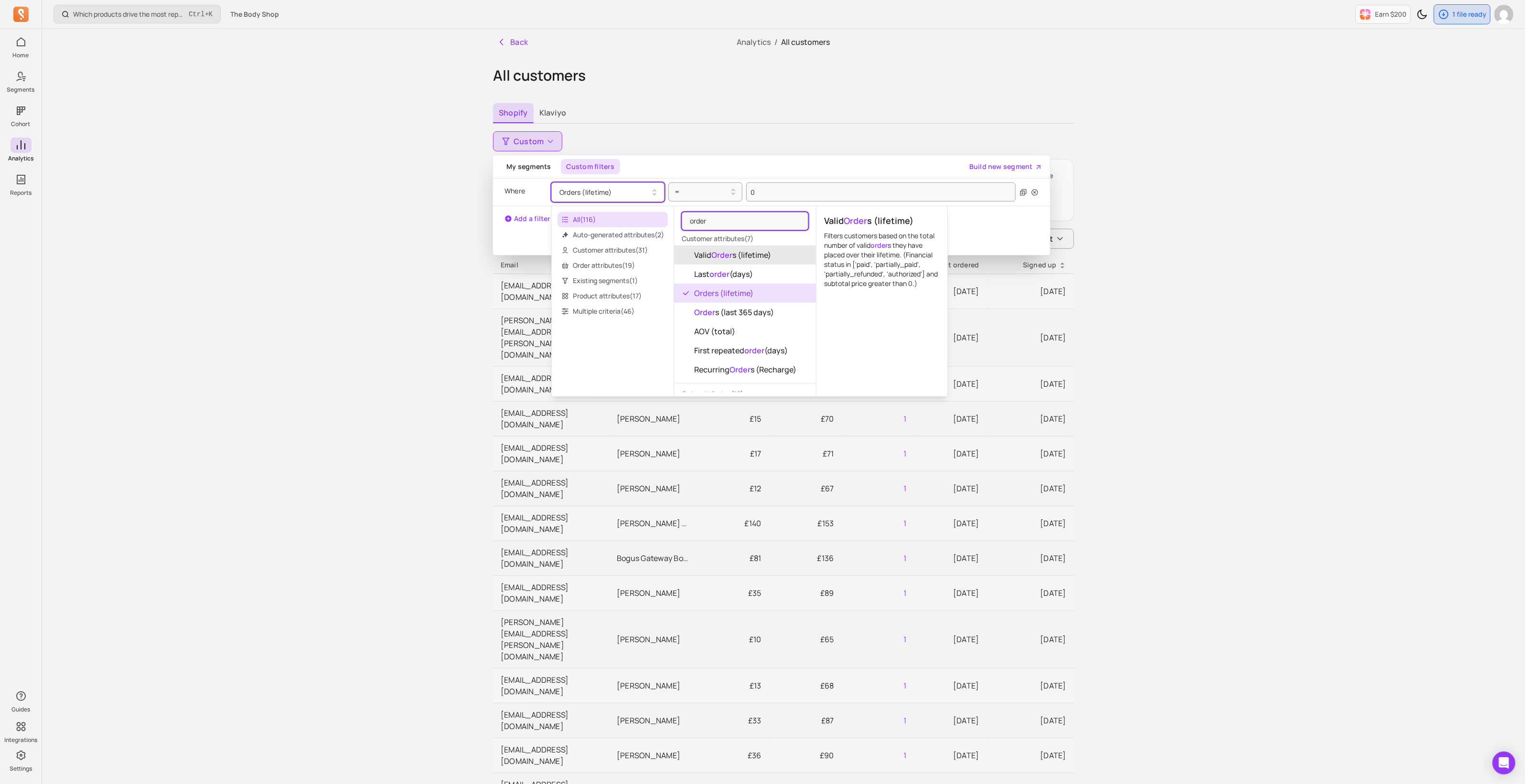
type input "order"
click at [754, 256] on span "Valid Order s (lifetime)" at bounding box center [733, 255] width 77 height 12
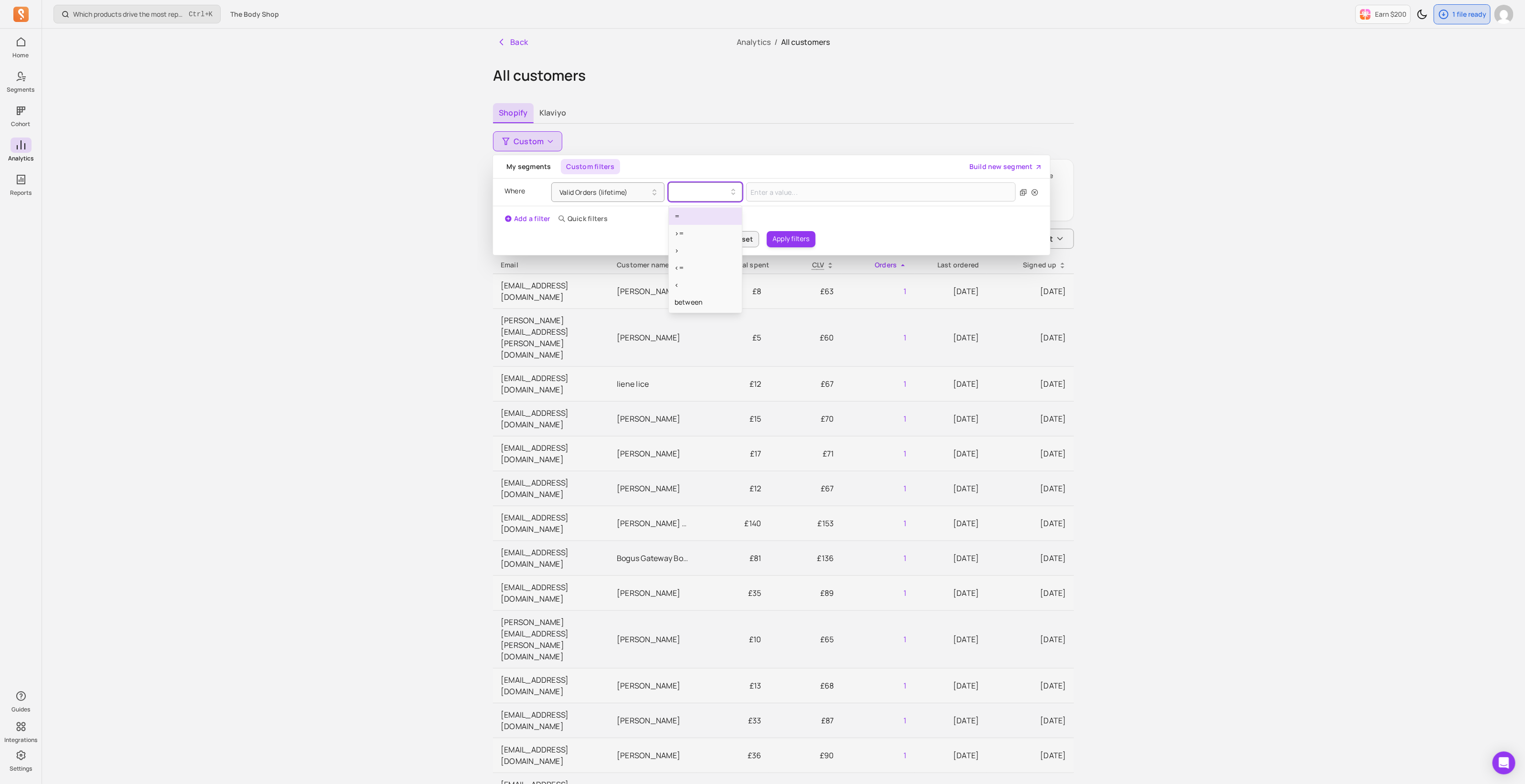
click at [710, 192] on div at bounding box center [701, 192] width 54 height 12
click at [696, 218] on div "=" at bounding box center [705, 216] width 73 height 18
click at [779, 195] on input "Value for filter clause" at bounding box center [881, 192] width 270 height 19
type input "0"
click at [798, 236] on button "Apply filters" at bounding box center [791, 238] width 49 height 16
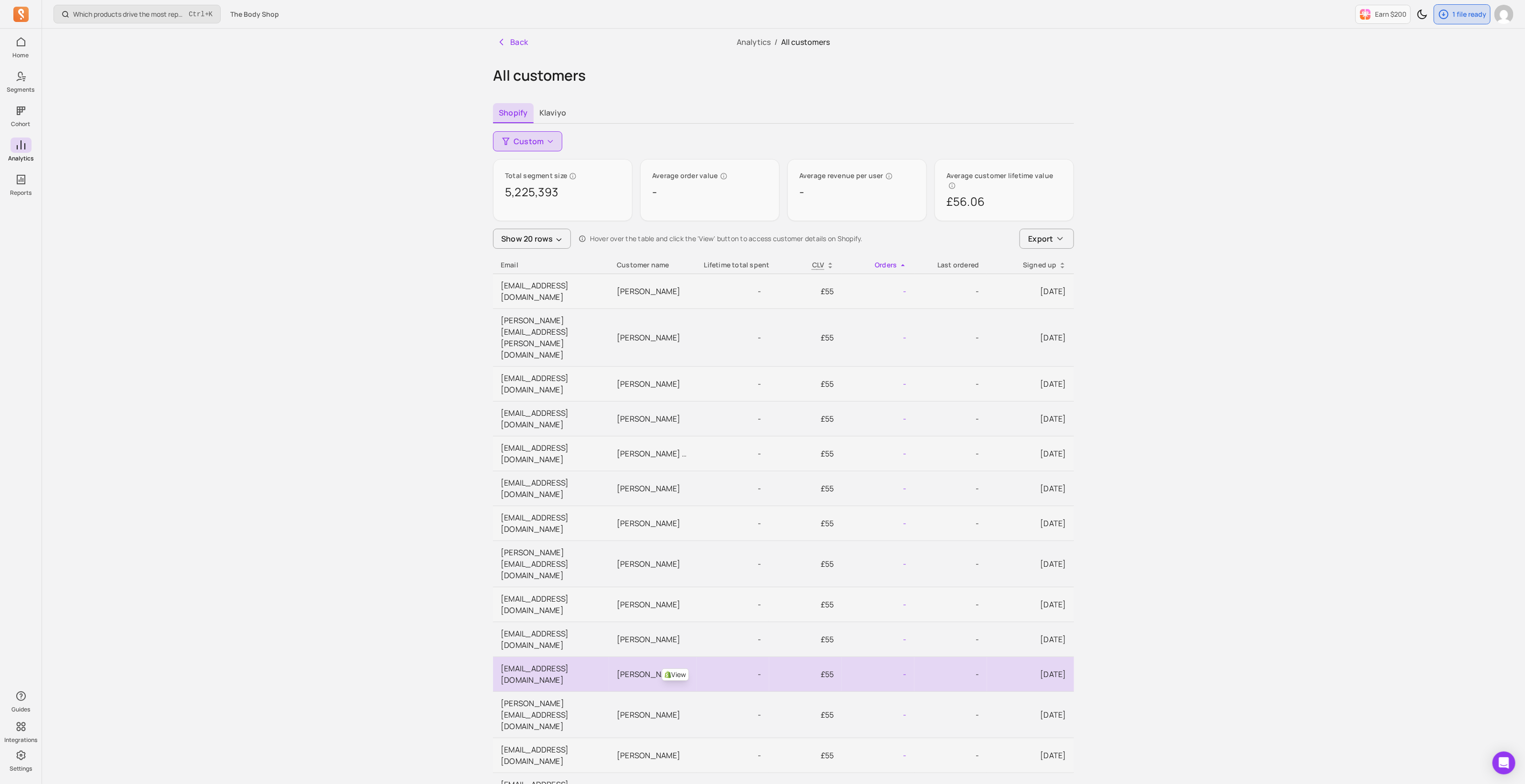
scroll to position [45, 0]
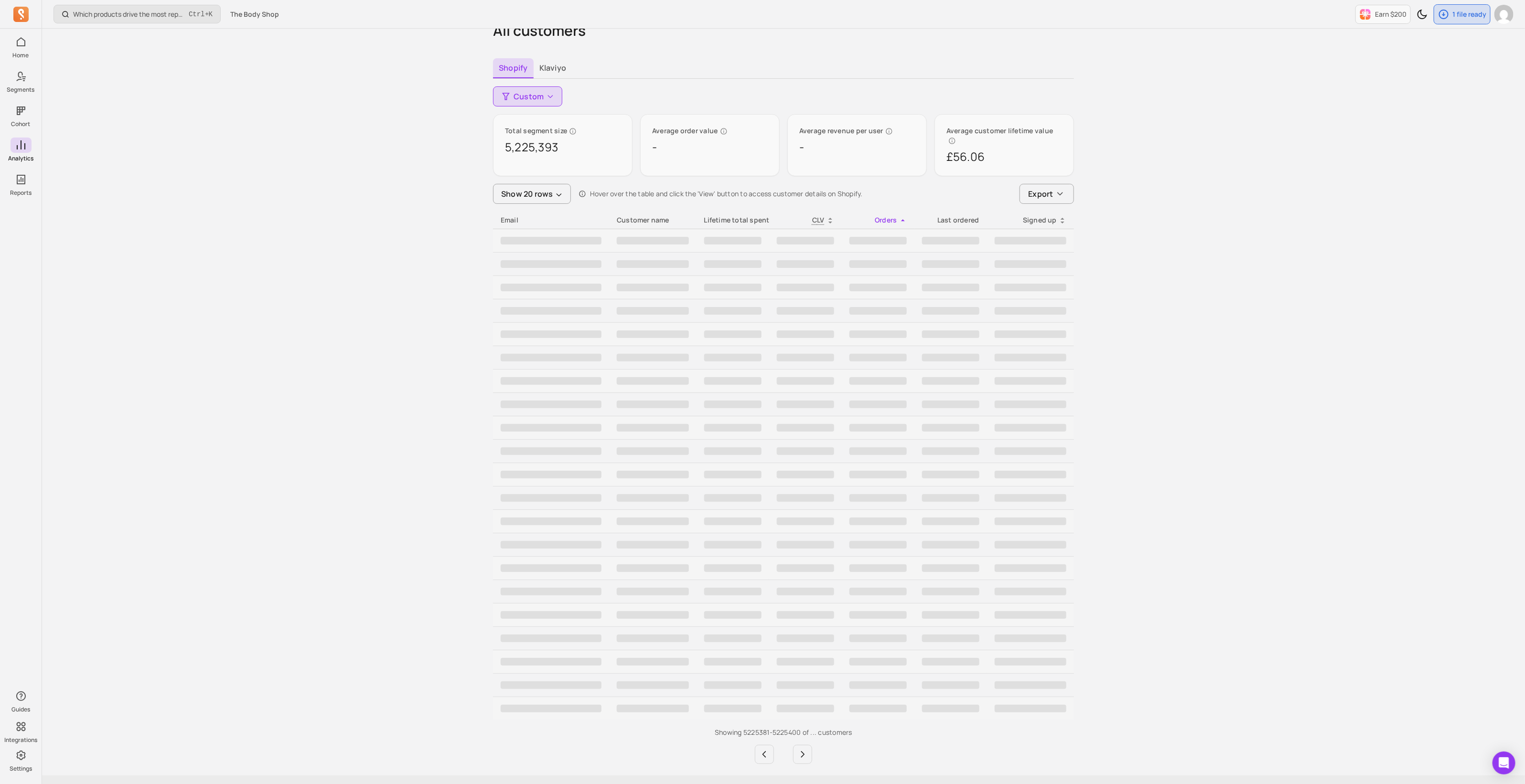
scroll to position [0, 0]
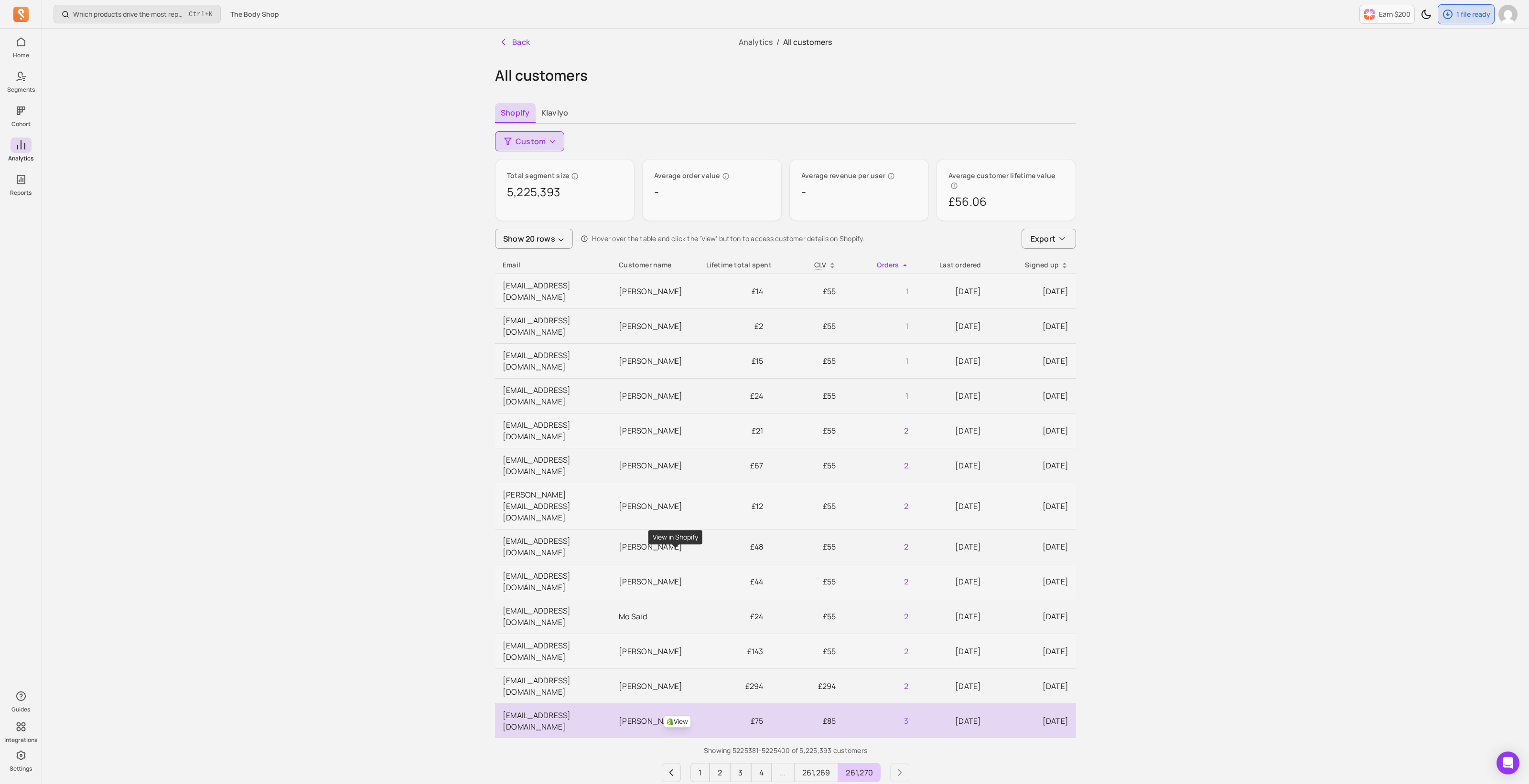
click at [681, 715] on link "View" at bounding box center [677, 721] width 28 height 13
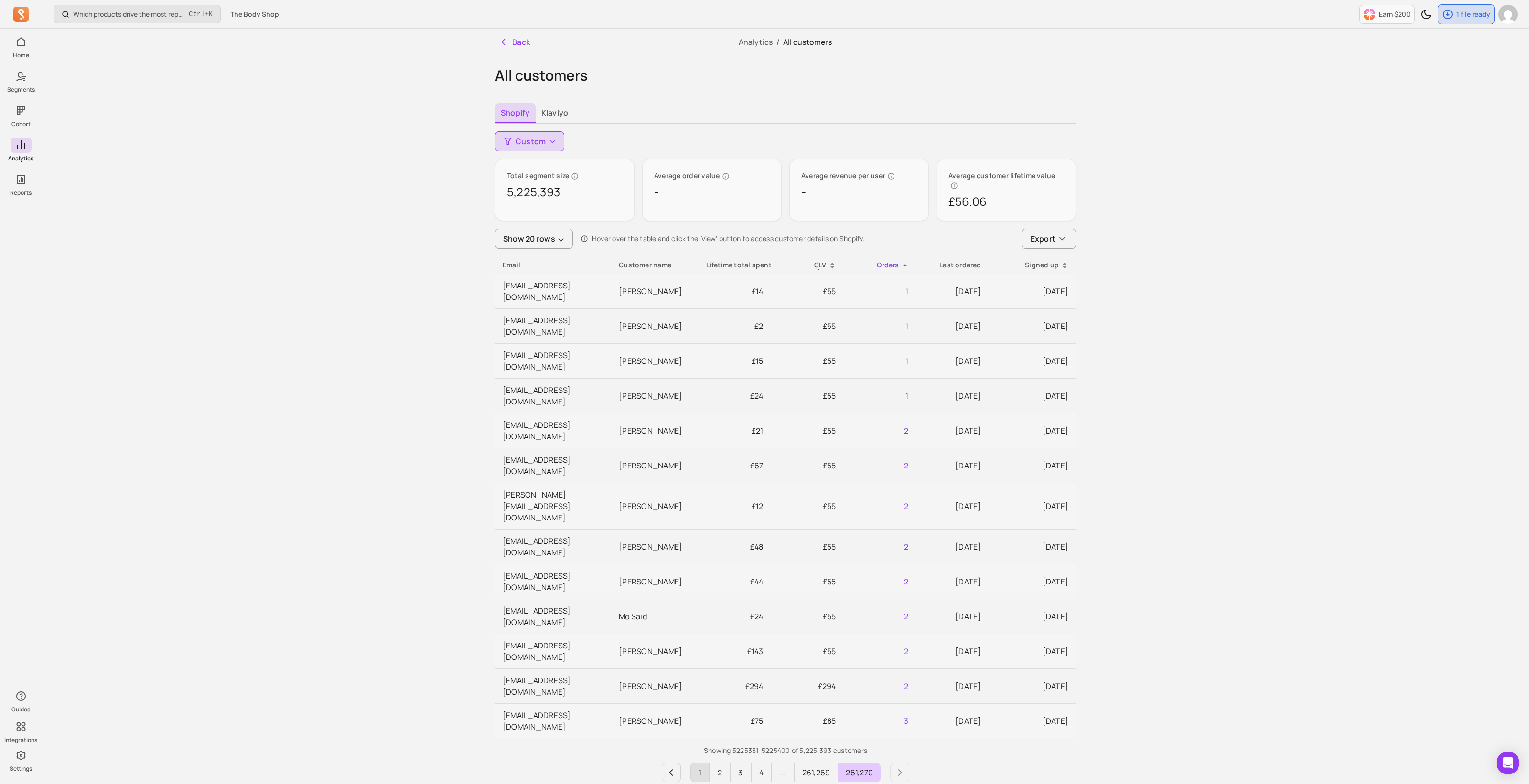
click at [693, 763] on button "1" at bounding box center [700, 772] width 19 height 19
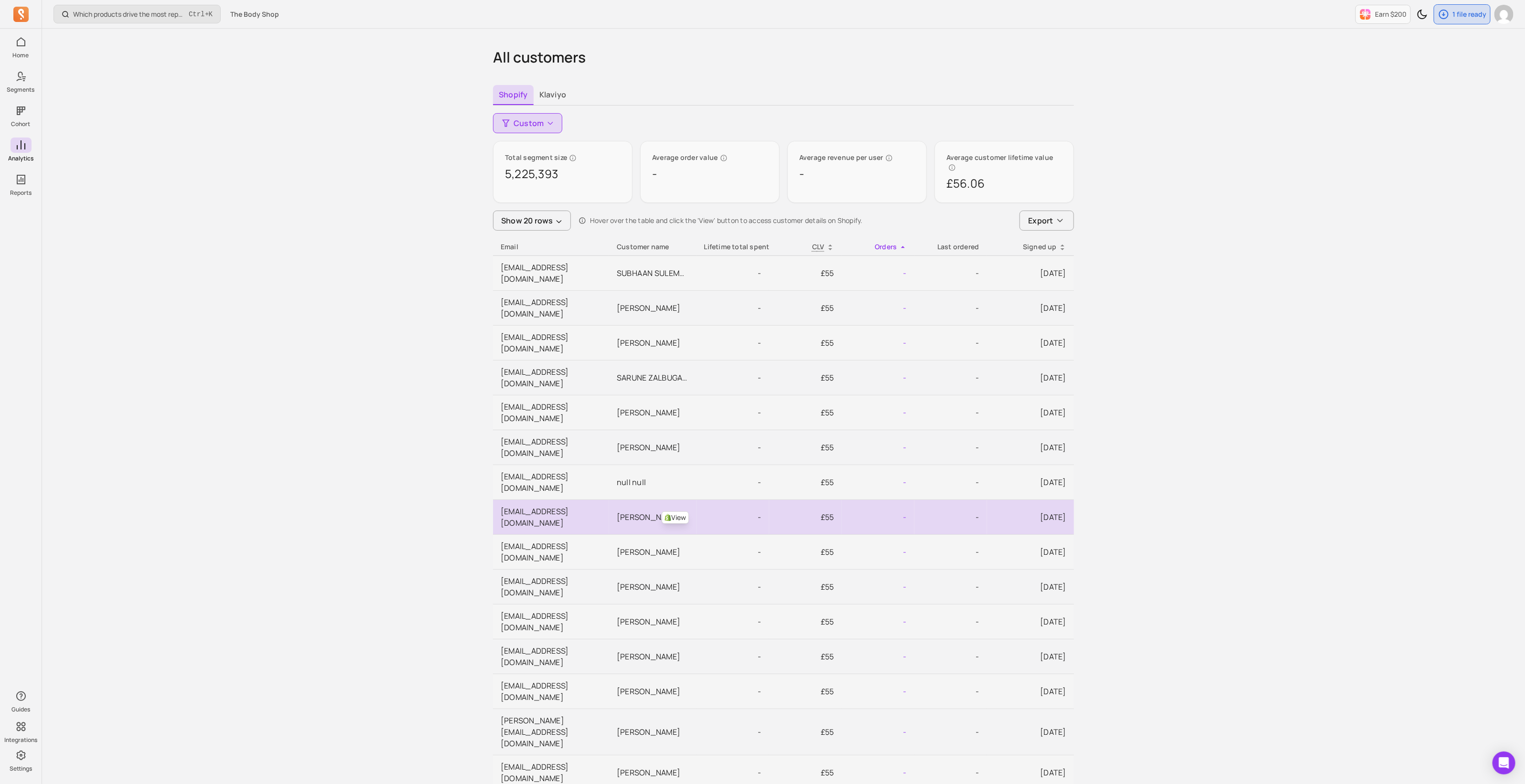
scroll to position [33, 0]
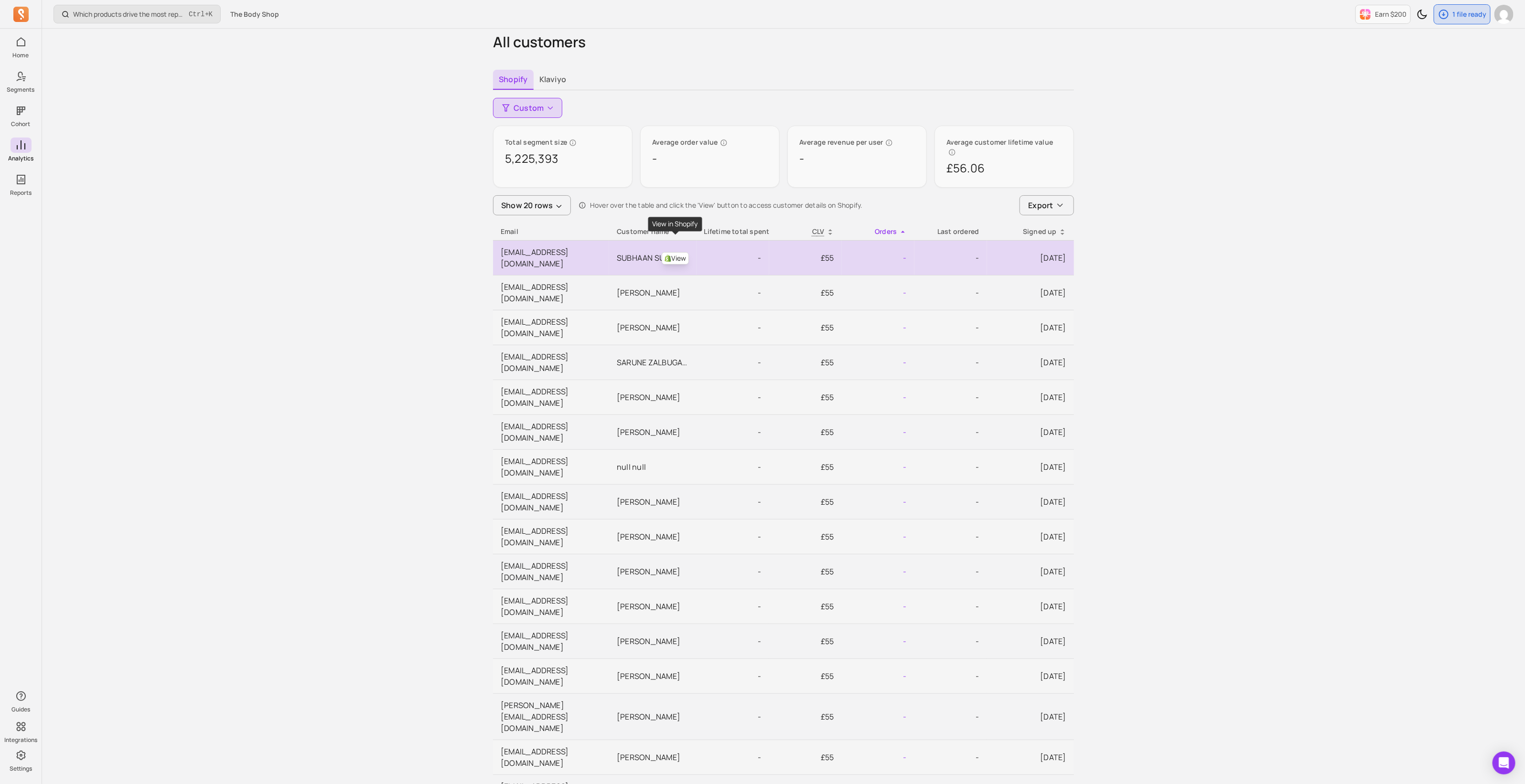
click at [681, 252] on link "View" at bounding box center [675, 258] width 28 height 13
